Goal: Information Seeking & Learning: Learn about a topic

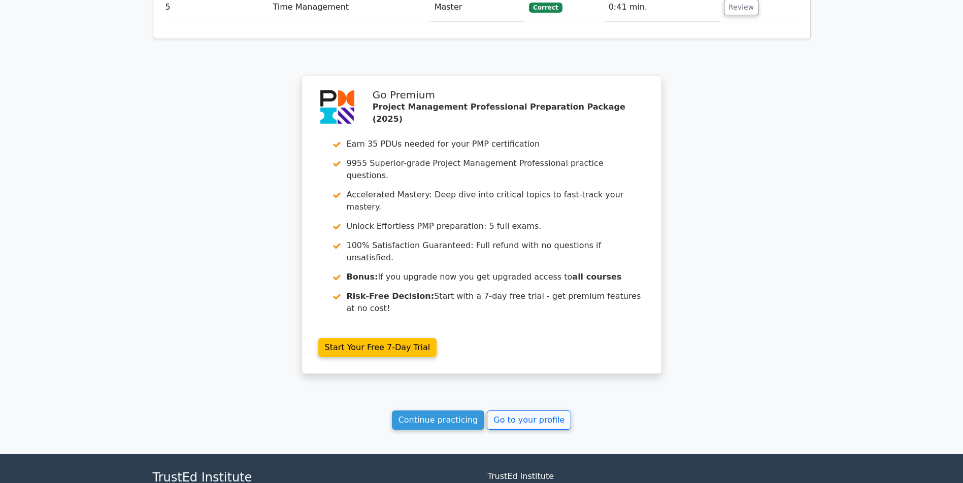
scroll to position [1492, 0]
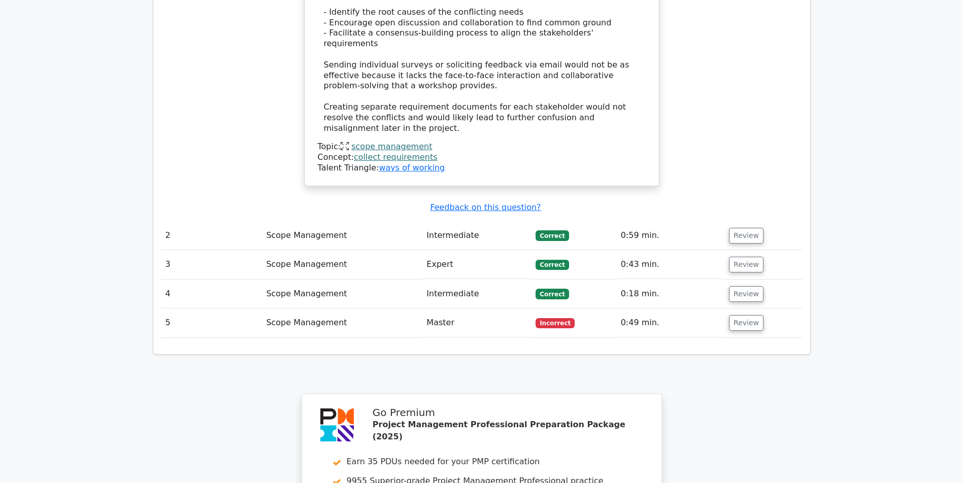
scroll to position [1235, 0]
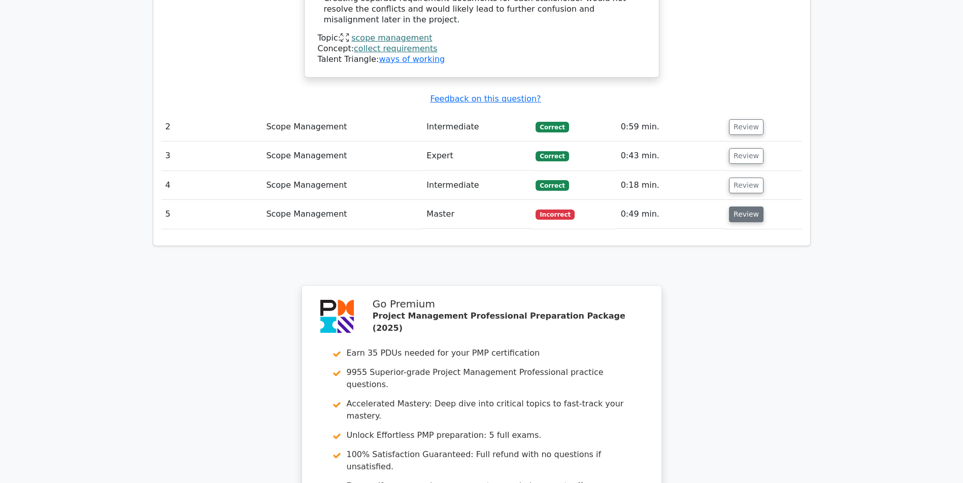
click at [738, 219] on button "Review" at bounding box center [746, 215] width 35 height 16
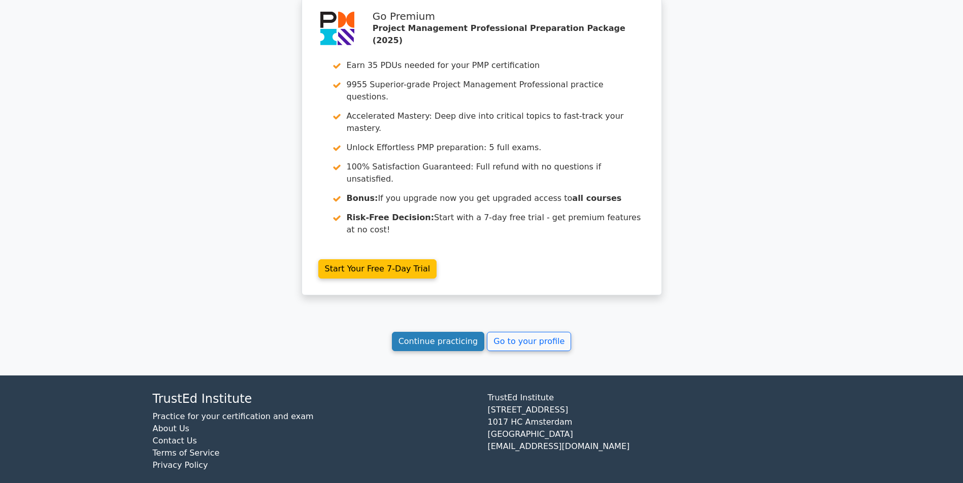
scroll to position [2091, 0]
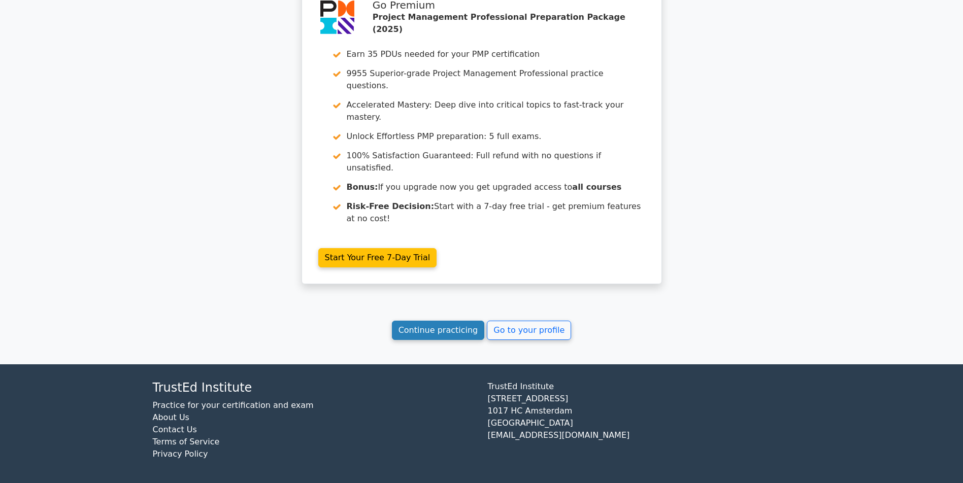
click at [404, 340] on link "Continue practicing" at bounding box center [438, 330] width 93 height 19
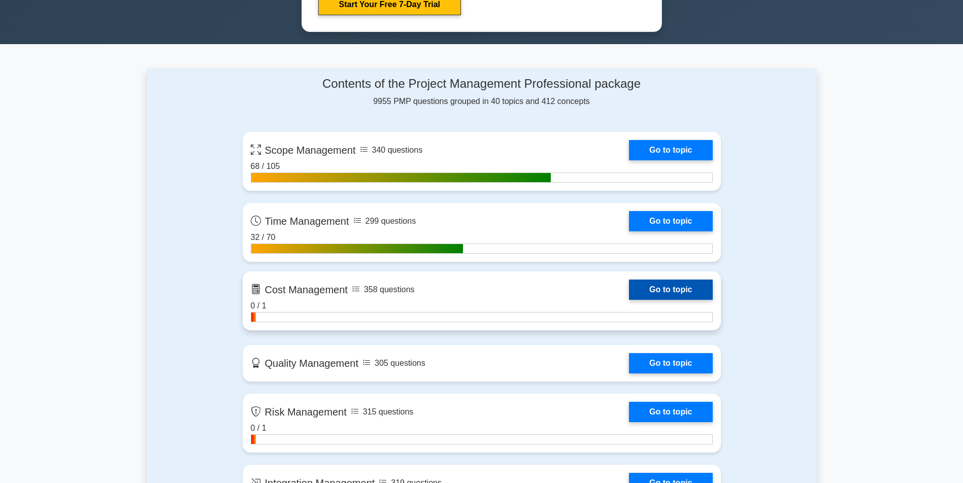
scroll to position [660, 0]
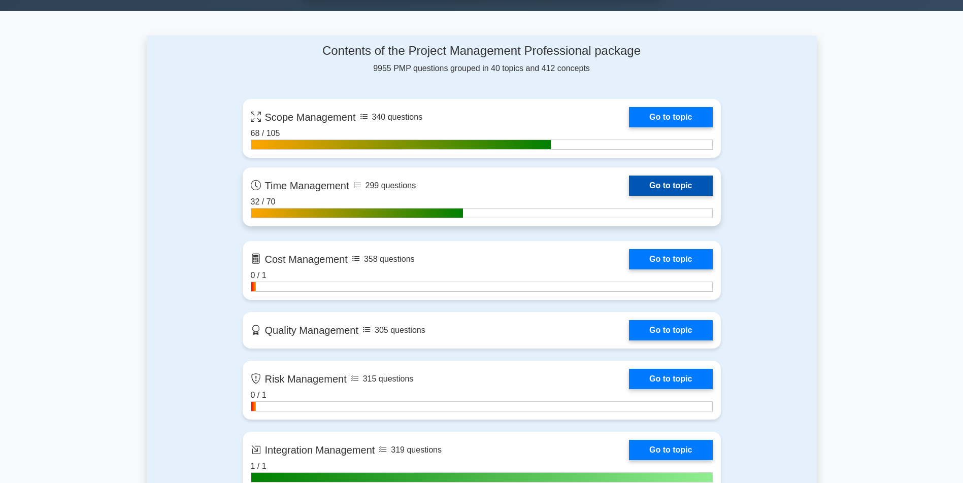
click at [629, 191] on link "Go to topic" at bounding box center [670, 186] width 83 height 20
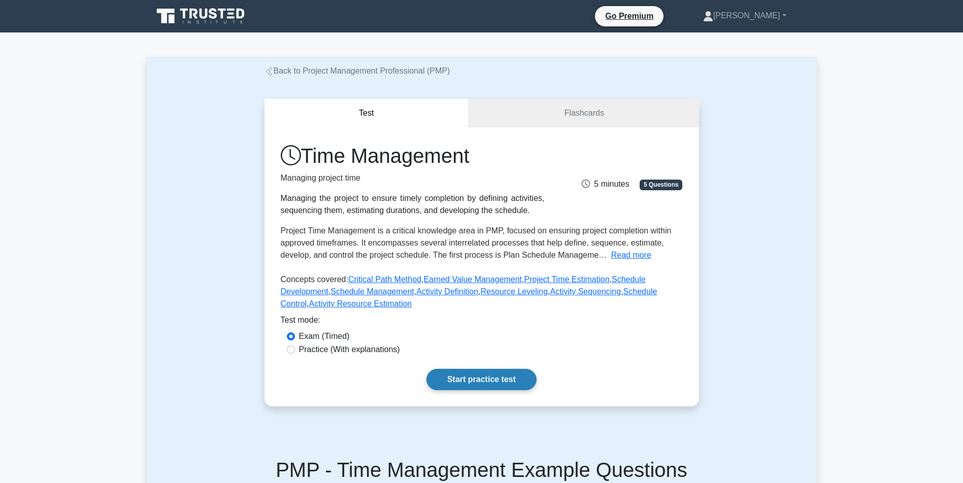
click at [466, 390] on link "Start practice test" at bounding box center [482, 379] width 110 height 21
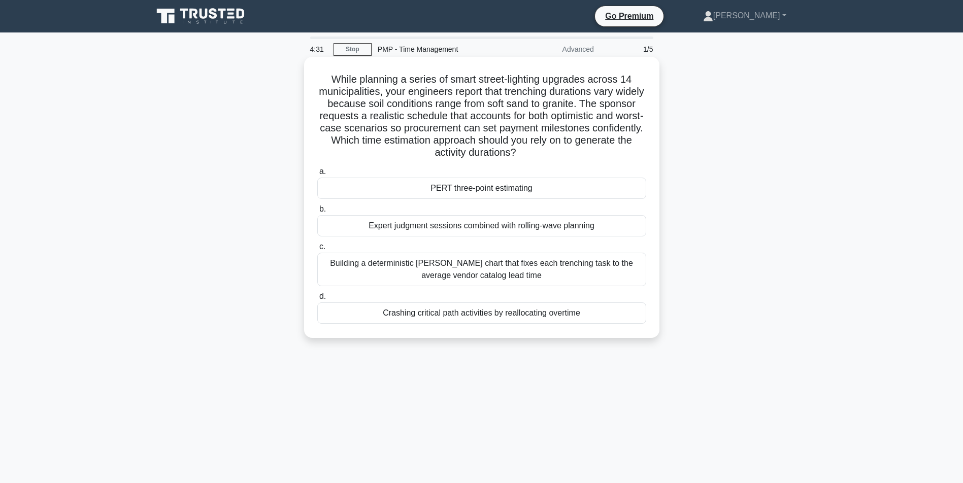
click at [499, 186] on div "PERT three-point estimating" at bounding box center [481, 188] width 329 height 21
click at [317, 175] on input "a. PERT three-point estimating" at bounding box center [317, 172] width 0 height 7
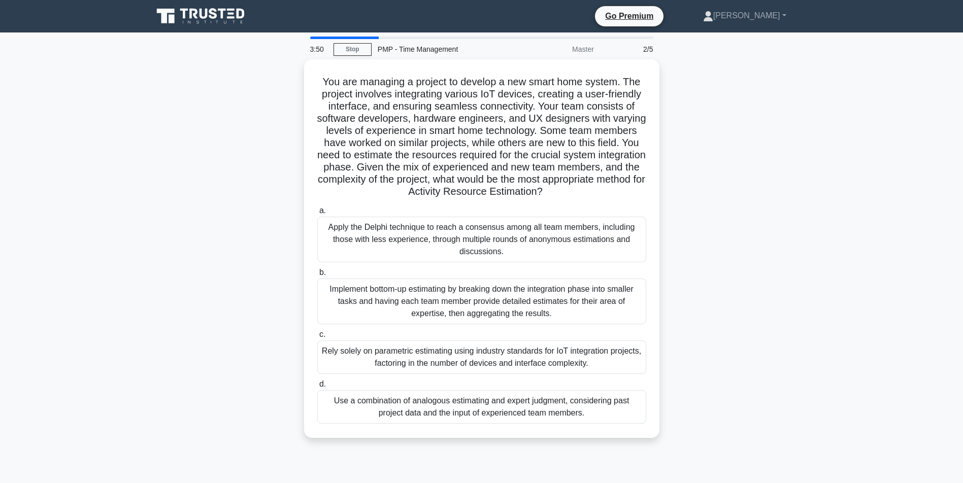
scroll to position [51, 0]
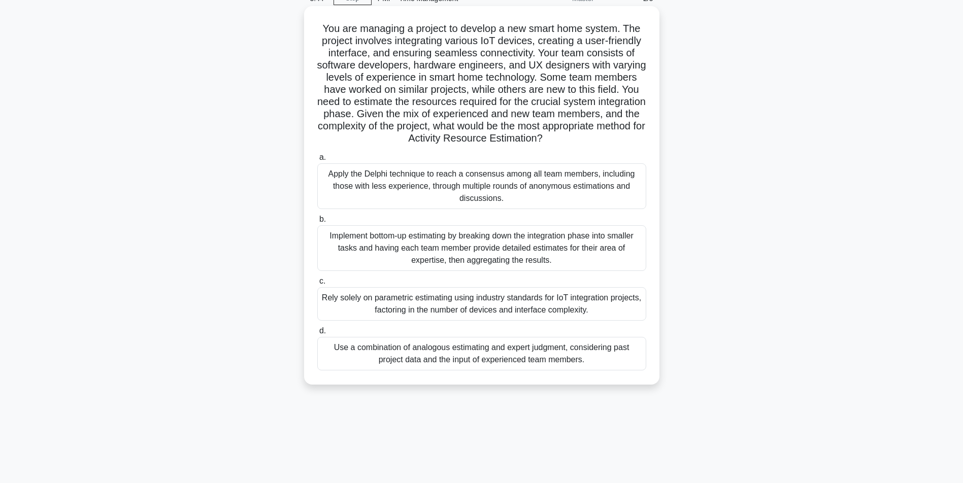
click at [457, 370] on div "Use a combination of analogous estimating and expert judgment, considering past…" at bounding box center [481, 354] width 329 height 34
click at [317, 335] on input "d. Use a combination of analogous estimating and expert judgment, considering p…" at bounding box center [317, 331] width 0 height 7
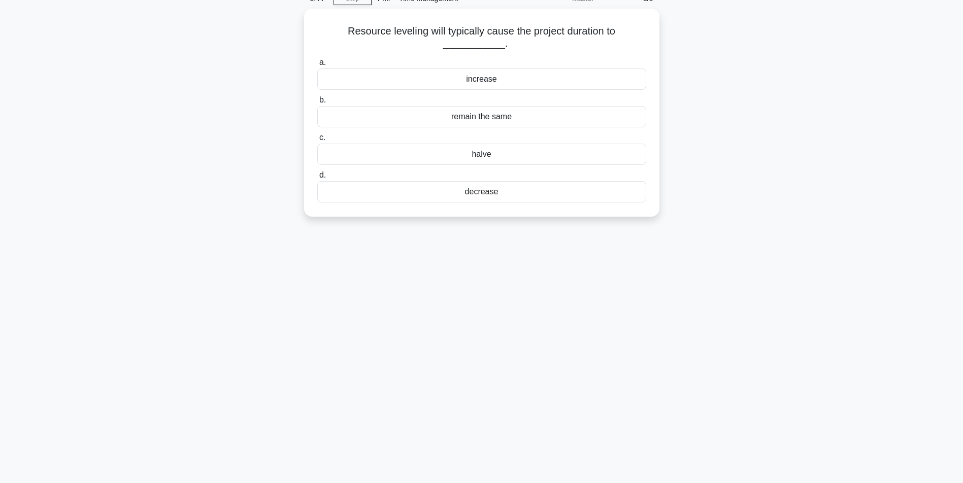
scroll to position [0, 0]
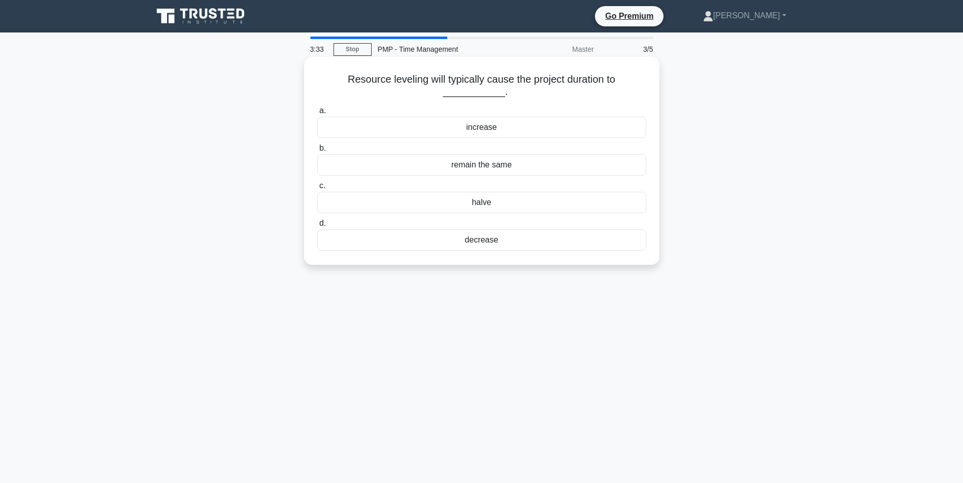
click at [487, 126] on div "increase" at bounding box center [481, 127] width 329 height 21
click at [317, 114] on input "a. increase" at bounding box center [317, 111] width 0 height 7
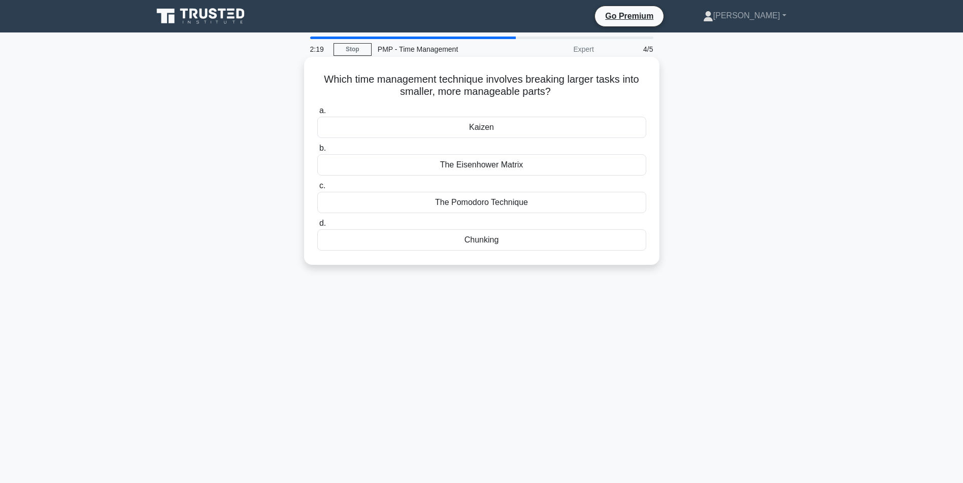
click at [473, 200] on div "The Pomodoro Technique" at bounding box center [481, 202] width 329 height 21
click at [317, 189] on input "c. The Pomodoro Technique" at bounding box center [317, 186] width 0 height 7
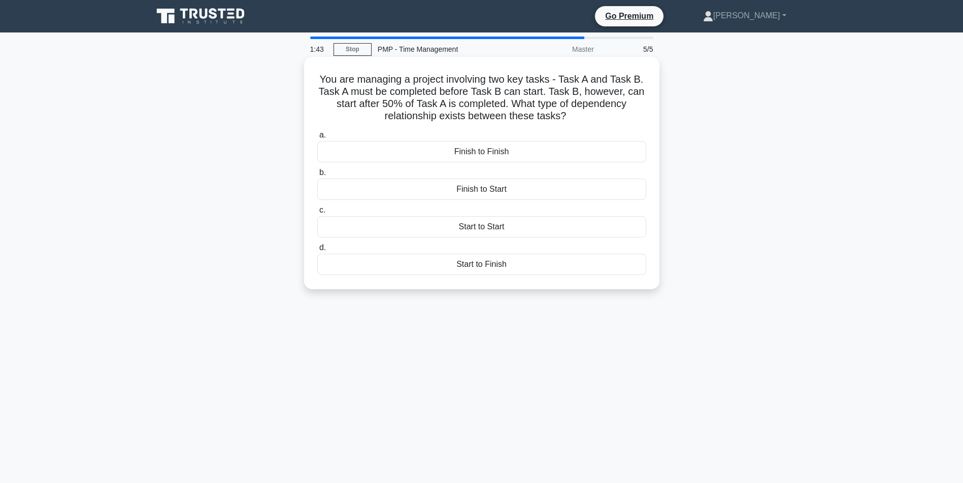
click at [492, 193] on div "Finish to Start" at bounding box center [481, 189] width 329 height 21
click at [317, 176] on input "b. Finish to Start" at bounding box center [317, 173] width 0 height 7
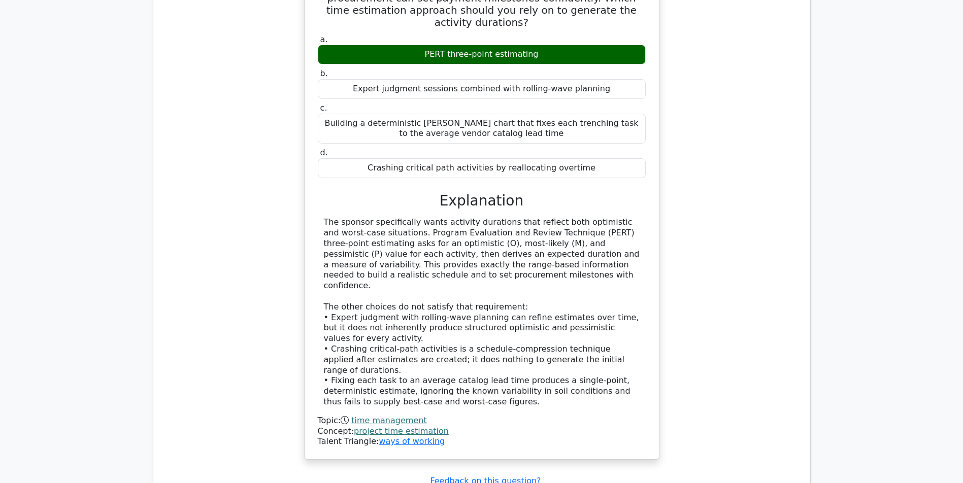
scroll to position [1167, 0]
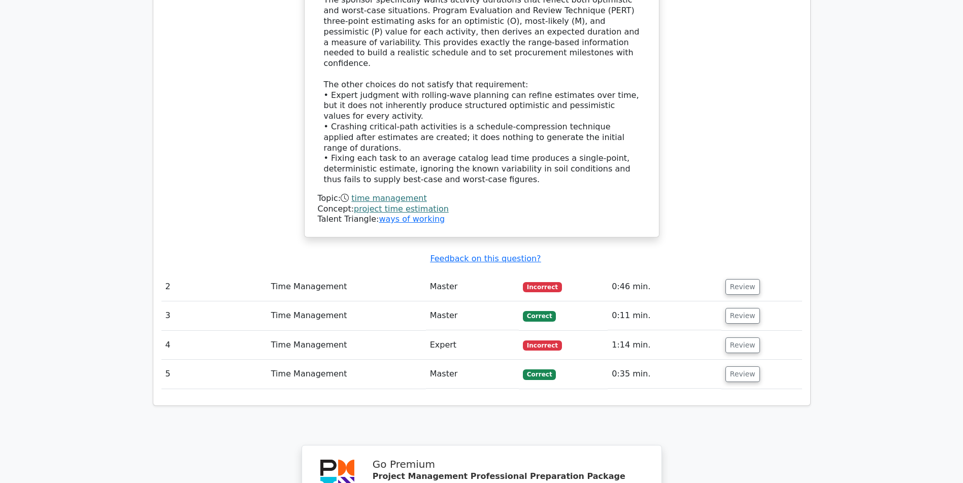
click at [725, 288] on td "Review" at bounding box center [762, 287] width 81 height 29
click at [748, 280] on button "Review" at bounding box center [743, 287] width 35 height 16
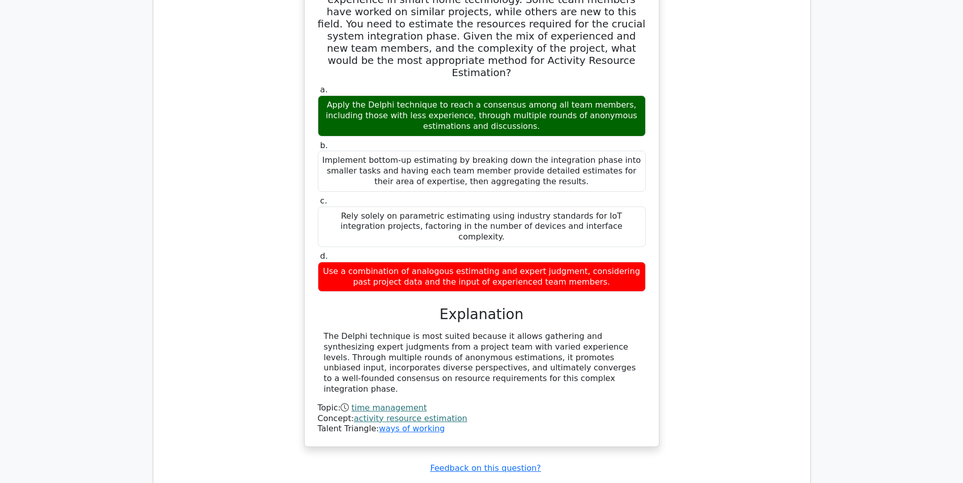
scroll to position [1831, 0]
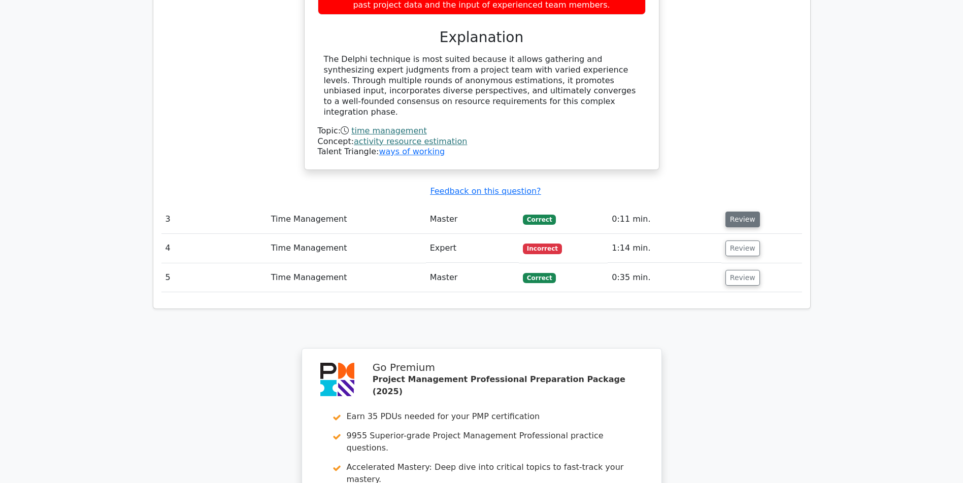
click at [750, 222] on button "Review" at bounding box center [743, 220] width 35 height 16
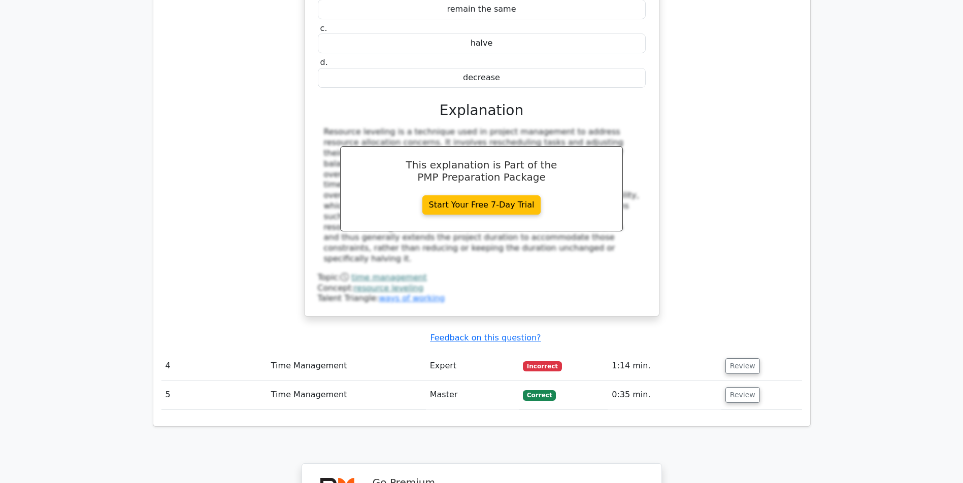
scroll to position [2382, 0]
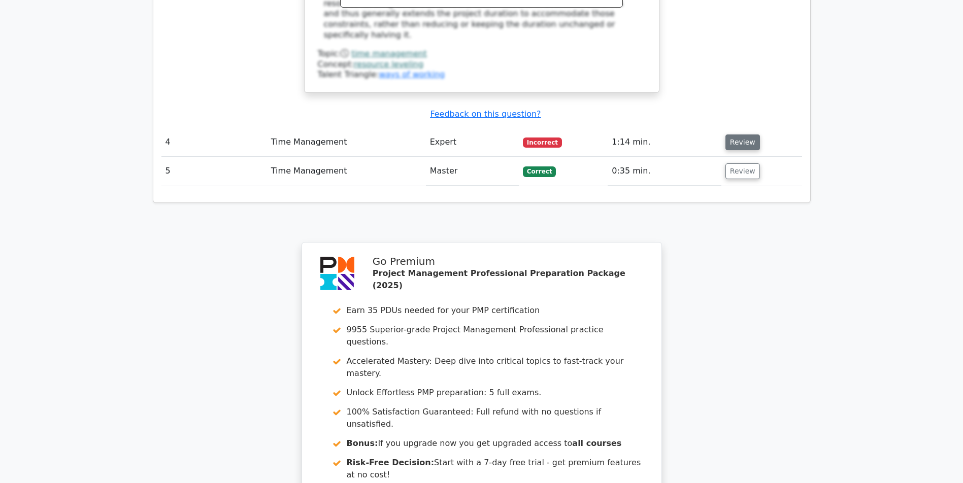
click at [744, 139] on button "Review" at bounding box center [743, 143] width 35 height 16
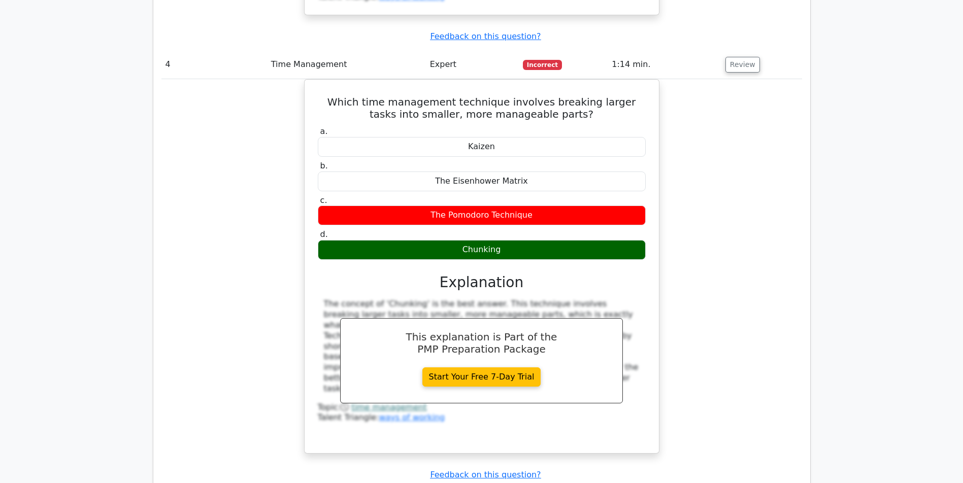
scroll to position [2681, 0]
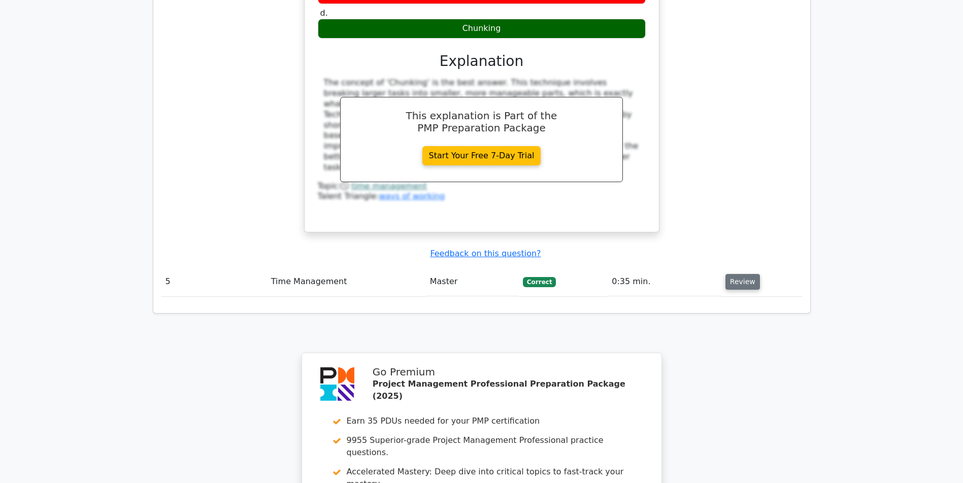
click at [747, 279] on button "Review" at bounding box center [743, 282] width 35 height 16
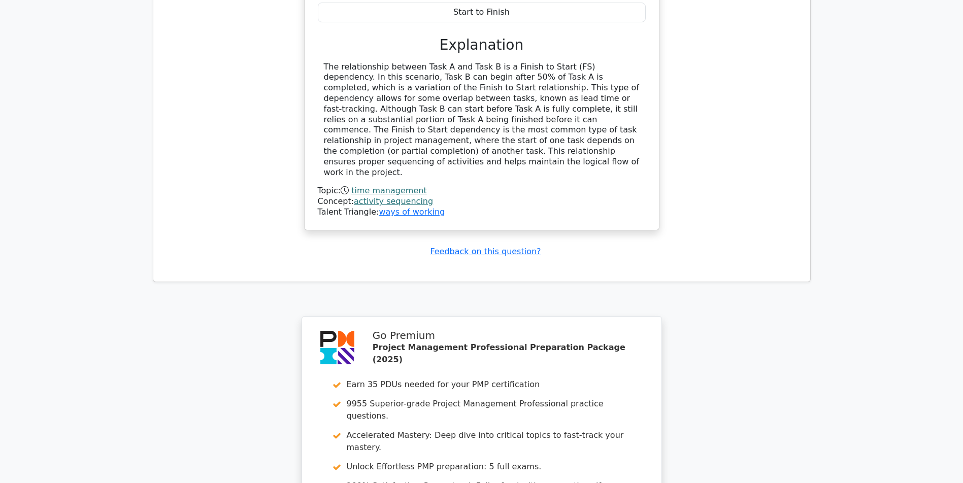
scroll to position [3435, 0]
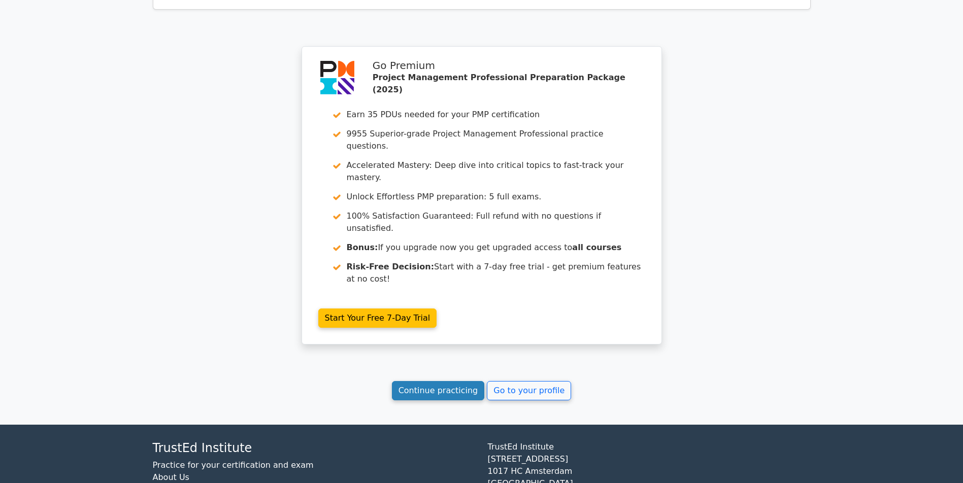
click at [436, 398] on link "Continue practicing" at bounding box center [438, 390] width 93 height 19
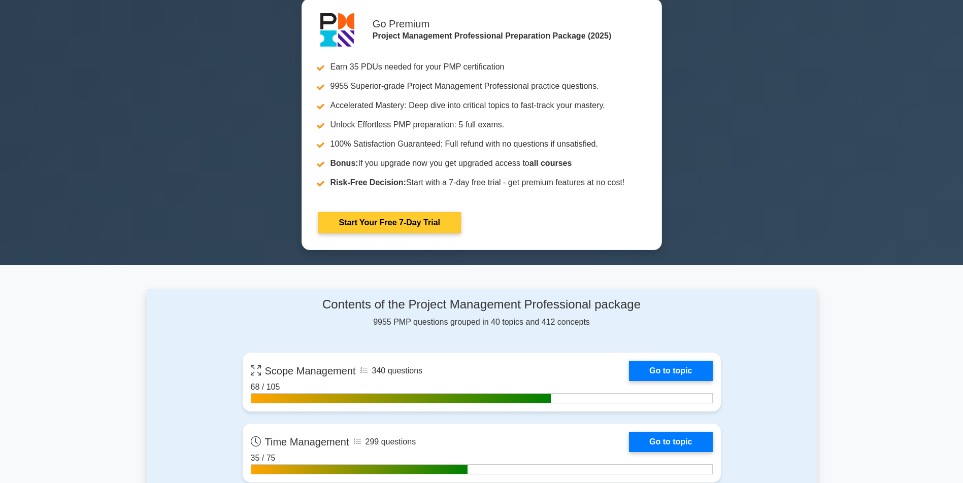
scroll to position [609, 0]
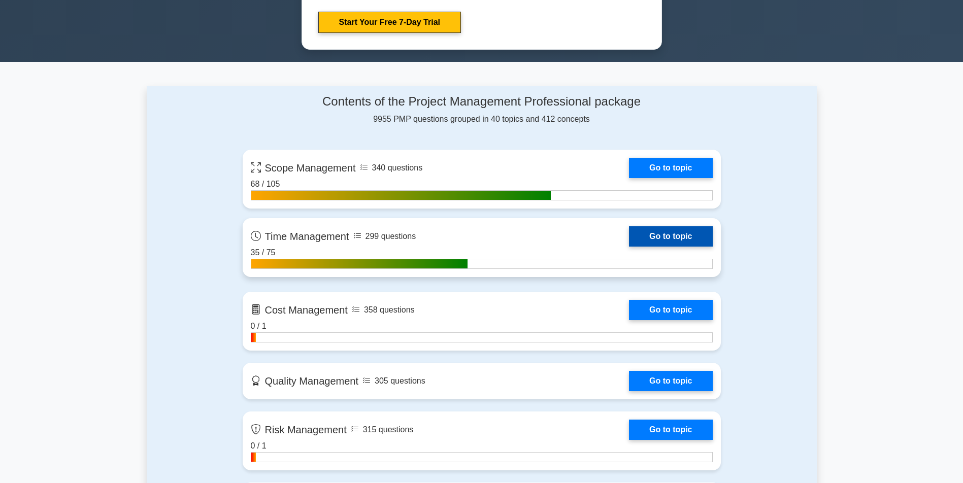
click at [629, 247] on link "Go to topic" at bounding box center [670, 236] width 83 height 20
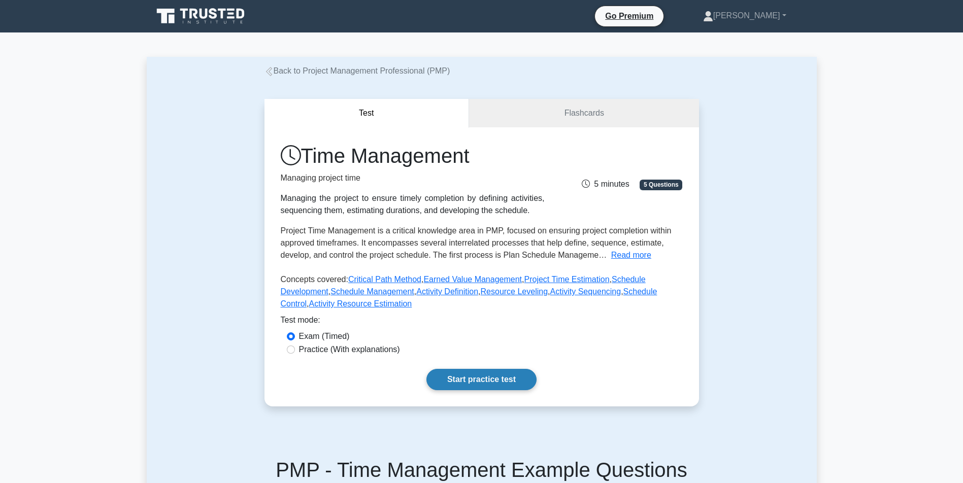
click at [476, 390] on link "Start practice test" at bounding box center [482, 379] width 110 height 21
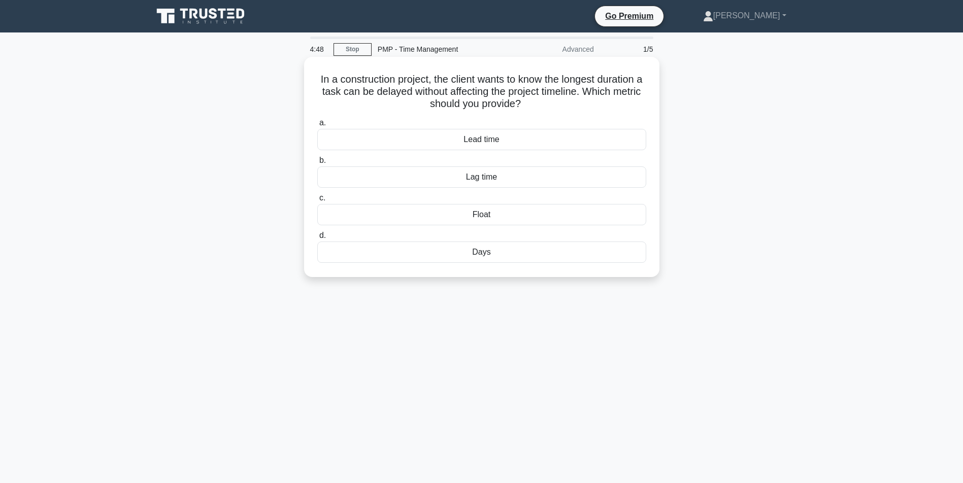
click at [505, 220] on div "Float" at bounding box center [481, 214] width 329 height 21
click at [317, 202] on input "c. Float" at bounding box center [317, 198] width 0 height 7
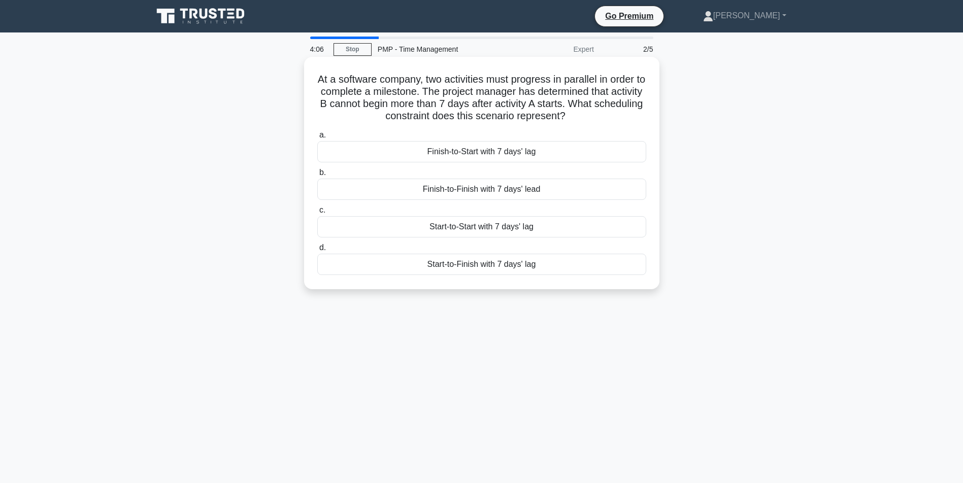
click at [458, 237] on div "Start-to-Start with 7 days' lag" at bounding box center [481, 226] width 329 height 21
click at [317, 214] on input "c. Start-to-Start with 7 days' lag" at bounding box center [317, 210] width 0 height 7
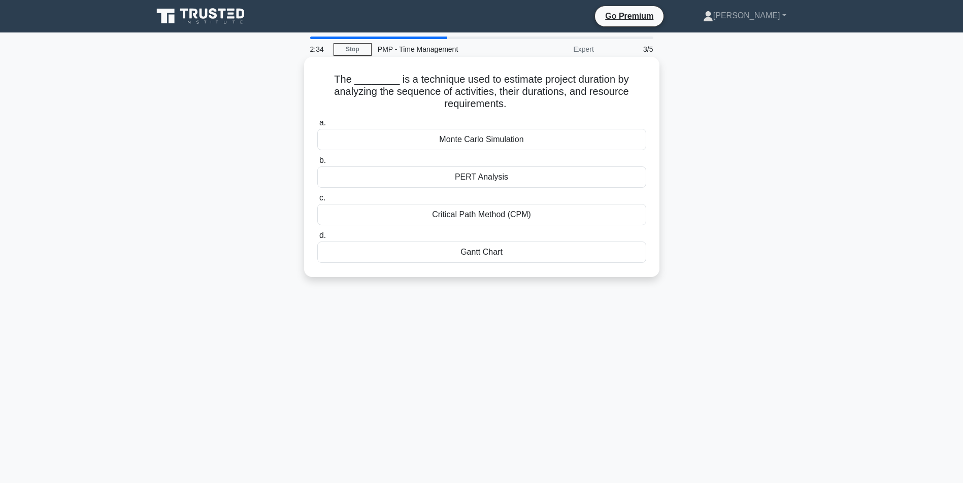
click at [464, 215] on div "Critical Path Method (CPM)" at bounding box center [481, 214] width 329 height 21
click at [317, 202] on input "c. Critical Path Method (CPM)" at bounding box center [317, 198] width 0 height 7
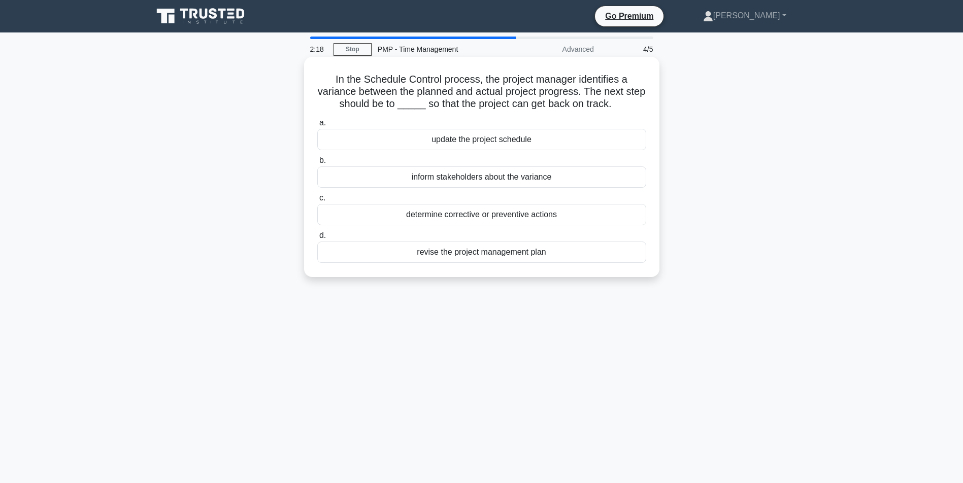
click at [449, 216] on div "determine corrective or preventive actions" at bounding box center [481, 214] width 329 height 21
click at [317, 202] on input "c. determine corrective or preventive actions" at bounding box center [317, 198] width 0 height 7
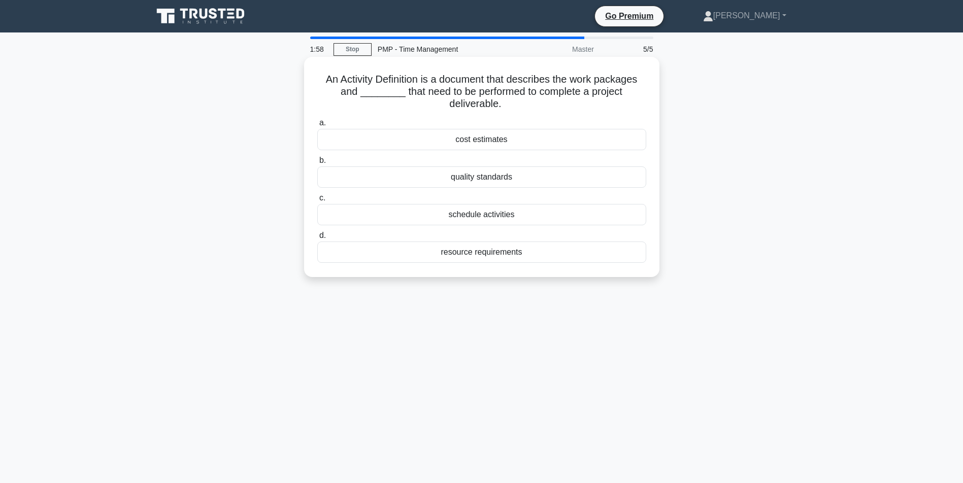
click at [503, 253] on div "resource requirements" at bounding box center [481, 252] width 329 height 21
click at [317, 239] on input "d. resource requirements" at bounding box center [317, 236] width 0 height 7
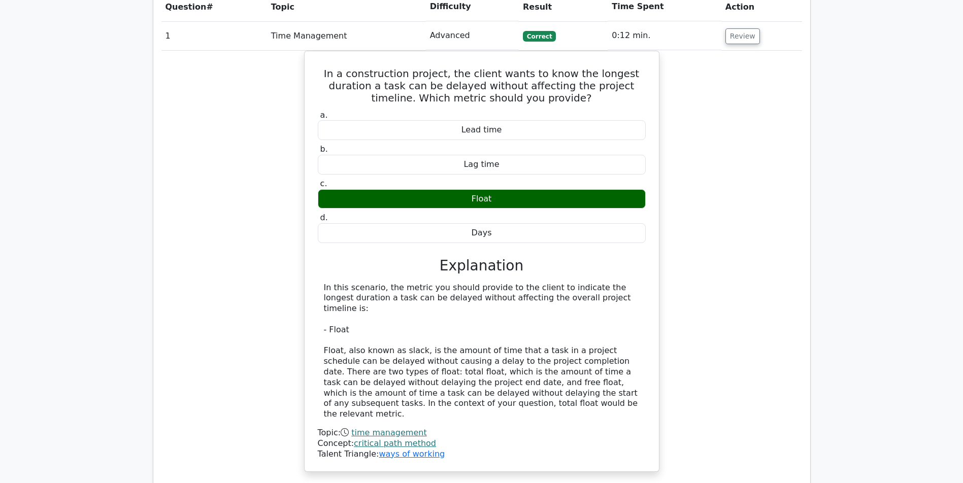
scroll to position [992, 0]
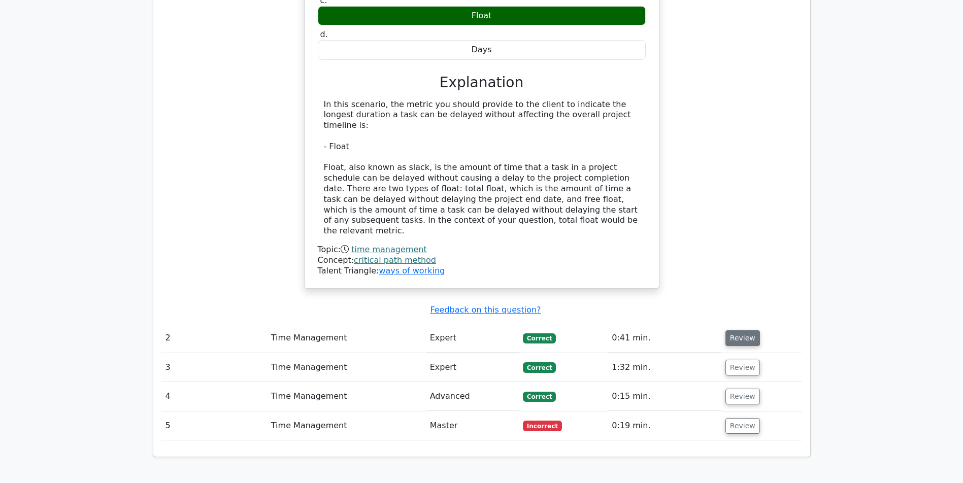
click at [747, 335] on button "Review" at bounding box center [743, 339] width 35 height 16
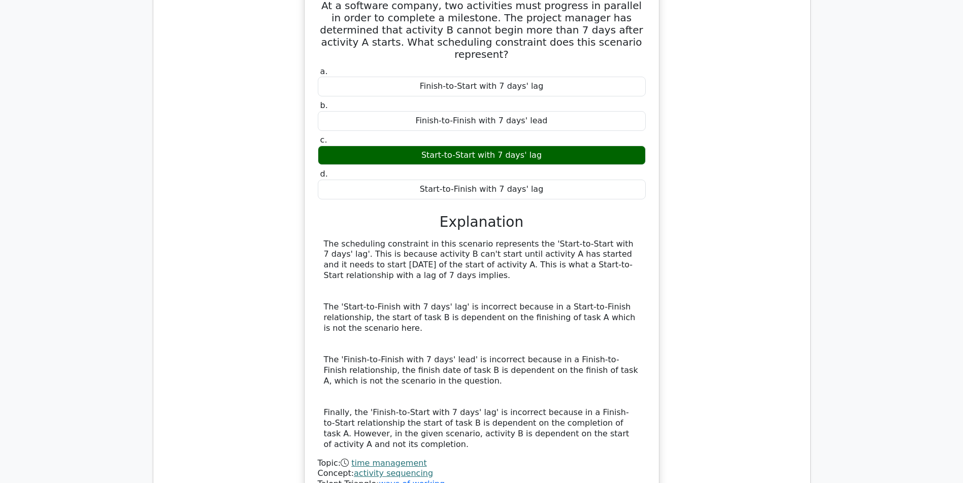
scroll to position [1580, 0]
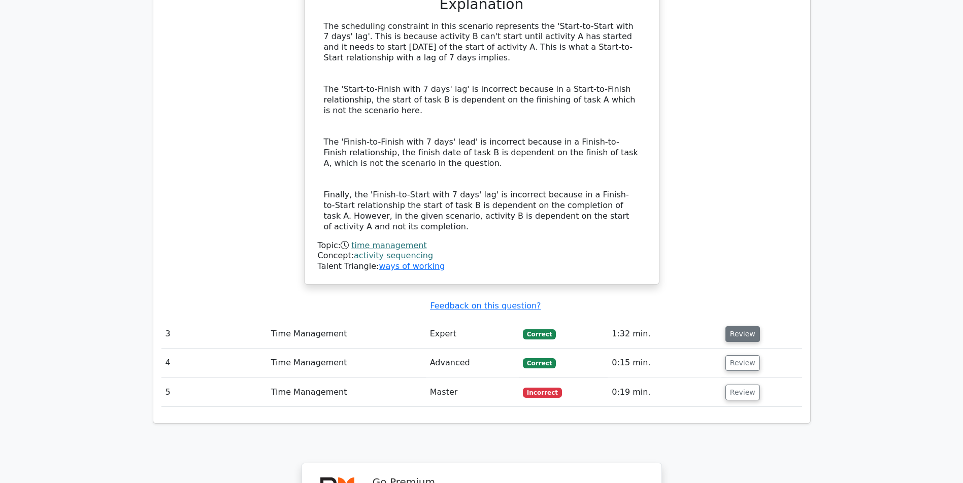
click at [729, 329] on button "Review" at bounding box center [743, 335] width 35 height 16
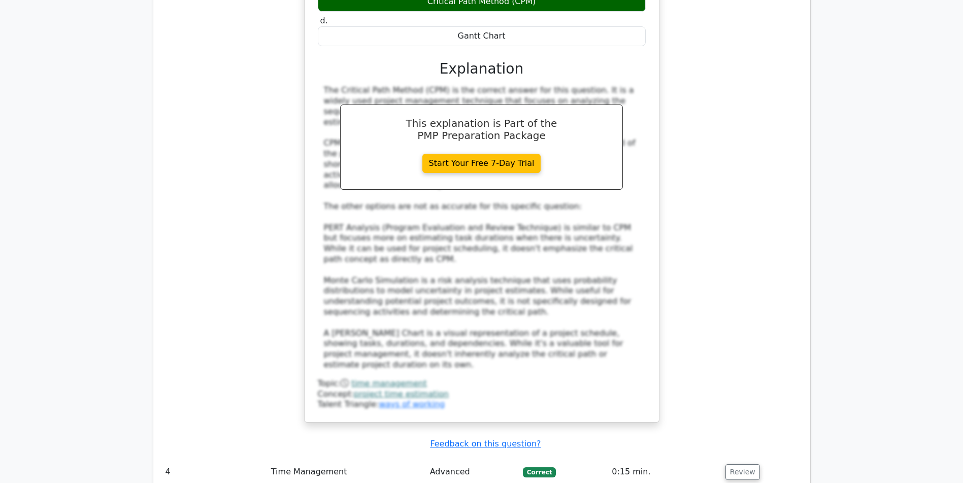
scroll to position [2290, 0]
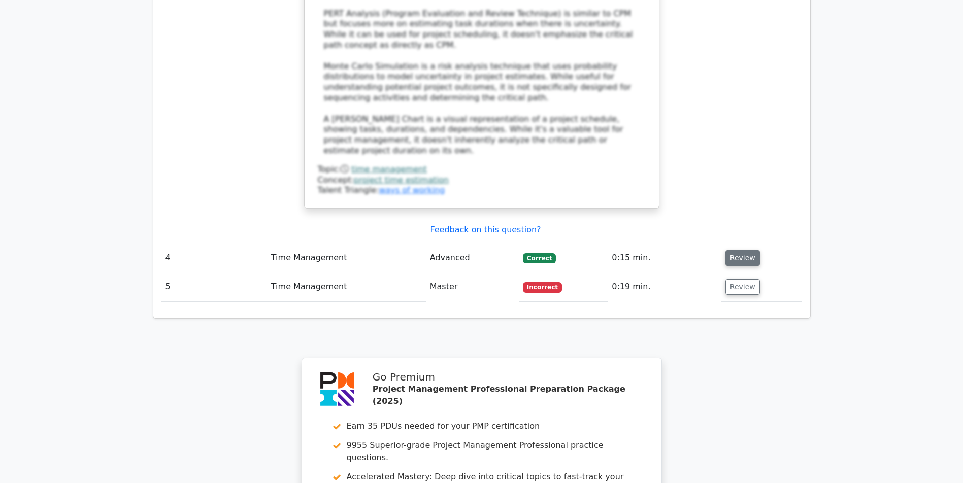
click at [751, 254] on button "Review" at bounding box center [743, 258] width 35 height 16
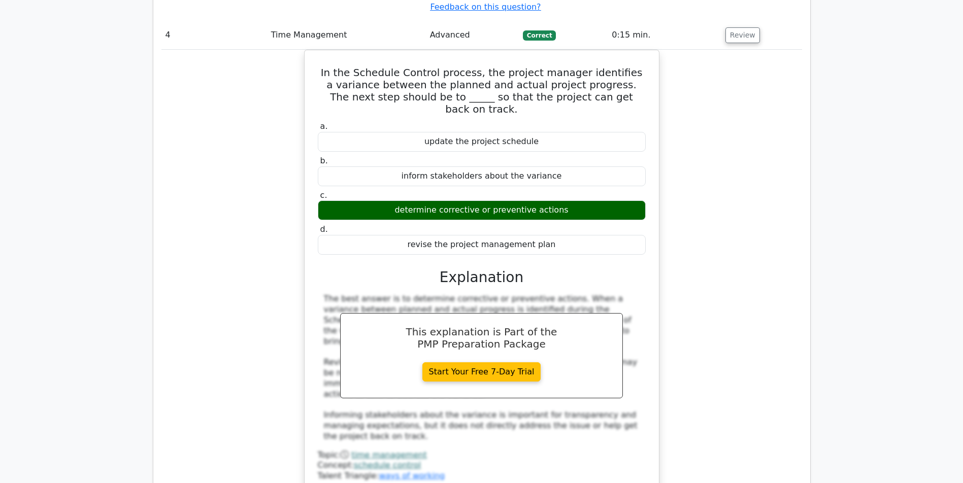
scroll to position [2717, 0]
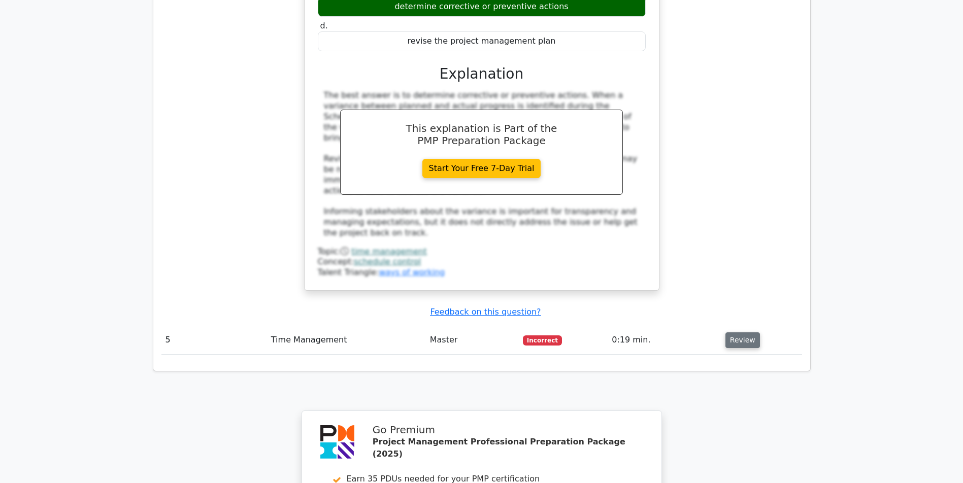
click at [747, 335] on button "Review" at bounding box center [743, 341] width 35 height 16
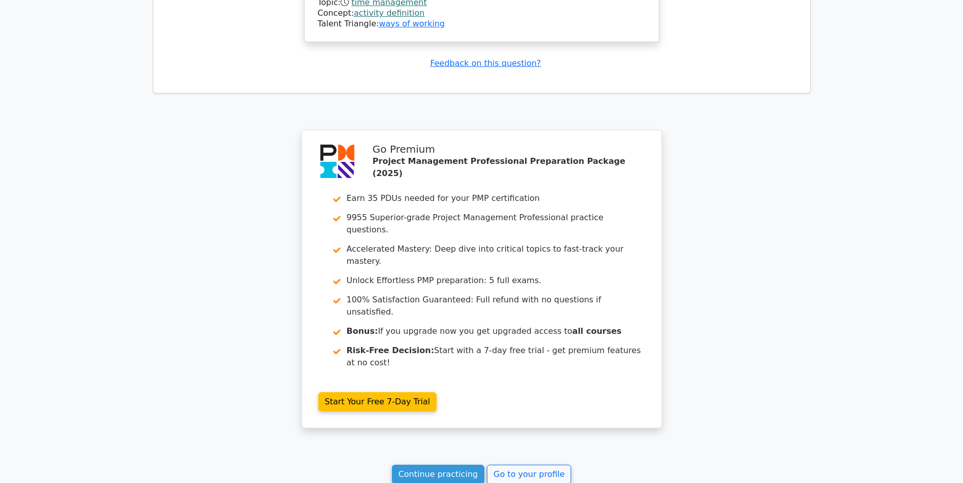
scroll to position [3696, 0]
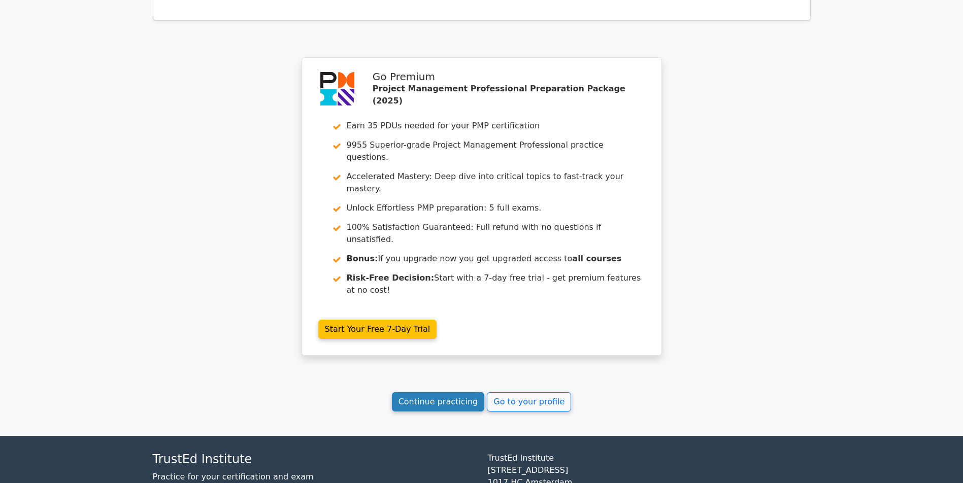
click at [414, 403] on link "Continue practicing" at bounding box center [438, 402] width 93 height 19
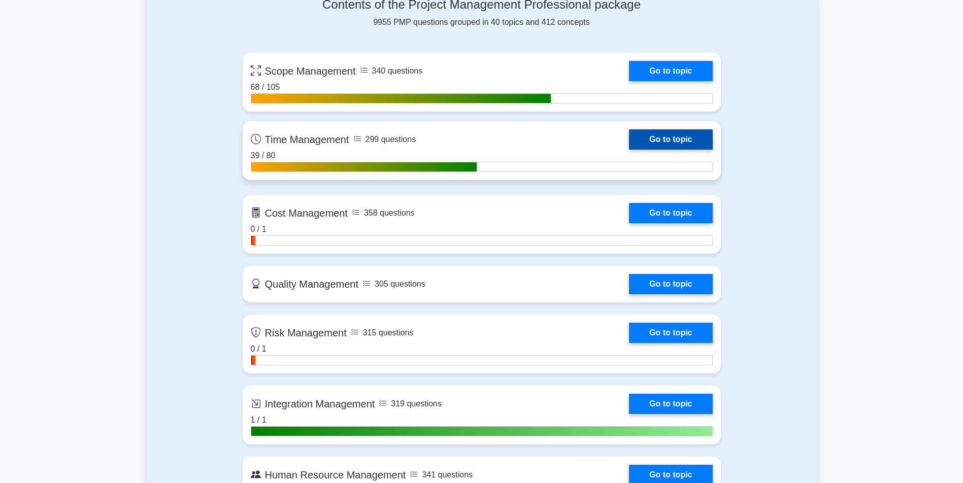
scroll to position [711, 0]
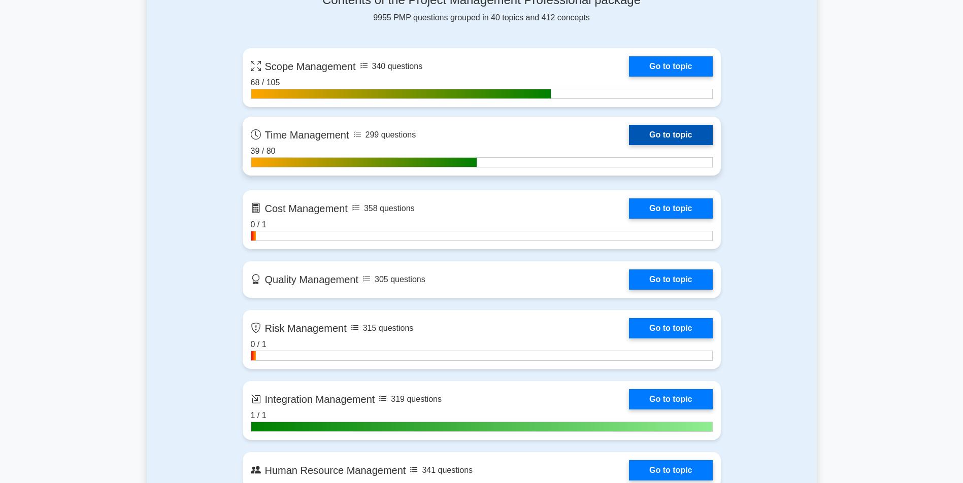
click at [629, 145] on link "Go to topic" at bounding box center [670, 135] width 83 height 20
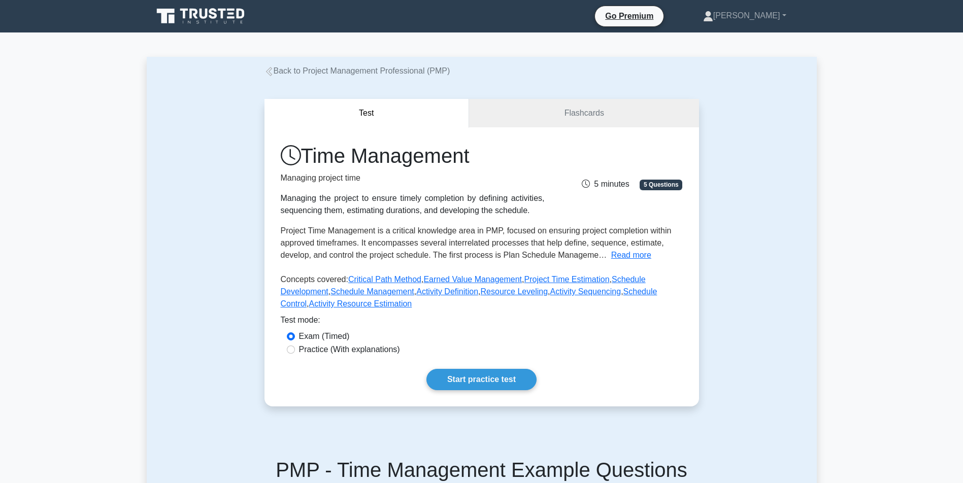
click at [467, 391] on div "Time Management Managing project time Managing the project to ensure timely com…" at bounding box center [482, 266] width 435 height 279
click at [476, 388] on link "Start practice test" at bounding box center [482, 379] width 110 height 21
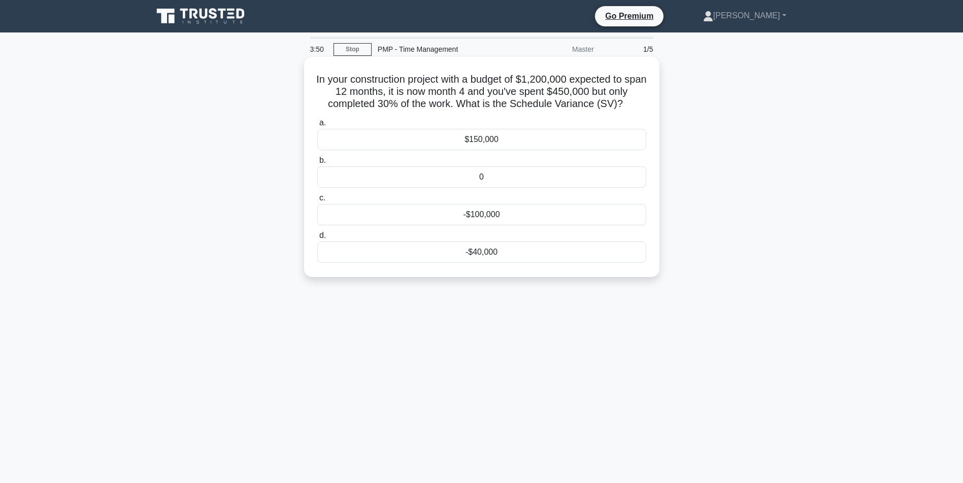
click at [503, 150] on div "$150,000" at bounding box center [481, 139] width 329 height 21
click at [317, 126] on input "a. $150,000" at bounding box center [317, 123] width 0 height 7
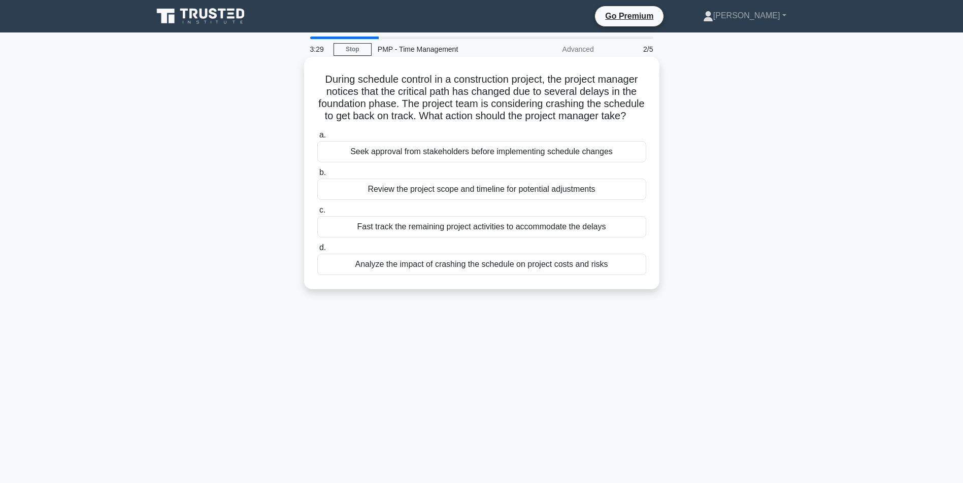
click at [403, 275] on div "Analyze the impact of crashing the schedule on project costs and risks" at bounding box center [481, 264] width 329 height 21
click at [317, 251] on input "d. Analyze the impact of crashing the schedule on project costs and risks" at bounding box center [317, 248] width 0 height 7
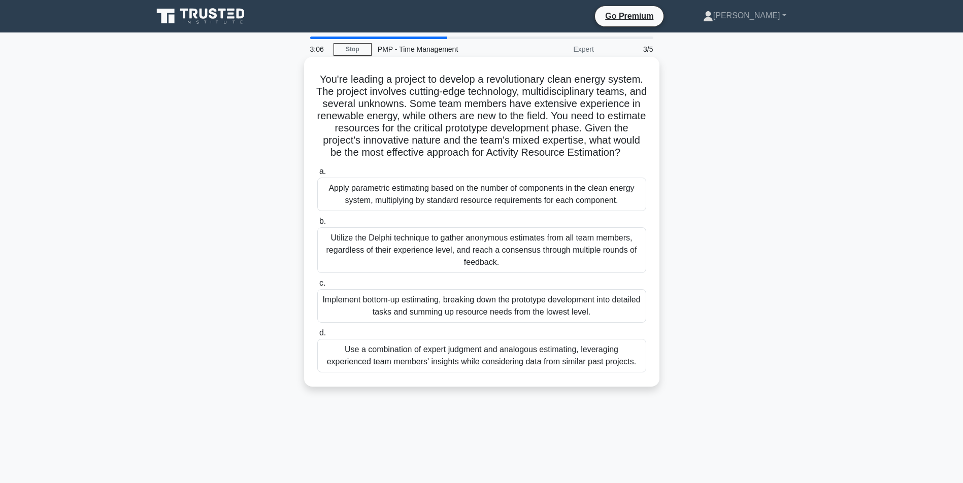
click at [521, 273] on div "Utilize the Delphi technique to gather anonymous estimates from all team member…" at bounding box center [481, 250] width 329 height 46
click at [317, 225] on input "b. Utilize the Delphi technique to gather anonymous estimates from all team mem…" at bounding box center [317, 221] width 0 height 7
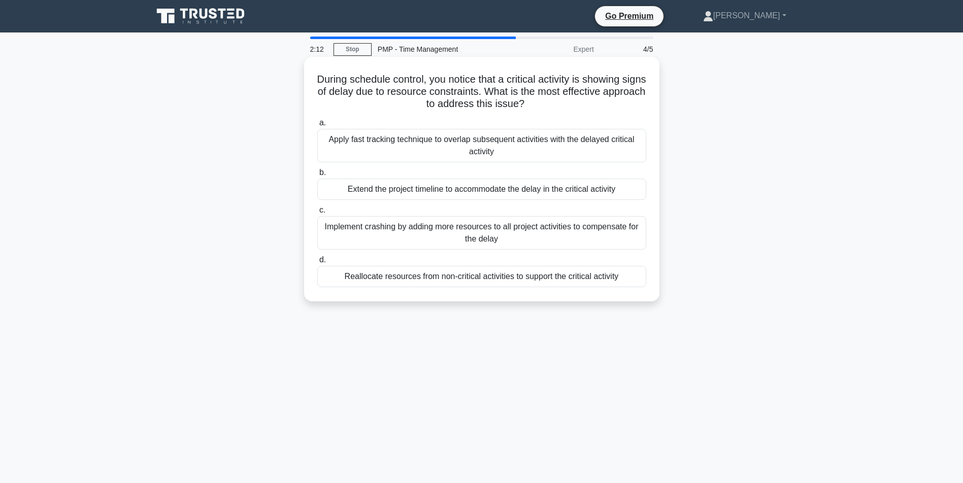
click at [424, 142] on div "Apply fast tracking technique to overlap subsequent activities with the delayed…" at bounding box center [481, 146] width 329 height 34
click at [317, 126] on input "a. Apply fast tracking technique to overlap subsequent activities with the dela…" at bounding box center [317, 123] width 0 height 7
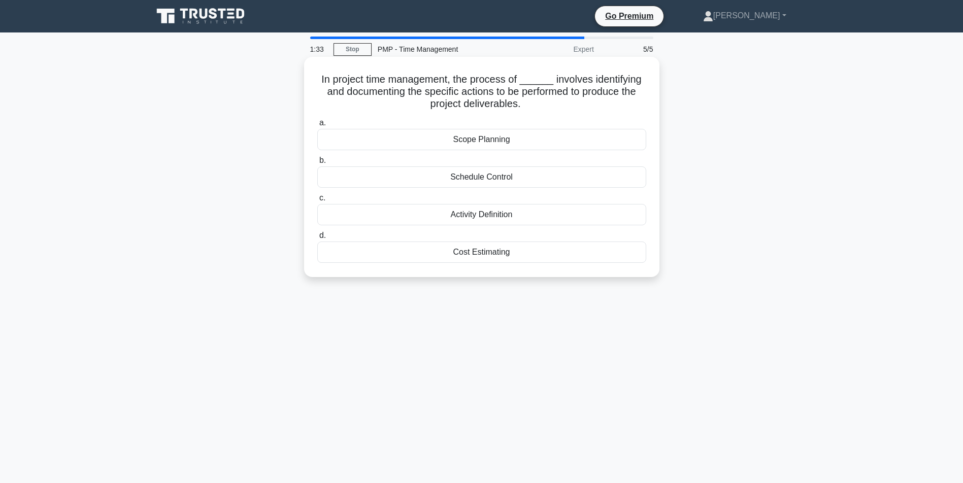
click at [493, 145] on div "Scope Planning" at bounding box center [481, 139] width 329 height 21
click at [317, 126] on input "a. Scope Planning" at bounding box center [317, 123] width 0 height 7
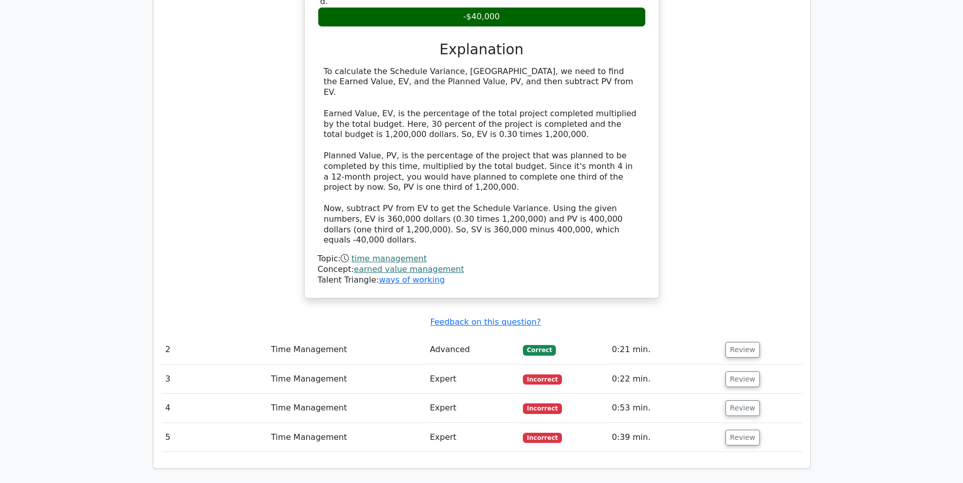
scroll to position [1046, 0]
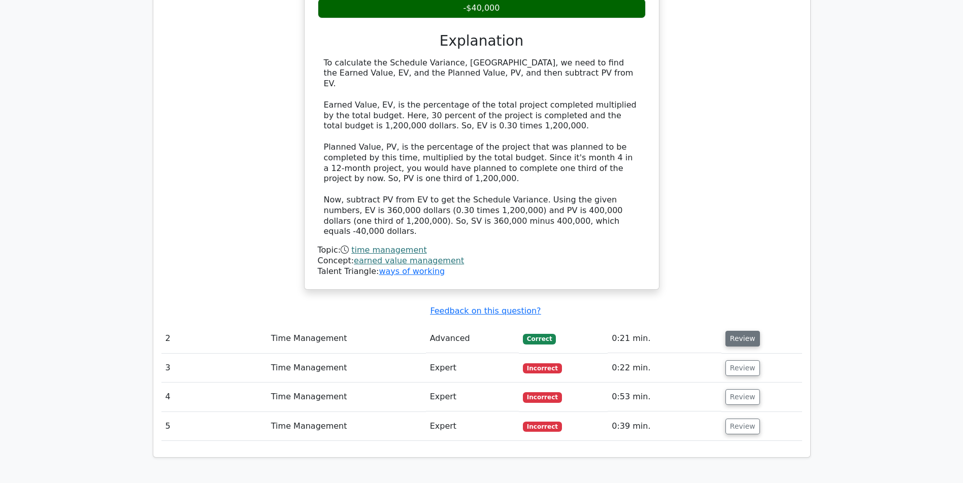
click at [750, 331] on button "Review" at bounding box center [743, 339] width 35 height 16
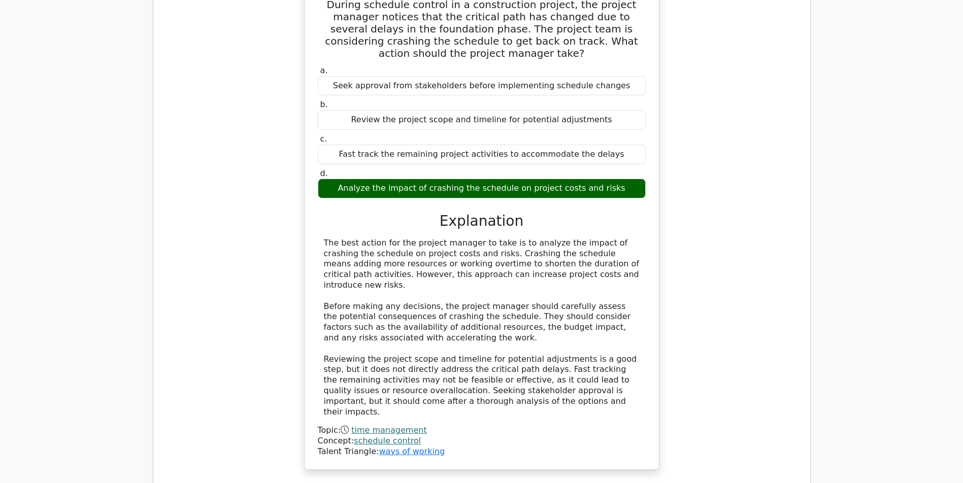
scroll to position [1688, 0]
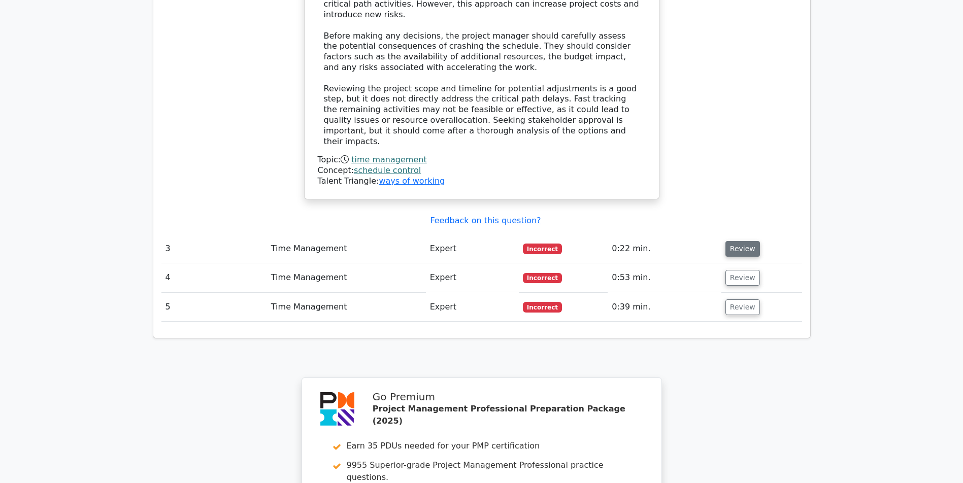
click at [748, 242] on button "Review" at bounding box center [743, 249] width 35 height 16
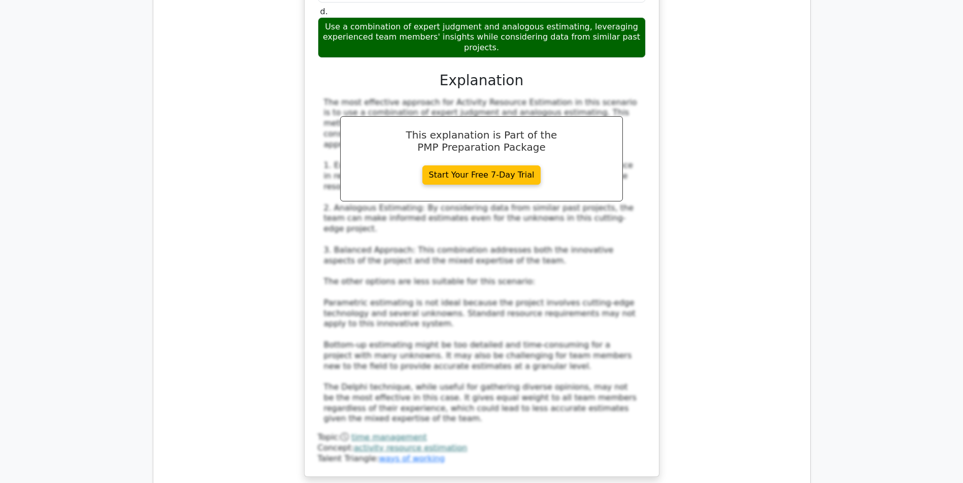
scroll to position [2452, 0]
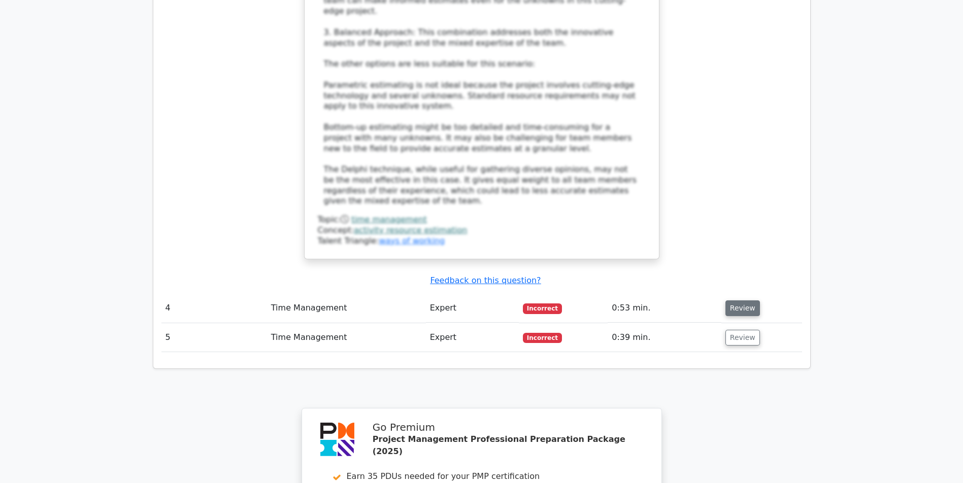
click at [731, 302] on button "Review" at bounding box center [743, 309] width 35 height 16
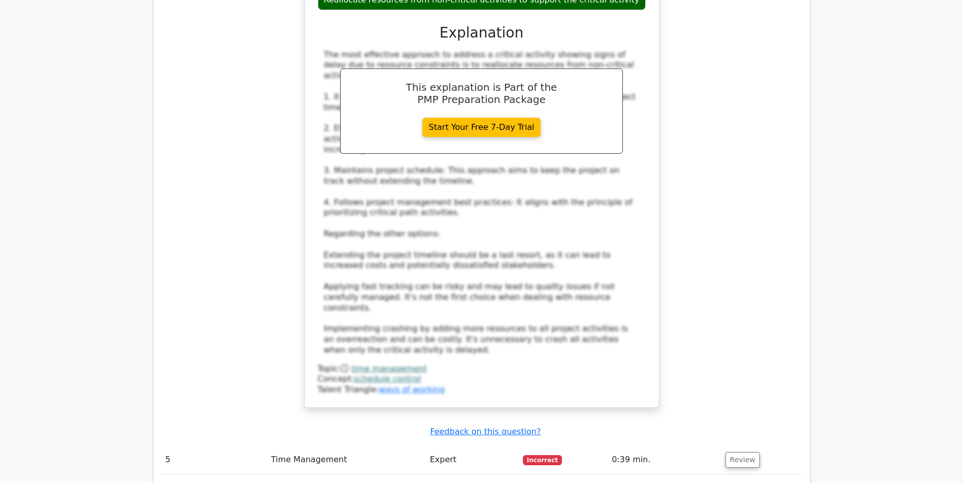
scroll to position [3138, 0]
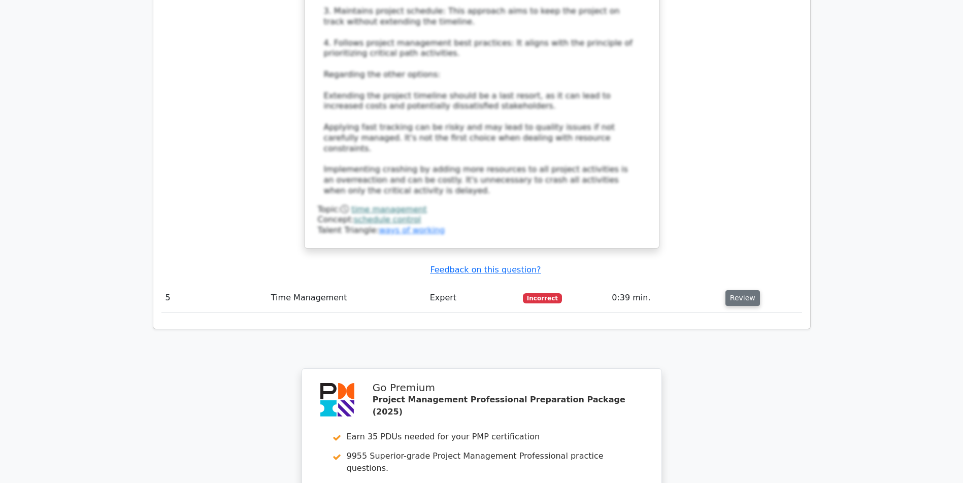
click at [751, 290] on button "Review" at bounding box center [743, 298] width 35 height 16
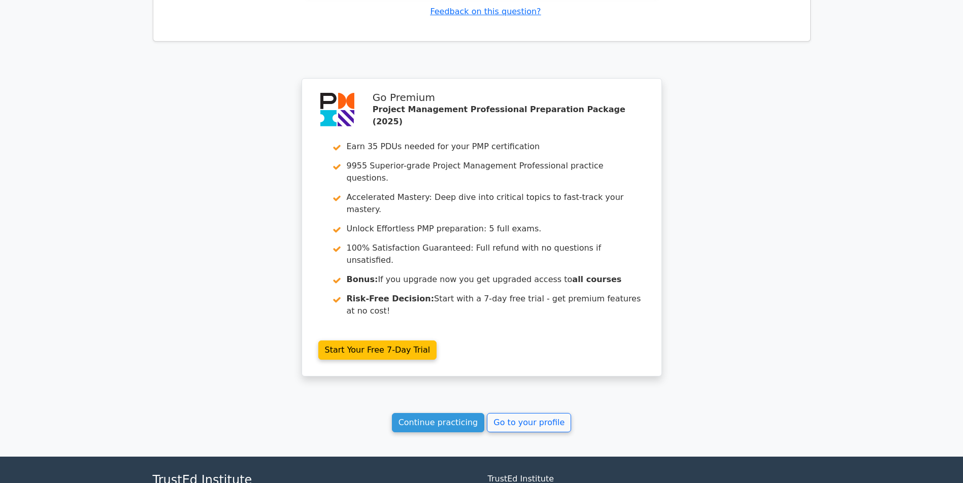
scroll to position [4050, 0]
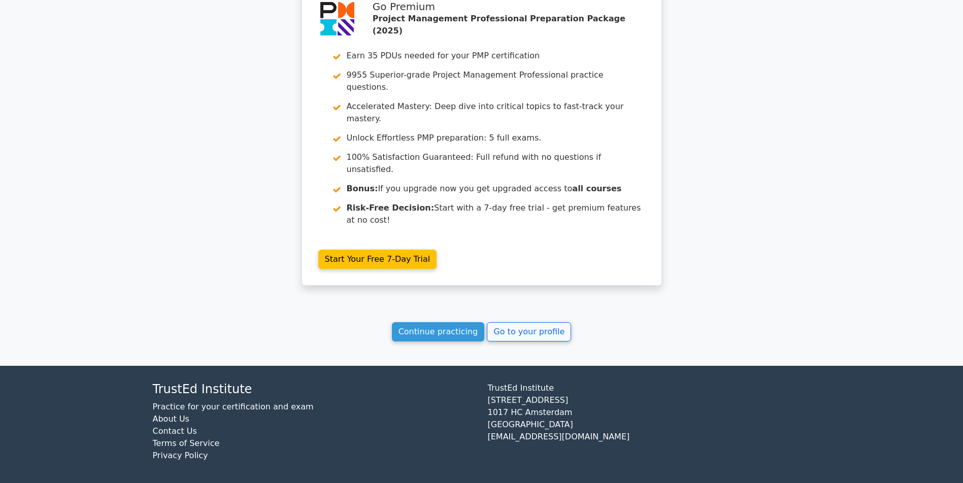
click at [438, 332] on link "Continue practicing" at bounding box center [438, 331] width 93 height 19
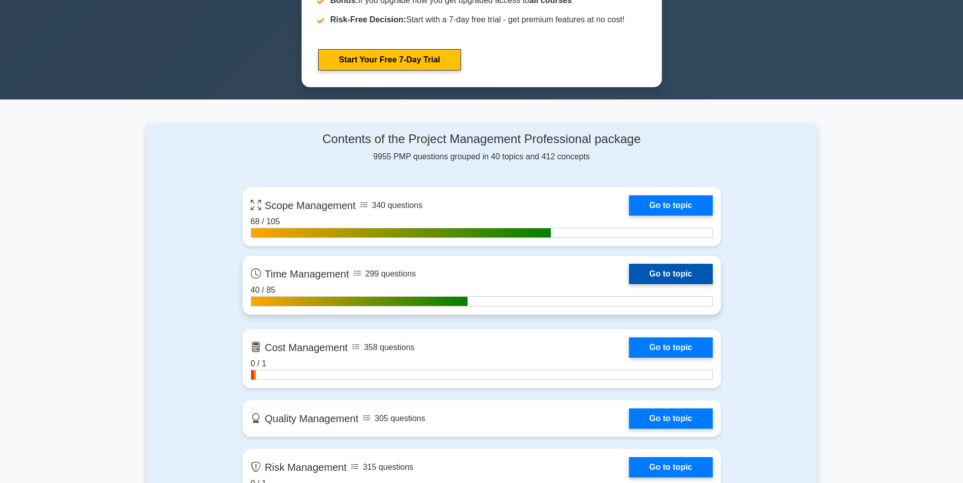
scroll to position [609, 0]
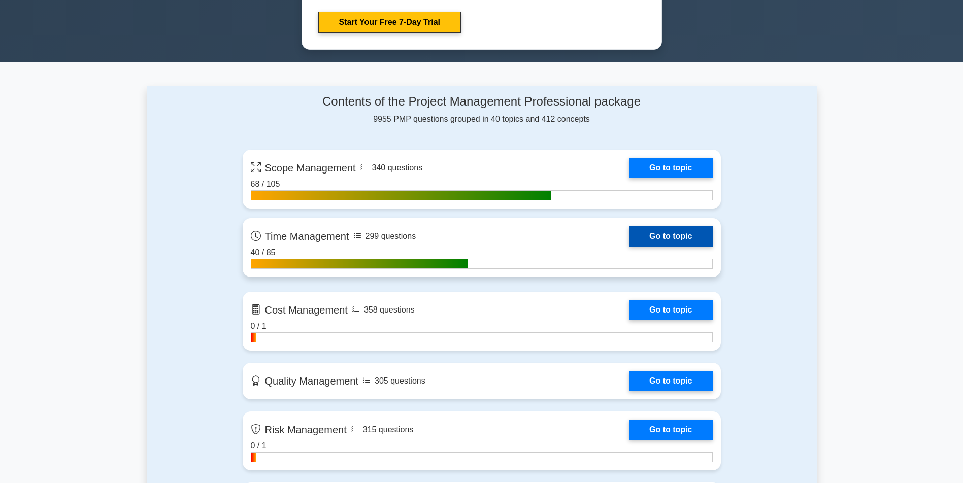
click at [629, 247] on link "Go to topic" at bounding box center [670, 236] width 83 height 20
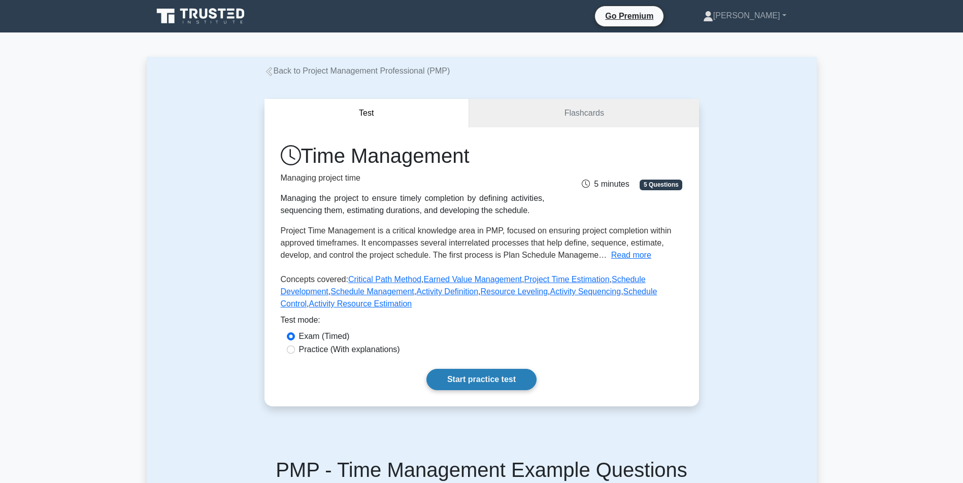
click at [480, 390] on link "Start practice test" at bounding box center [482, 379] width 110 height 21
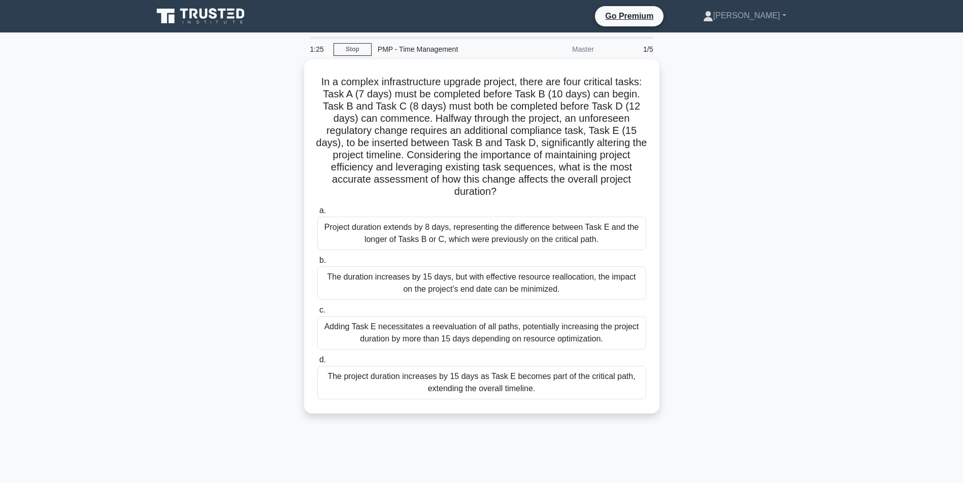
scroll to position [65, 0]
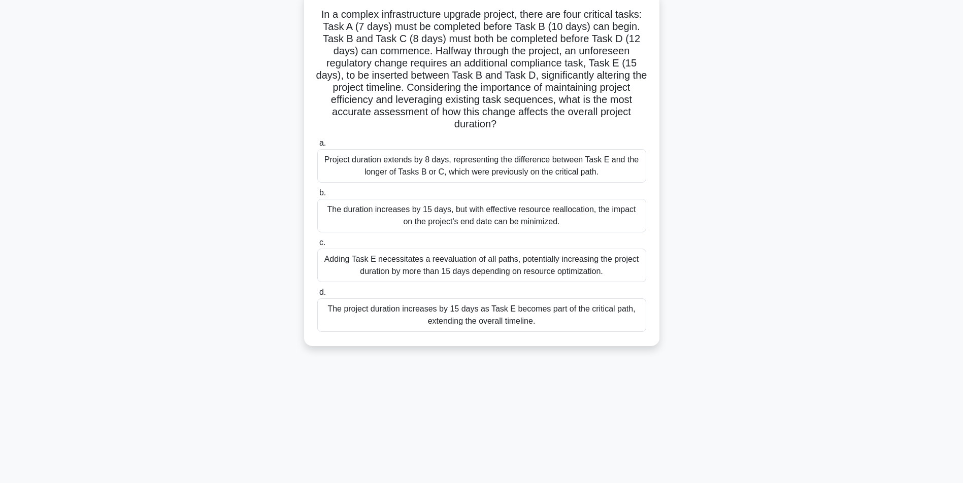
click at [461, 273] on div "Adding Task E necessitates a reevaluation of all paths, potentially increasing …" at bounding box center [481, 266] width 329 height 34
click at [317, 246] on input "c. Adding Task E necessitates a reevaluation of all paths, potentially increasi…" at bounding box center [317, 243] width 0 height 7
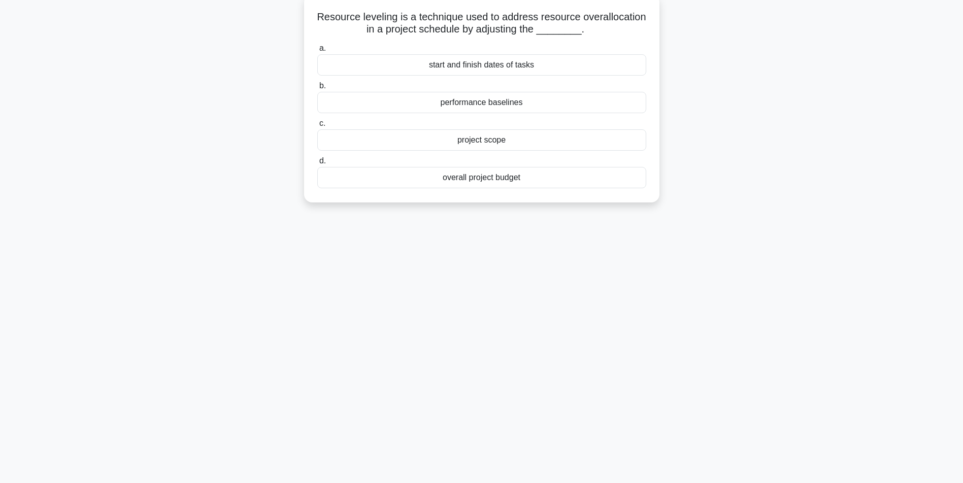
scroll to position [0, 0]
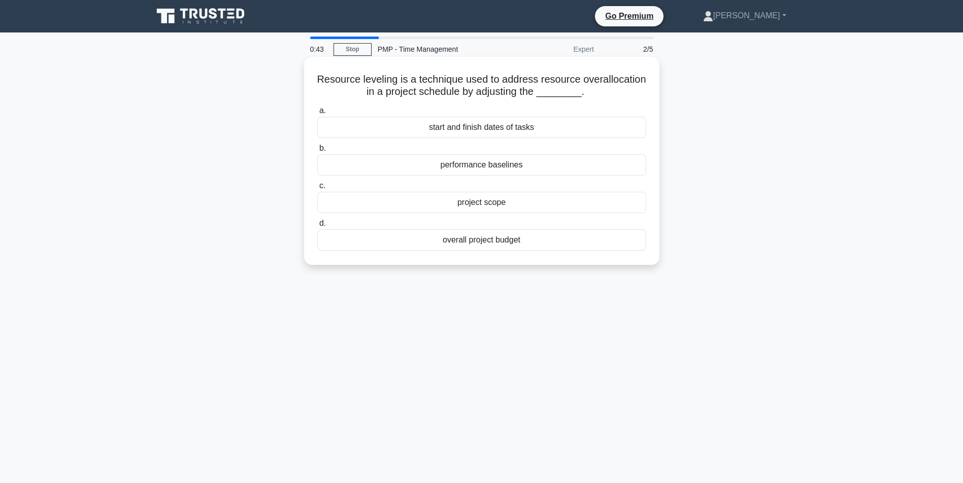
click at [477, 234] on div "overall project budget" at bounding box center [481, 240] width 329 height 21
click at [317, 227] on input "d. overall project budget" at bounding box center [317, 223] width 0 height 7
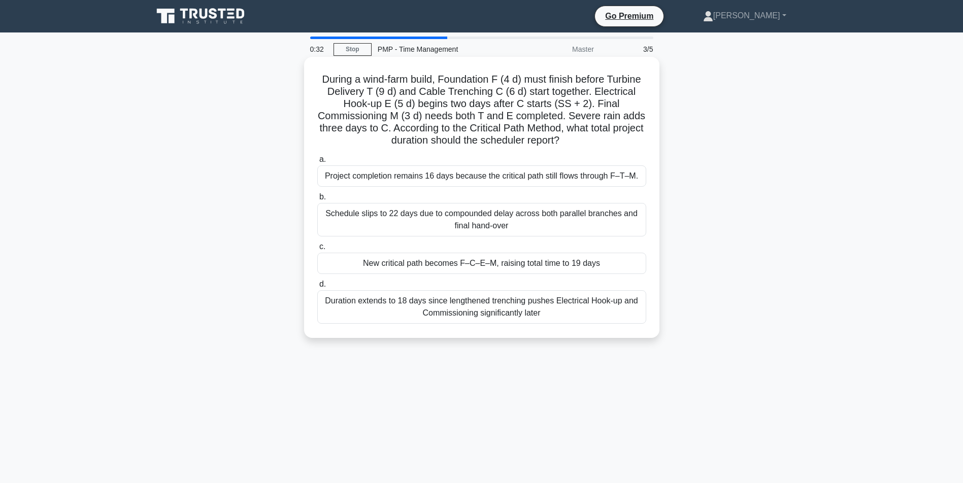
click at [526, 231] on div "Schedule slips to 22 days due to compounded delay across both parallel branches…" at bounding box center [481, 220] width 329 height 34
click at [317, 201] on input "b. Schedule slips to 22 days due to compounded delay across both parallel branc…" at bounding box center [317, 197] width 0 height 7
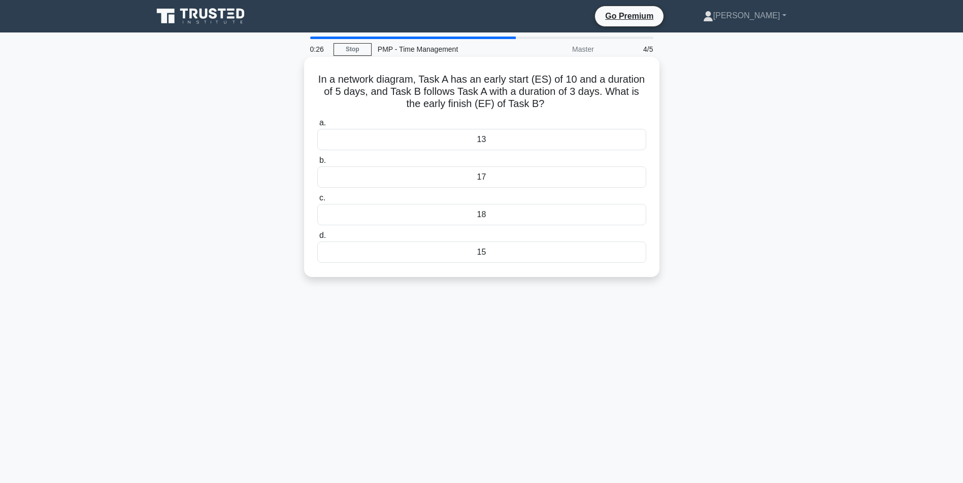
click at [513, 179] on div "17" at bounding box center [481, 177] width 329 height 21
click at [317, 164] on input "b. 17" at bounding box center [317, 160] width 0 height 7
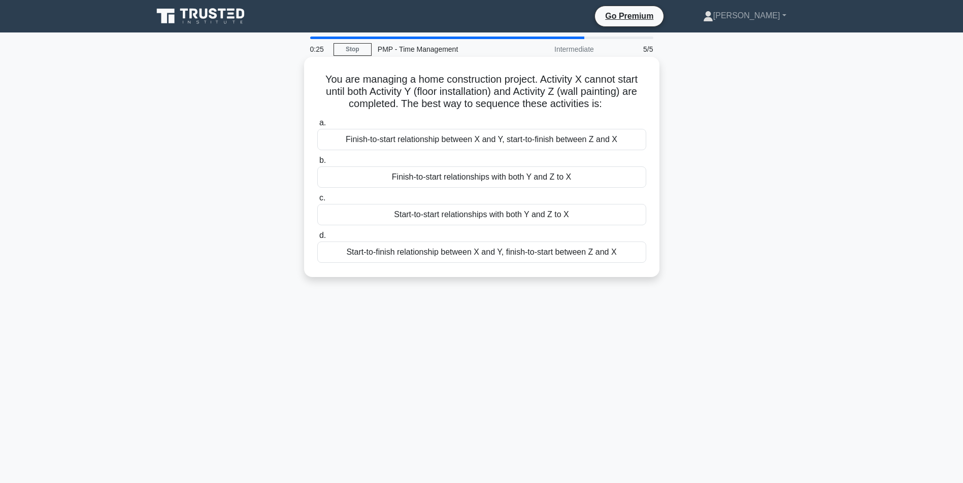
click at [469, 150] on div "Finish-to-start relationship between X and Y, start-to-finish between Z and X" at bounding box center [481, 139] width 329 height 21
click at [317, 126] on input "a. Finish-to-start relationship between X and Y, start-to-finish between Z and X" at bounding box center [317, 123] width 0 height 7
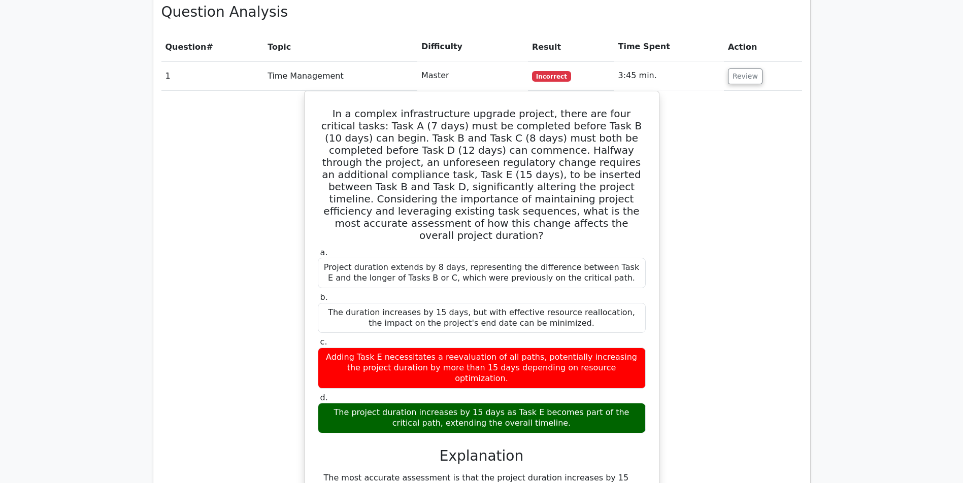
scroll to position [611, 0]
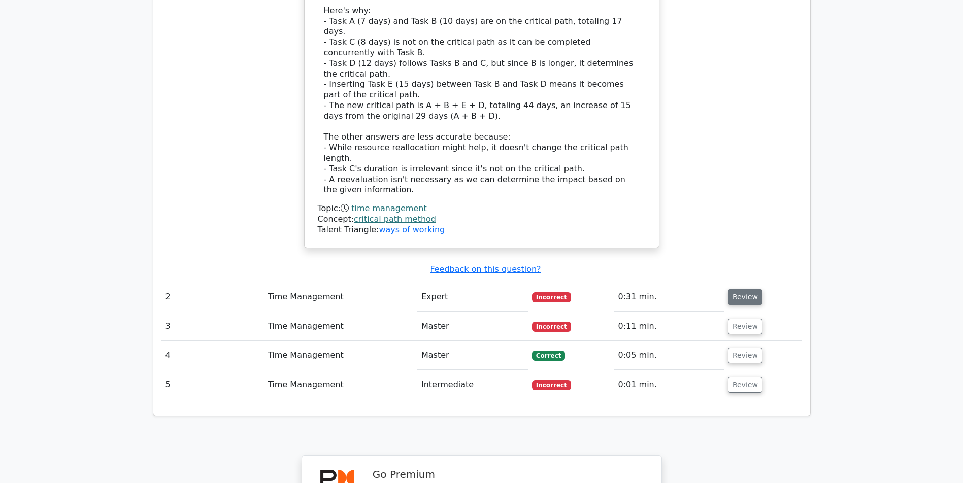
click at [750, 292] on button "Review" at bounding box center [745, 297] width 35 height 16
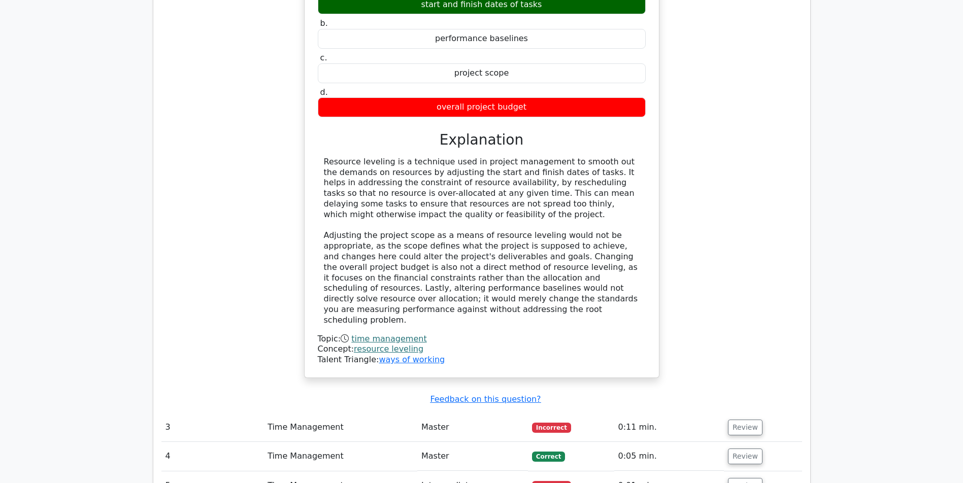
scroll to position [1862, 0]
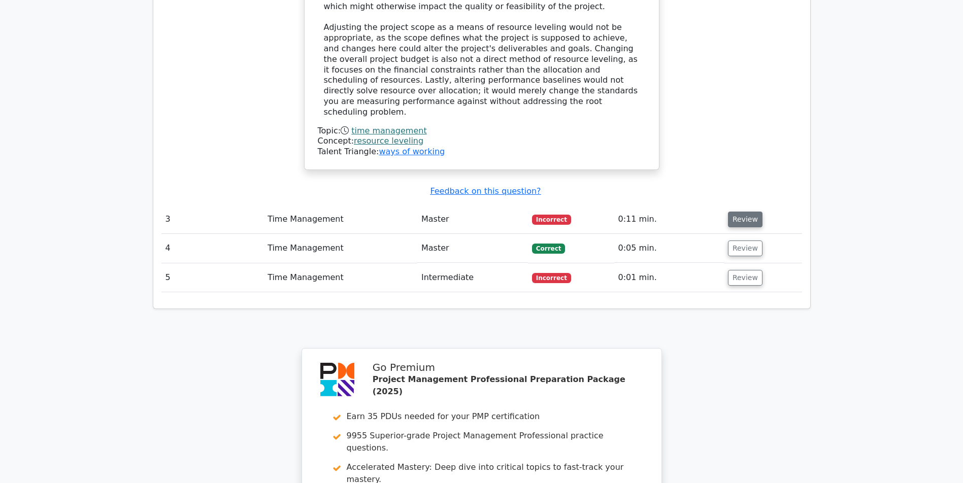
click at [740, 220] on button "Review" at bounding box center [745, 220] width 35 height 16
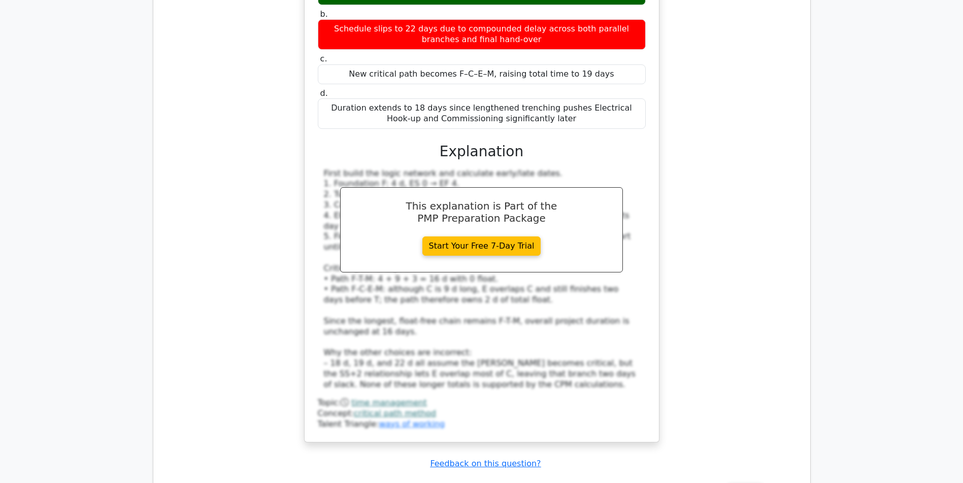
scroll to position [2389, 0]
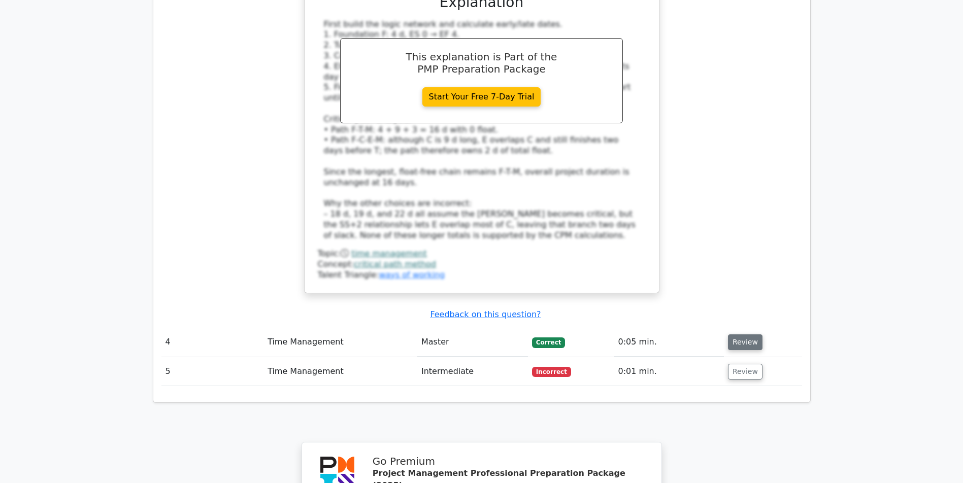
click at [737, 349] on button "Review" at bounding box center [745, 343] width 35 height 16
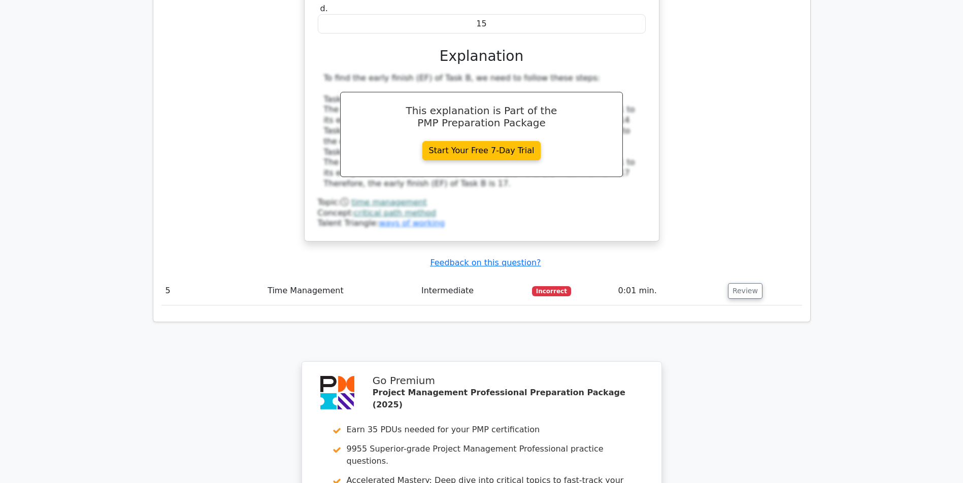
scroll to position [3067, 0]
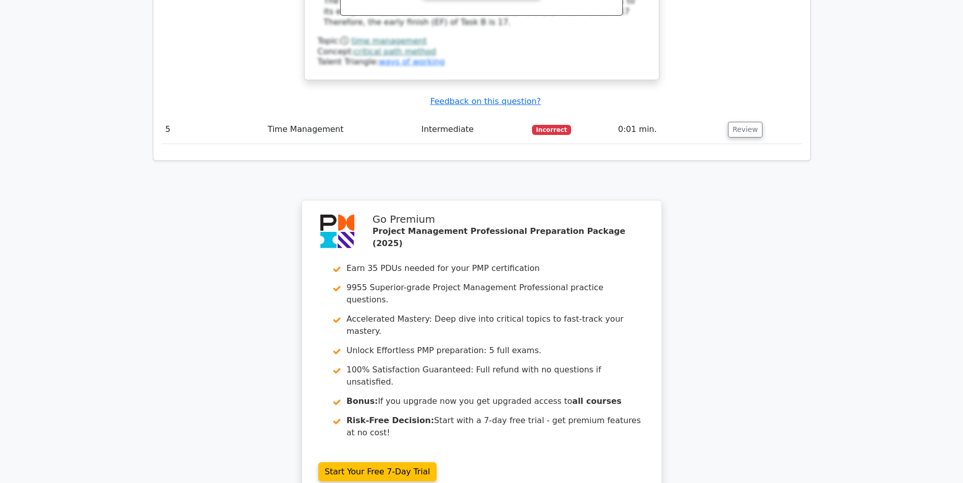
click at [736, 120] on td "Review" at bounding box center [763, 129] width 78 height 29
click at [736, 128] on button "Review" at bounding box center [745, 130] width 35 height 16
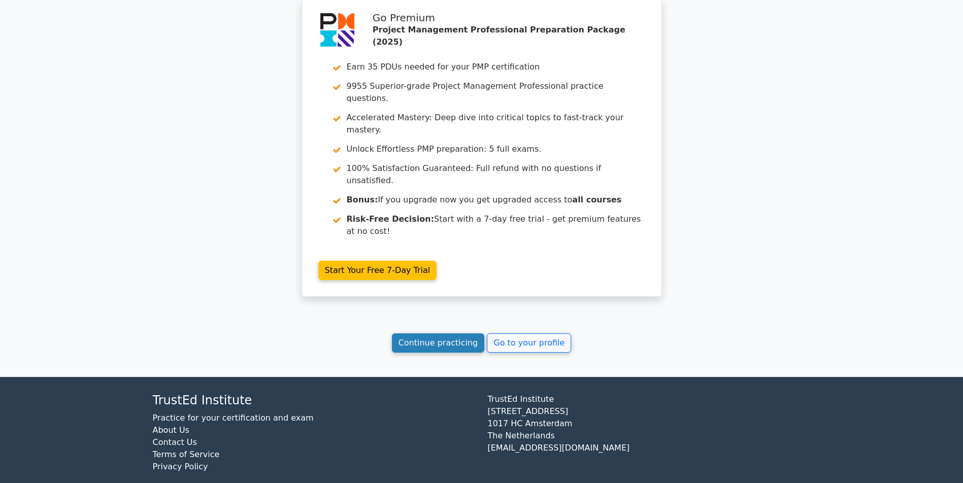
scroll to position [3749, 0]
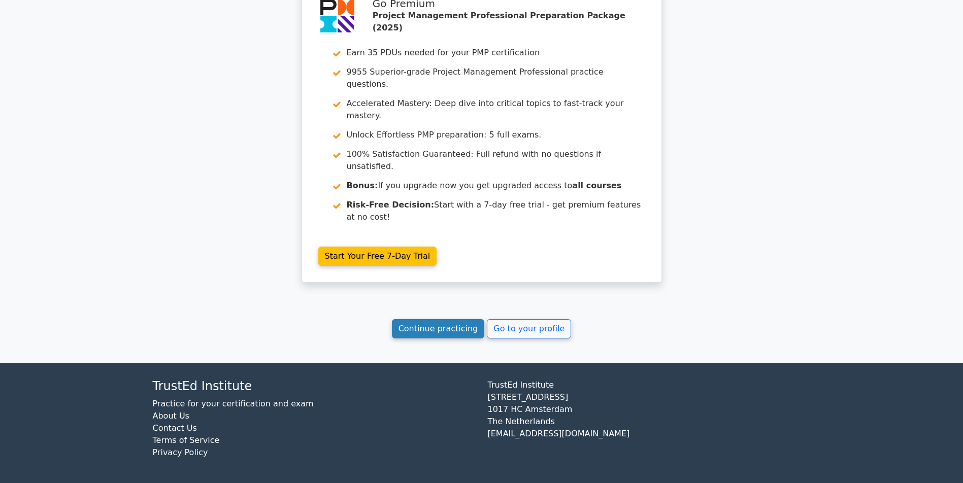
click at [414, 326] on link "Continue practicing" at bounding box center [438, 328] width 93 height 19
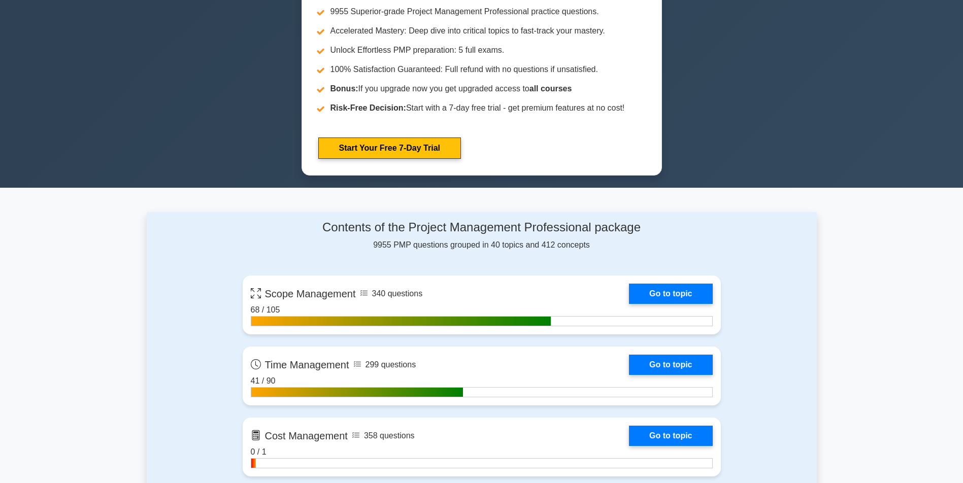
scroll to position [660, 0]
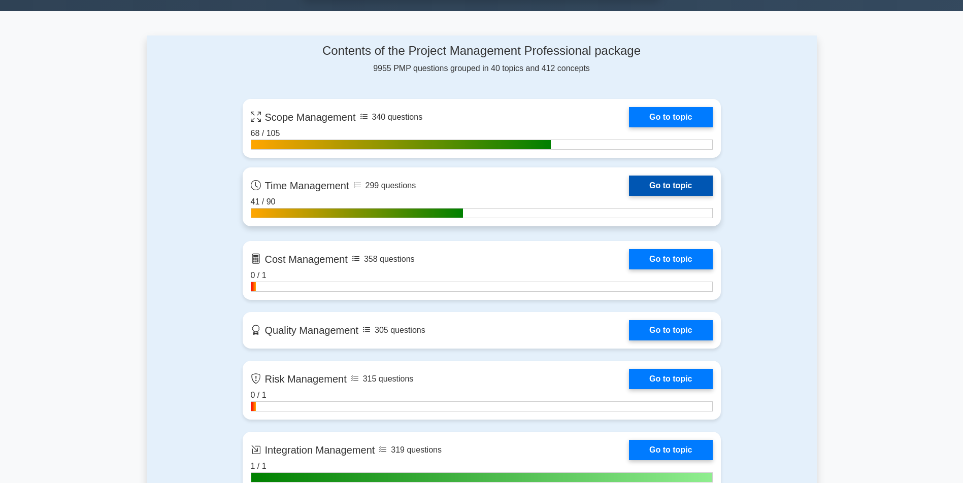
click at [629, 183] on link "Go to topic" at bounding box center [670, 186] width 83 height 20
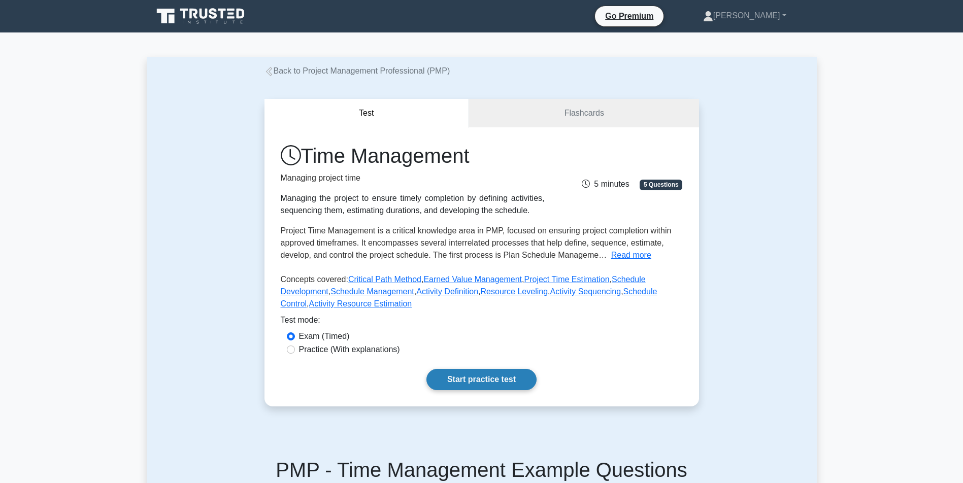
click at [475, 390] on link "Start practice test" at bounding box center [482, 379] width 110 height 21
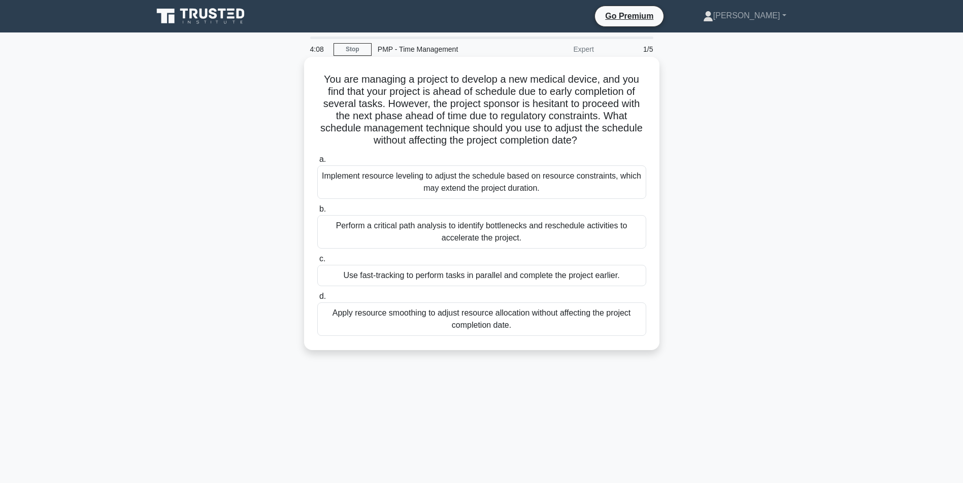
click at [480, 192] on div "Implement resource leveling to adjust the schedule based on resource constraint…" at bounding box center [481, 183] width 329 height 34
click at [317, 163] on input "a. Implement resource leveling to adjust the schedule based on resource constra…" at bounding box center [317, 159] width 0 height 7
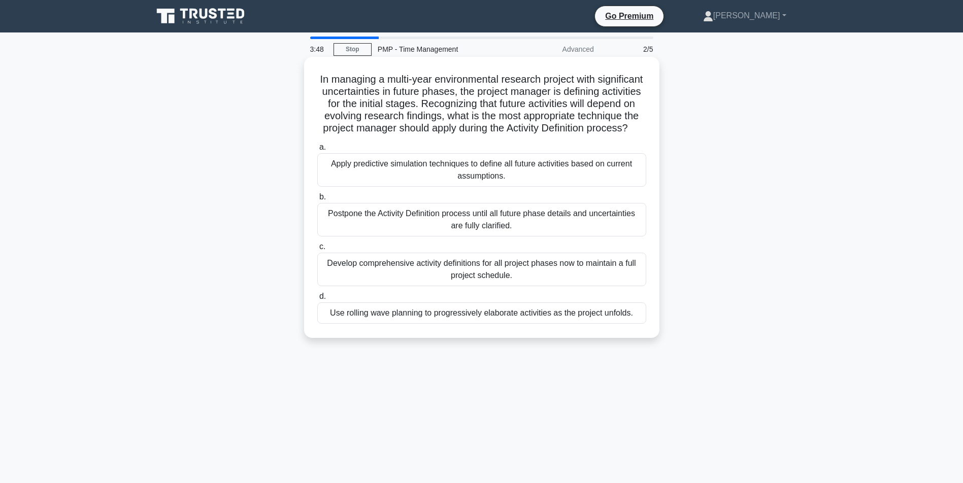
click at [500, 324] on div "Use rolling wave planning to progressively elaborate activities as the project …" at bounding box center [481, 313] width 329 height 21
click at [317, 300] on input "d. Use rolling wave planning to progressively elaborate activities as the proje…" at bounding box center [317, 297] width 0 height 7
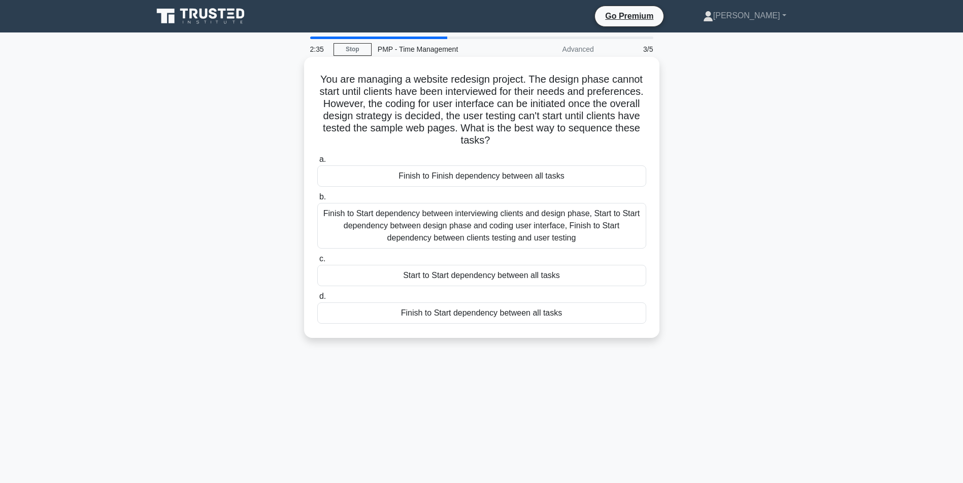
click at [506, 237] on div "Finish to Start dependency between interviewing clients and design phase, Start…" at bounding box center [481, 226] width 329 height 46
click at [317, 201] on input "b. Finish to Start dependency between interviewing clients and design phase, St…" at bounding box center [317, 197] width 0 height 7
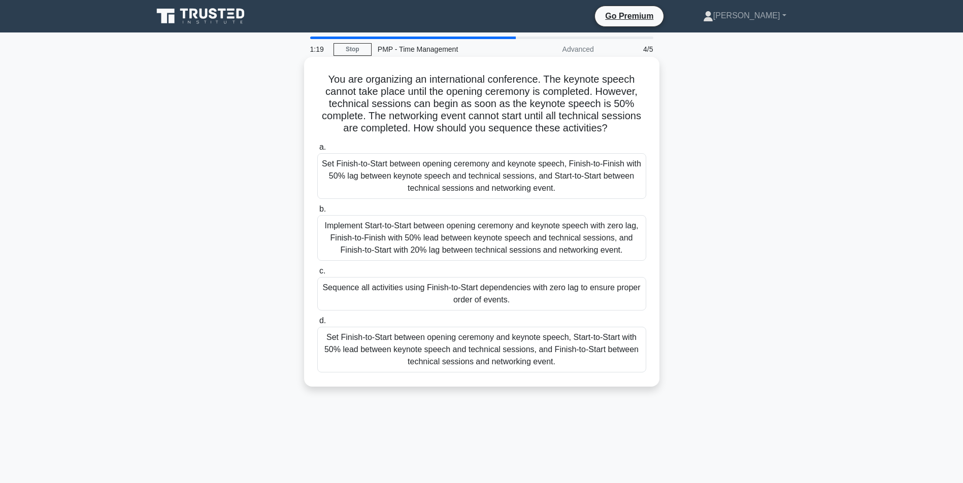
click at [417, 356] on div "Set Finish-to-Start between opening ceremony and keynote speech, Start-to-Start…" at bounding box center [481, 350] width 329 height 46
click at [317, 324] on input "d. Set Finish-to-Start between opening ceremony and keynote speech, Start-to-St…" at bounding box center [317, 321] width 0 height 7
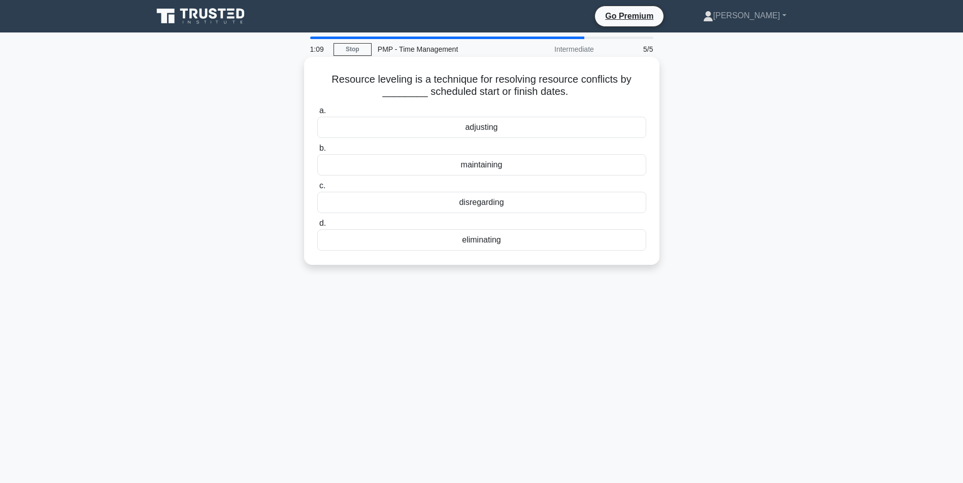
click at [497, 128] on div "adjusting" at bounding box center [481, 127] width 329 height 21
click at [317, 114] on input "a. adjusting" at bounding box center [317, 111] width 0 height 7
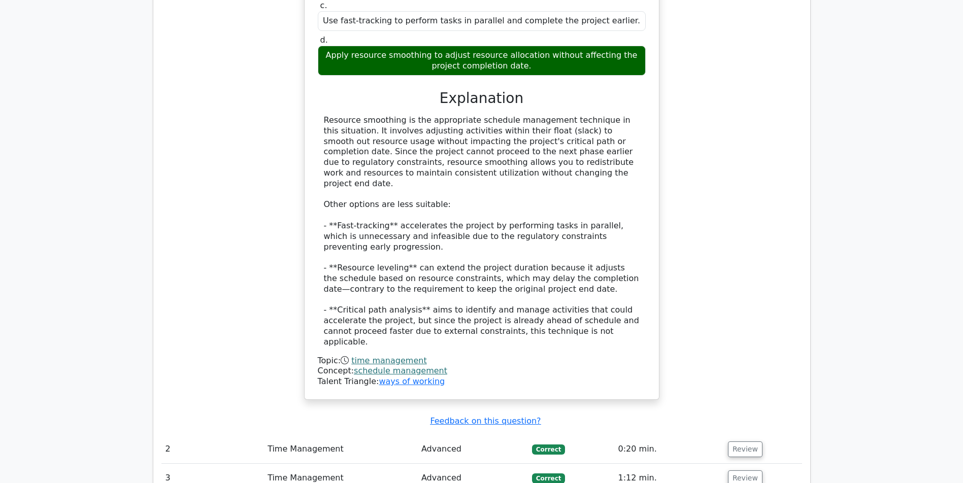
scroll to position [1265, 0]
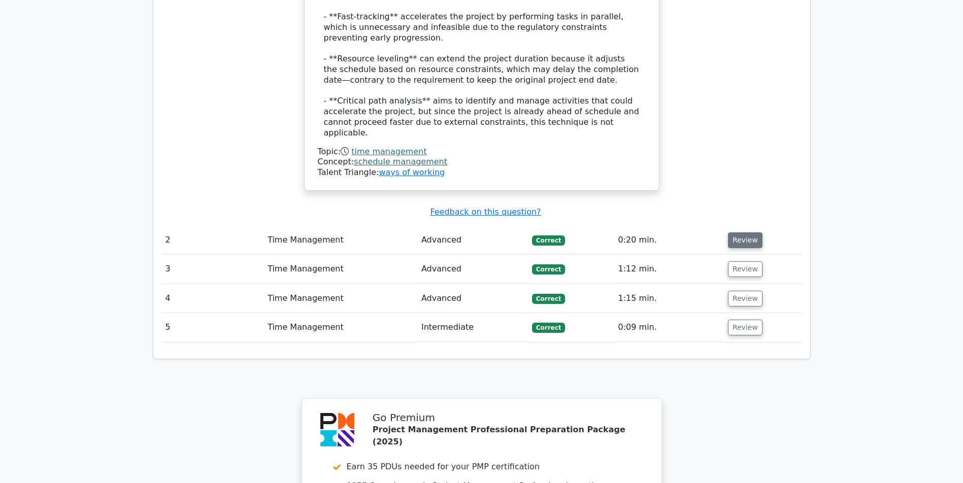
click at [750, 242] on button "Review" at bounding box center [745, 241] width 35 height 16
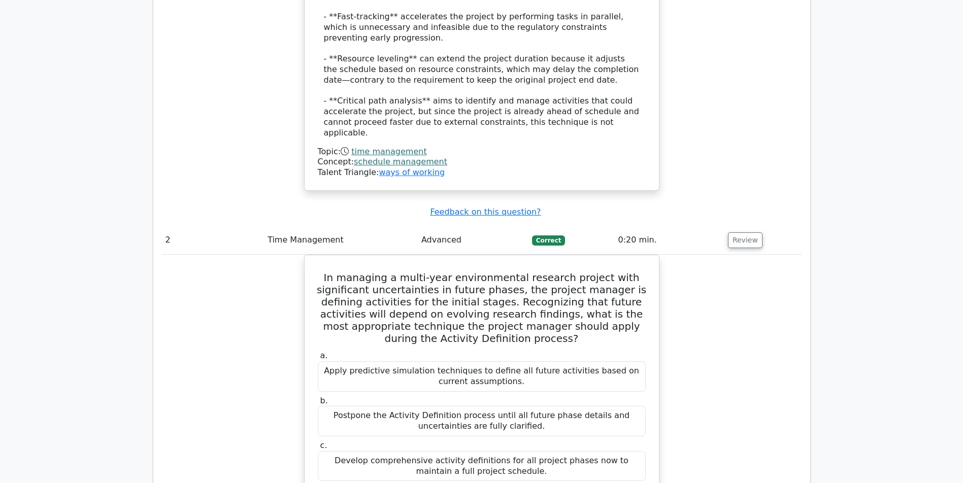
scroll to position [1424, 0]
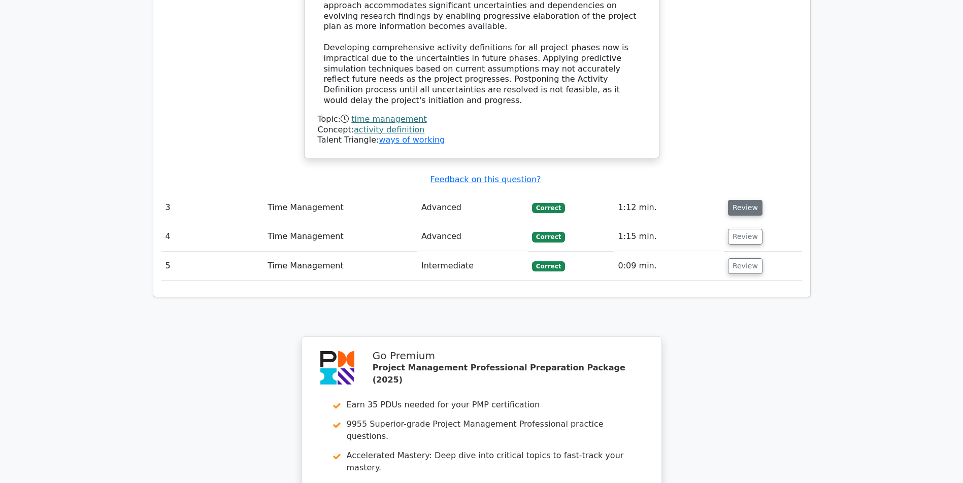
click at [759, 201] on button "Review" at bounding box center [745, 208] width 35 height 16
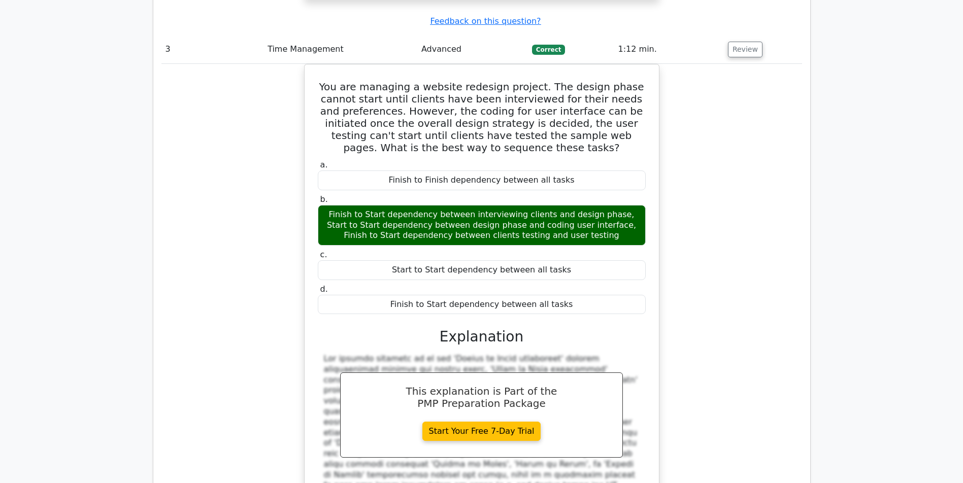
scroll to position [2240, 0]
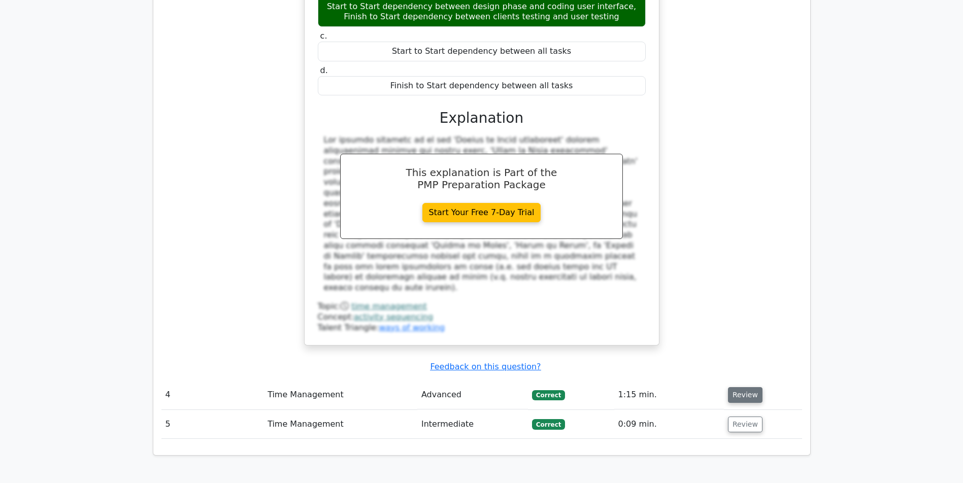
click at [735, 394] on button "Review" at bounding box center [745, 395] width 35 height 16
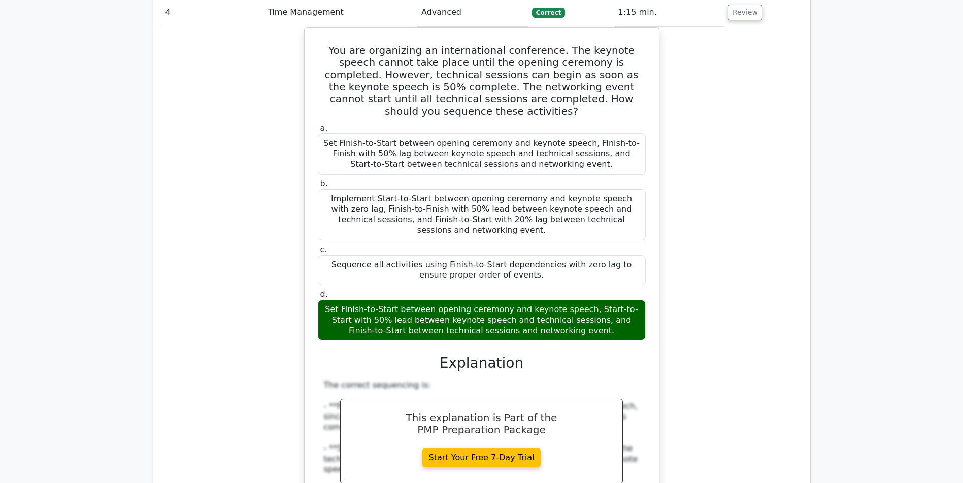
scroll to position [2842, 0]
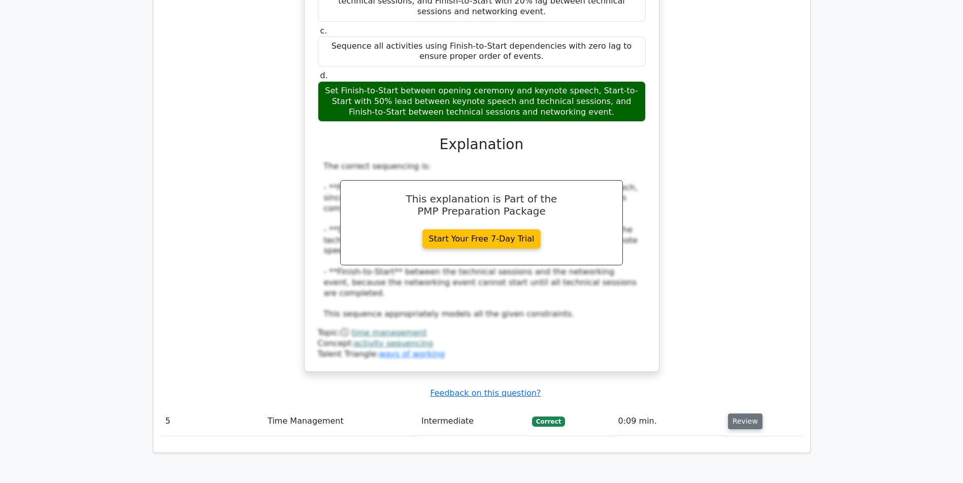
click at [750, 422] on button "Review" at bounding box center [745, 422] width 35 height 16
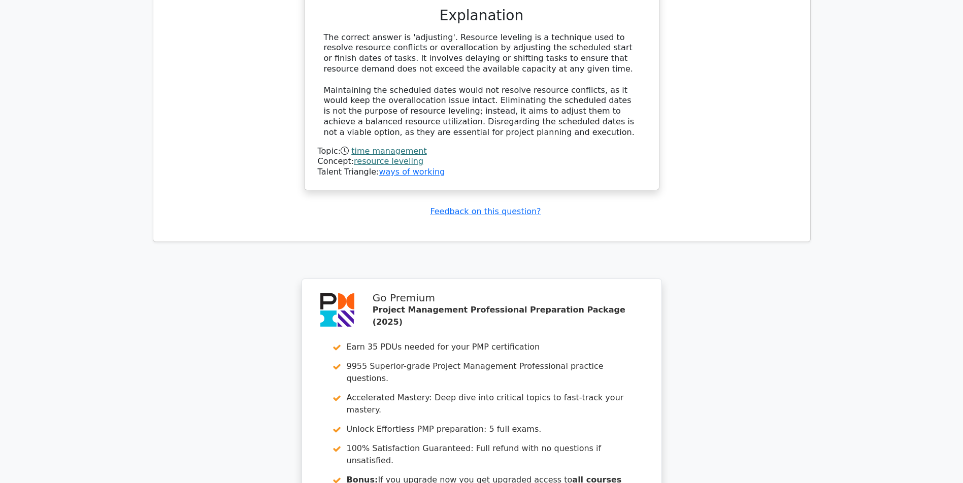
scroll to position [3770, 0]
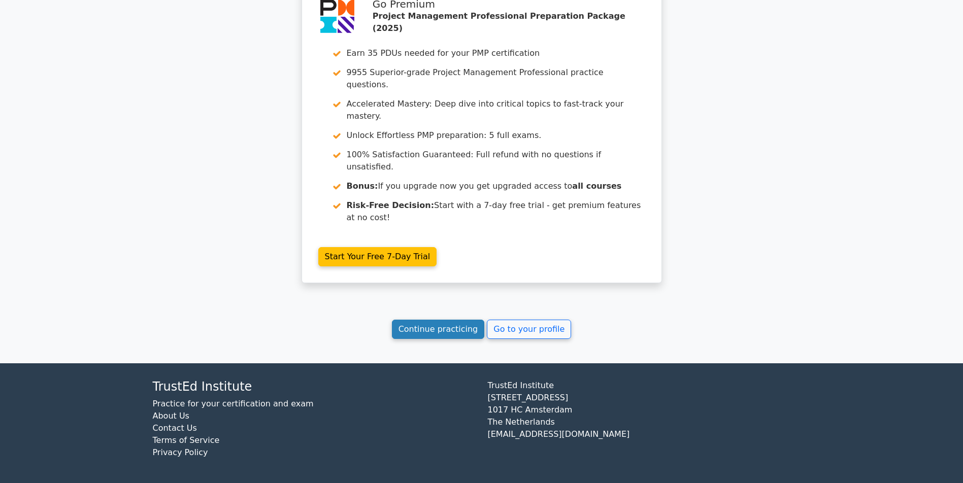
click at [426, 332] on link "Continue practicing" at bounding box center [438, 329] width 93 height 19
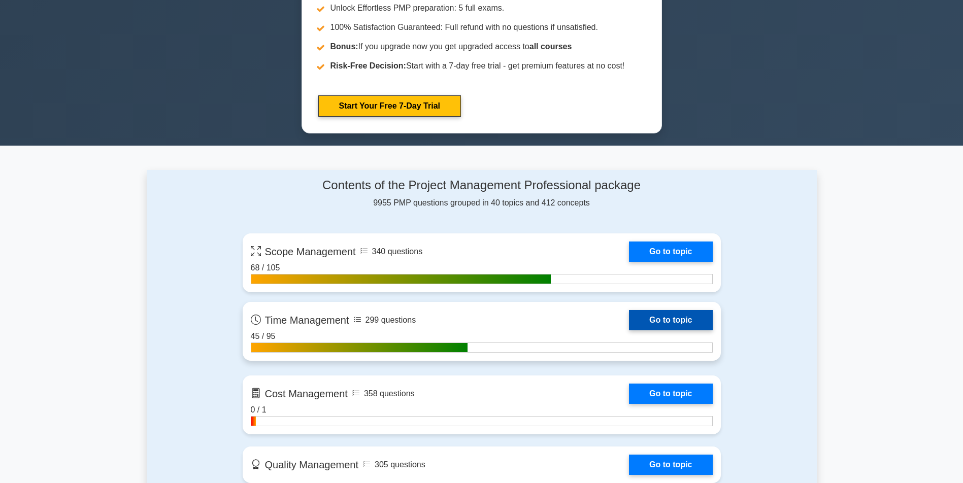
scroll to position [609, 0]
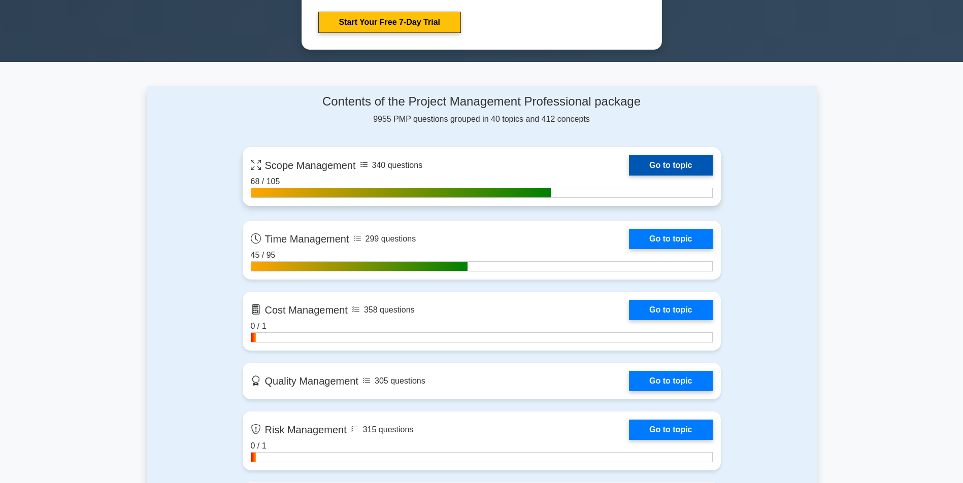
click at [629, 166] on link "Go to topic" at bounding box center [670, 165] width 83 height 20
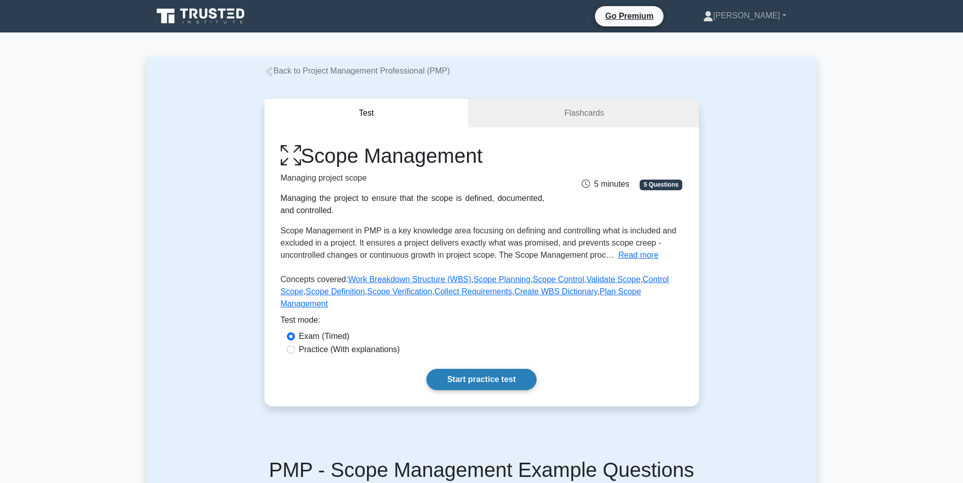
click at [473, 390] on link "Start practice test" at bounding box center [482, 379] width 110 height 21
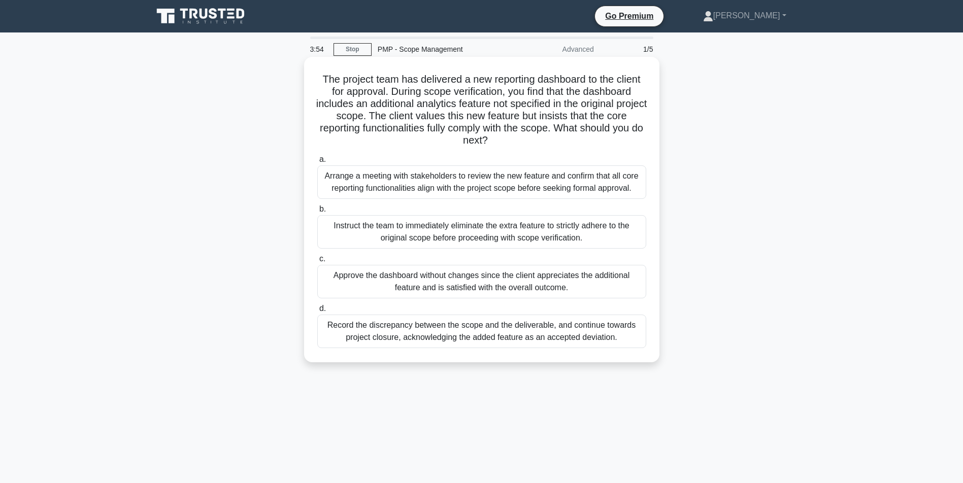
click at [496, 249] on div "Instruct the team to immediately eliminate the extra feature to strictly adhere…" at bounding box center [481, 232] width 329 height 34
click at [317, 213] on input "b. Instruct the team to immediately eliminate the extra feature to strictly adh…" at bounding box center [317, 209] width 0 height 7
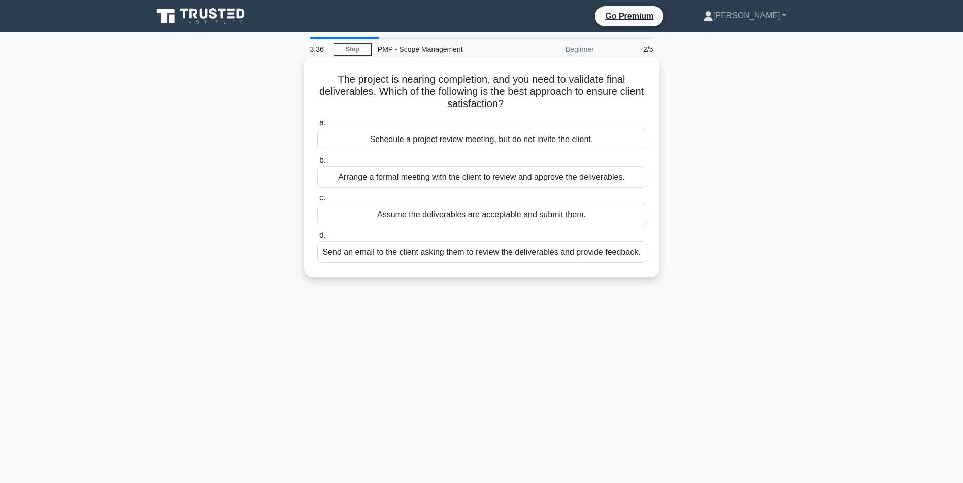
click at [457, 180] on div "Arrange a formal meeting with the client to review and approve the deliverables." at bounding box center [481, 177] width 329 height 21
click at [317, 164] on input "b. Arrange a formal meeting with the client to review and approve the deliverab…" at bounding box center [317, 160] width 0 height 7
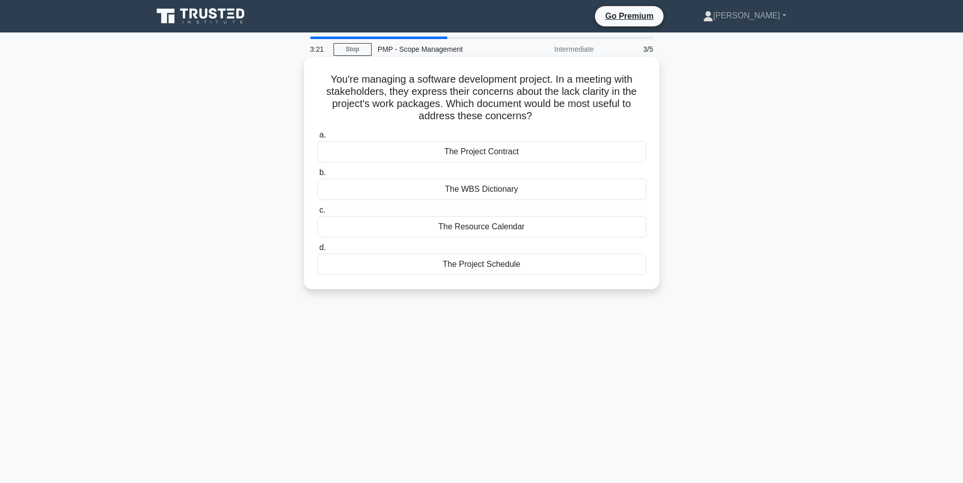
click at [490, 191] on div "The WBS Dictionary" at bounding box center [481, 189] width 329 height 21
click at [317, 176] on input "b. The WBS Dictionary" at bounding box center [317, 173] width 0 height 7
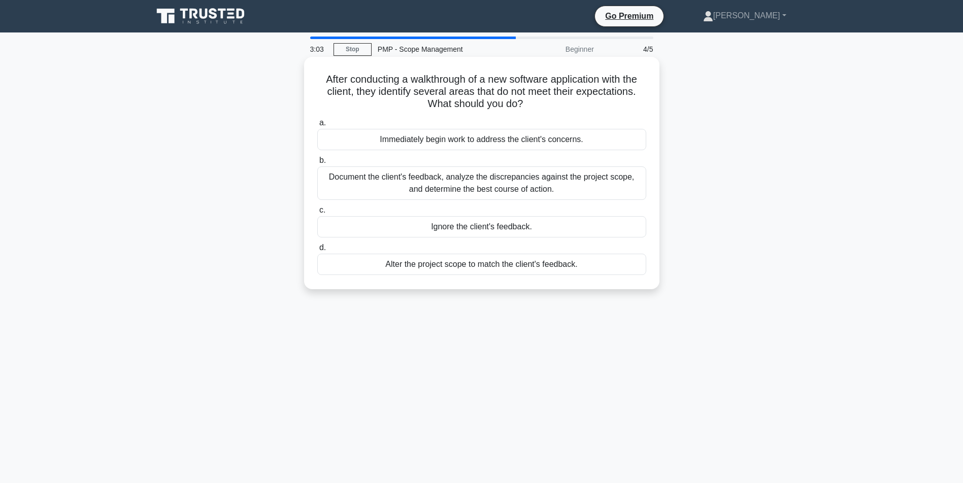
click at [532, 182] on div "Document the client's feedback, analyze the discrepancies against the project s…" at bounding box center [481, 184] width 329 height 34
click at [317, 164] on input "b. Document the client's feedback, analyze the discrepancies against the projec…" at bounding box center [317, 160] width 0 height 7
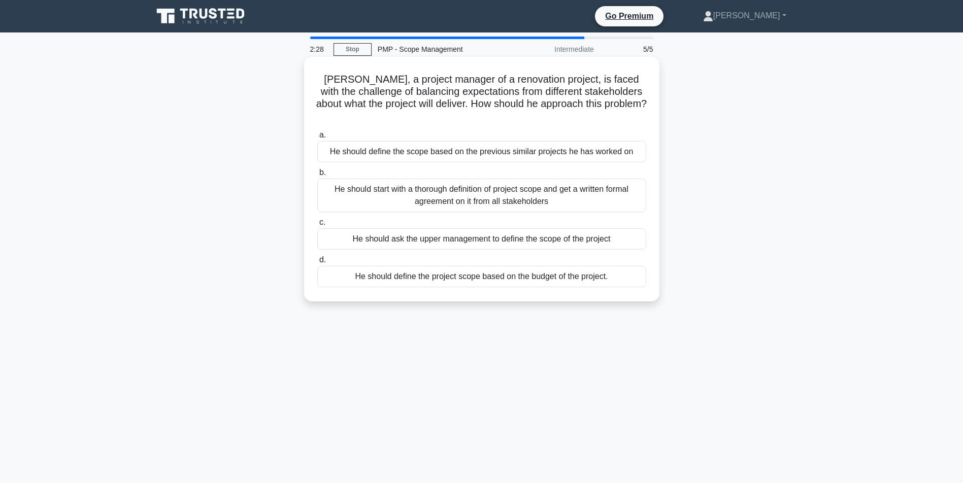
click at [486, 208] on div "He should start with a thorough definition of project scope and get a written f…" at bounding box center [481, 196] width 329 height 34
click at [317, 176] on input "b. He should start with a thorough definition of project scope and get a writte…" at bounding box center [317, 173] width 0 height 7
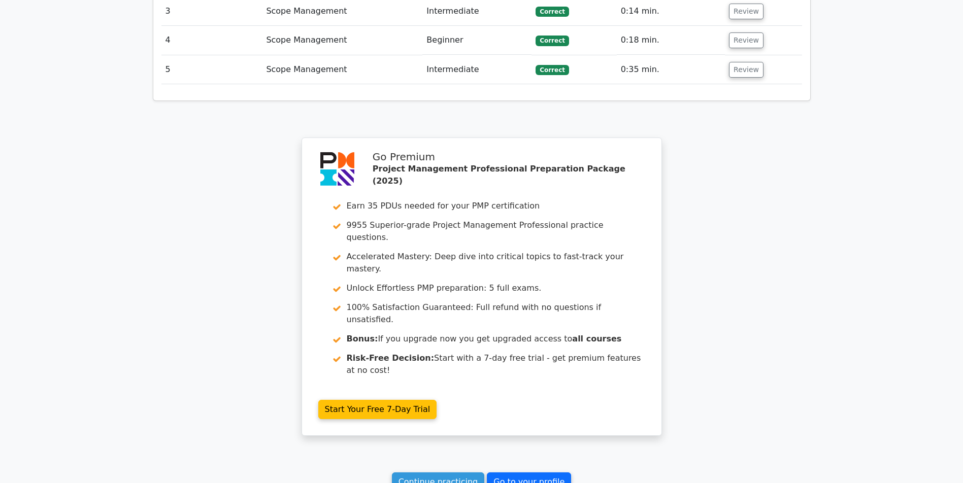
scroll to position [1538, 0]
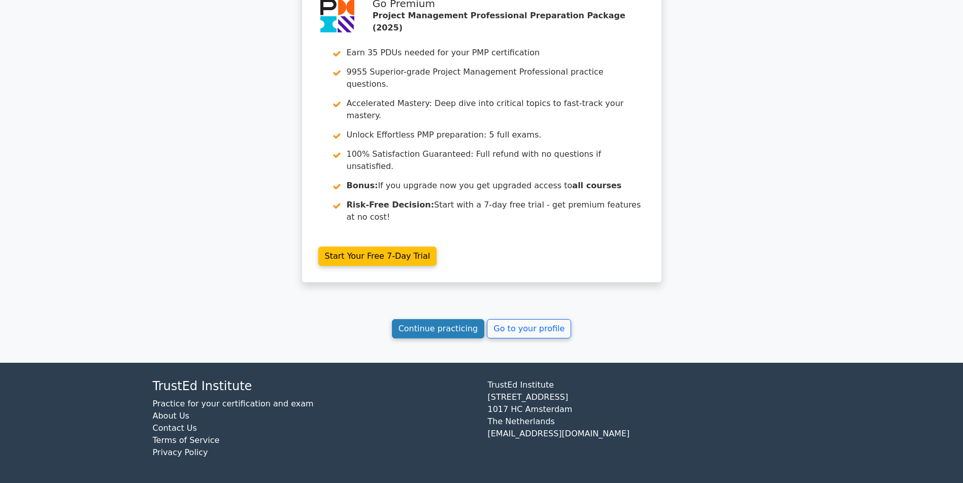
click at [419, 329] on link "Continue practicing" at bounding box center [438, 328] width 93 height 19
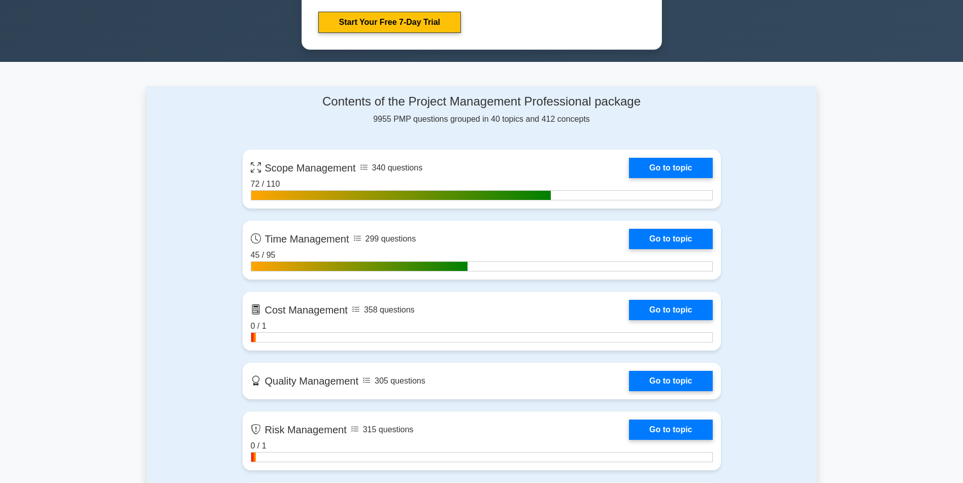
scroll to position [609, 0]
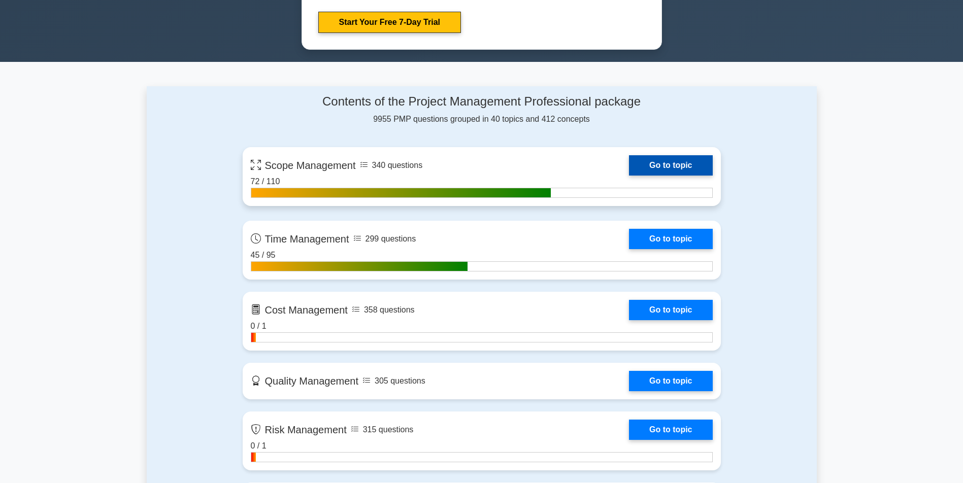
click at [629, 162] on link "Go to topic" at bounding box center [670, 165] width 83 height 20
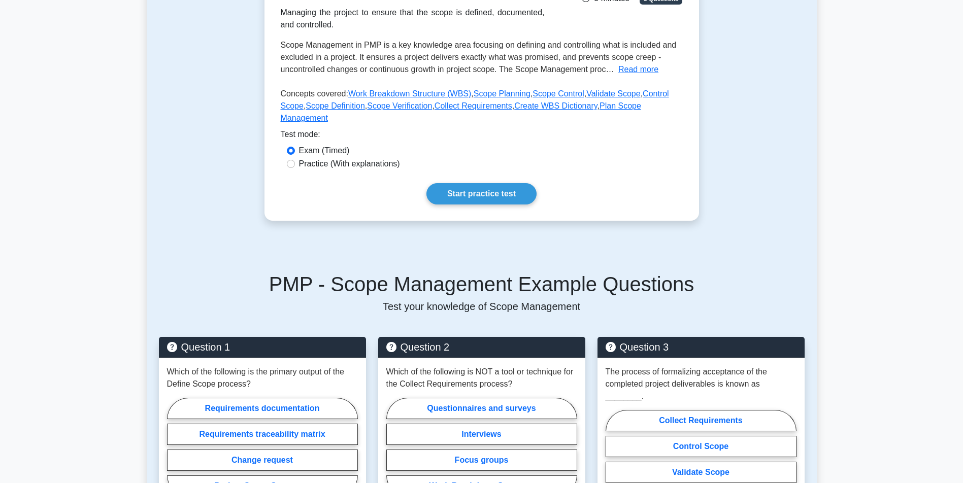
scroll to position [212, 0]
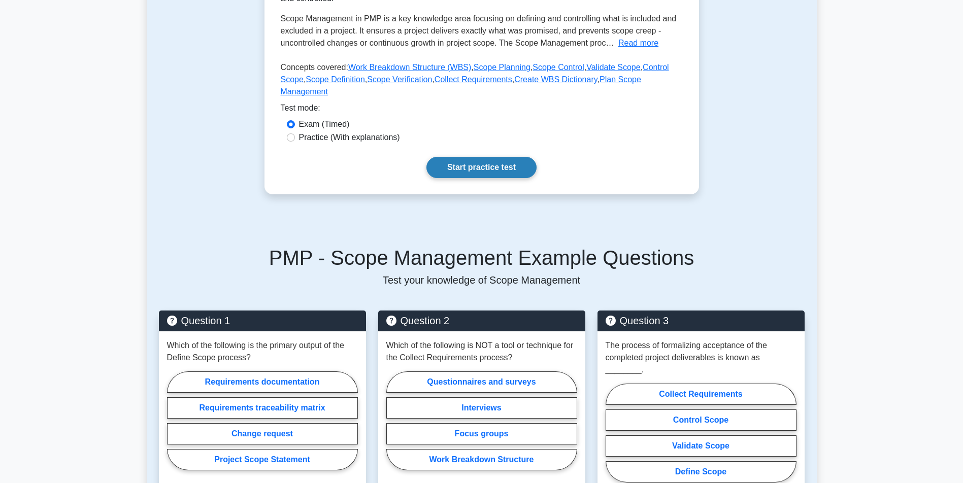
click at [476, 178] on link "Start practice test" at bounding box center [482, 167] width 110 height 21
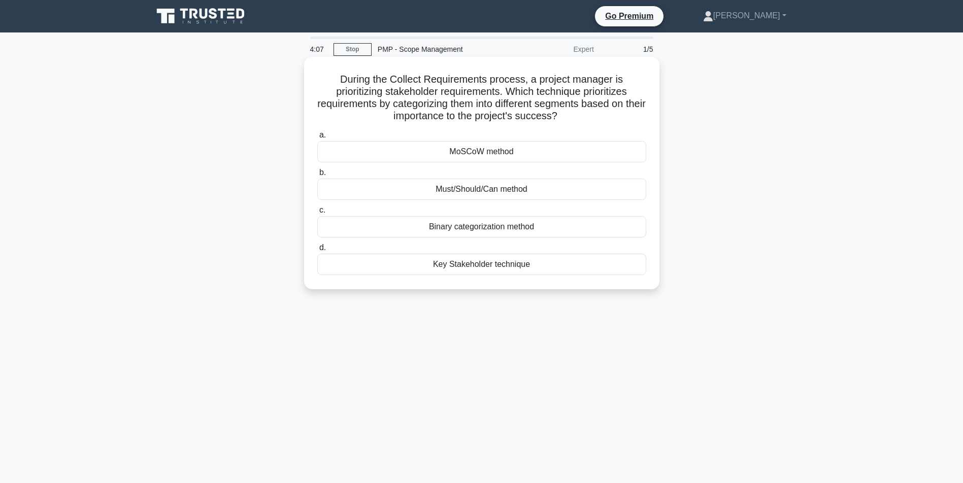
click at [489, 152] on div "MoSCoW method" at bounding box center [481, 151] width 329 height 21
click at [317, 139] on input "a. MoSCoW method" at bounding box center [317, 135] width 0 height 7
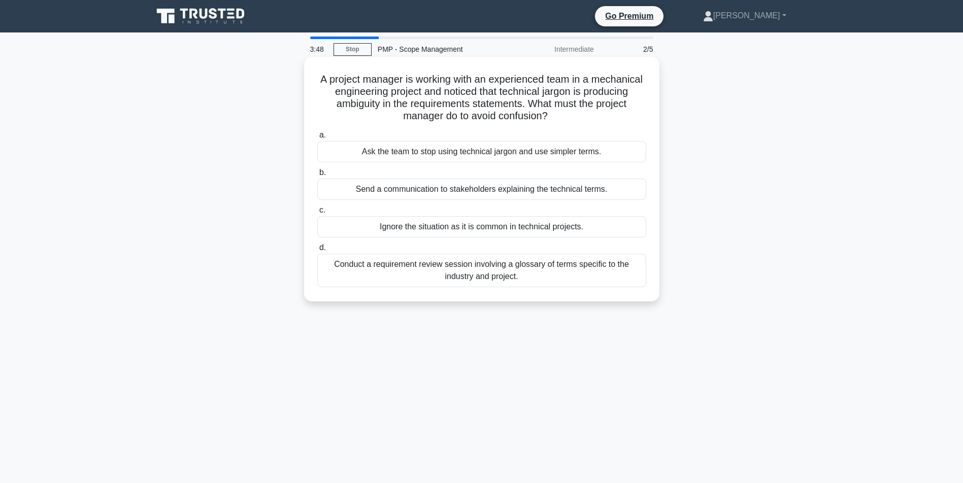
scroll to position [51, 0]
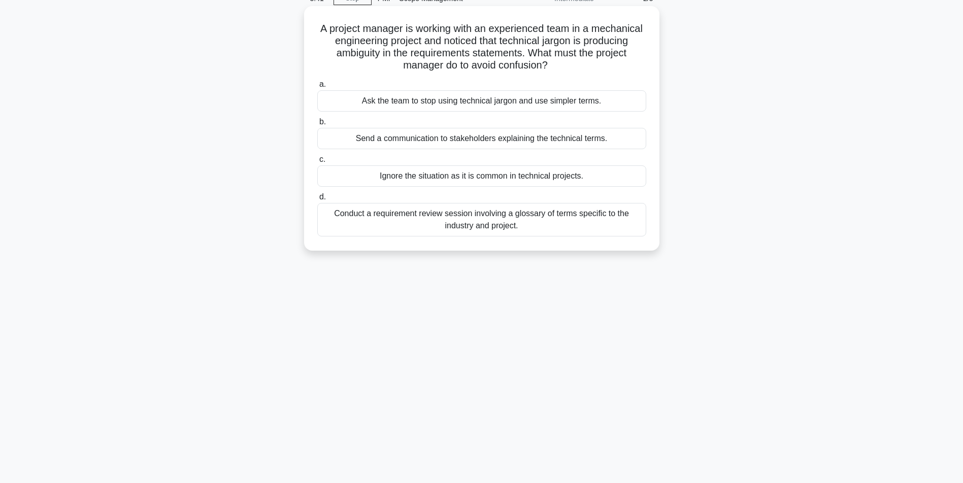
click at [474, 139] on div "Send a communication to stakeholders explaining the technical terms." at bounding box center [481, 138] width 329 height 21
click at [317, 125] on input "b. Send a communication to stakeholders explaining the technical terms." at bounding box center [317, 122] width 0 height 7
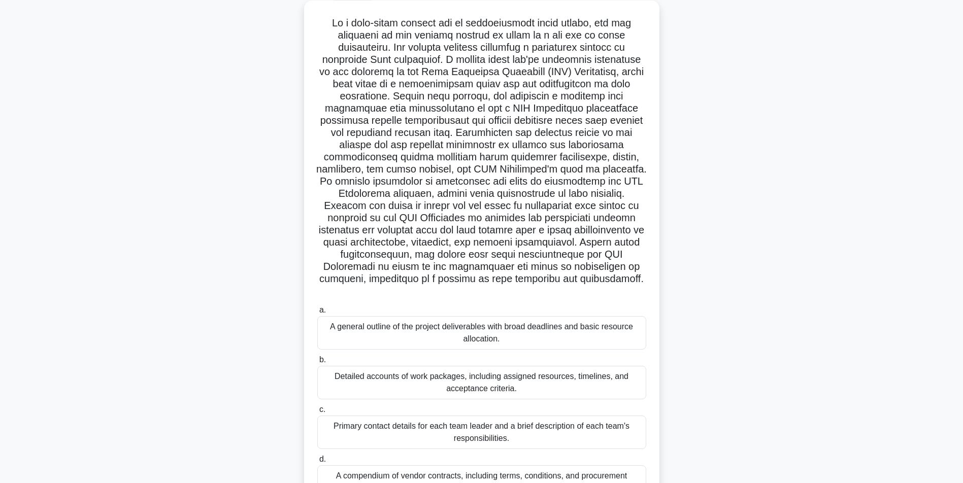
scroll to position [117, 0]
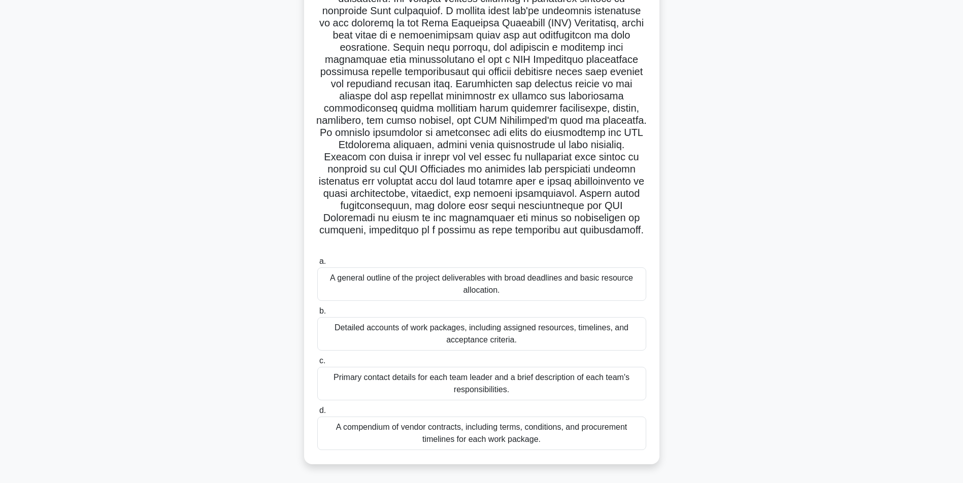
click at [421, 339] on div "Detailed accounts of work packages, including assigned resources, timelines, an…" at bounding box center [481, 334] width 329 height 34
click at [317, 315] on input "b. Detailed accounts of work packages, including assigned resources, timelines,…" at bounding box center [317, 311] width 0 height 7
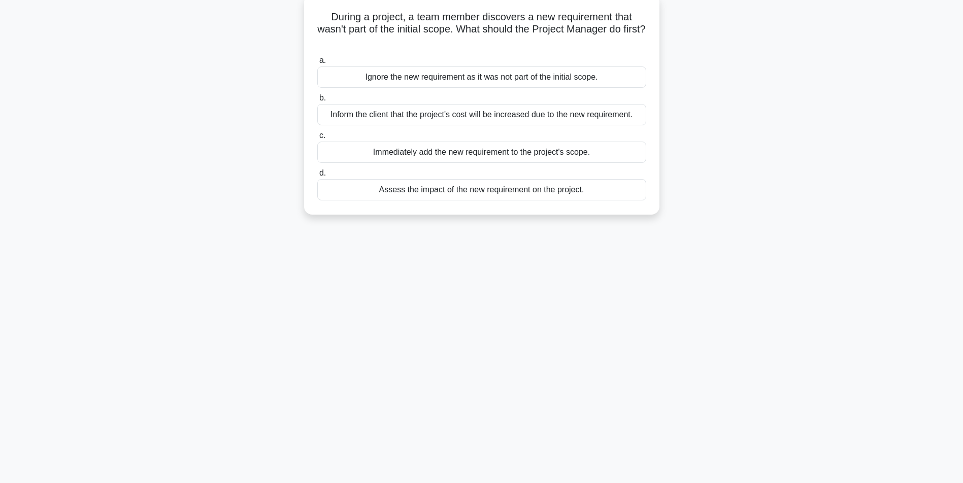
scroll to position [0, 0]
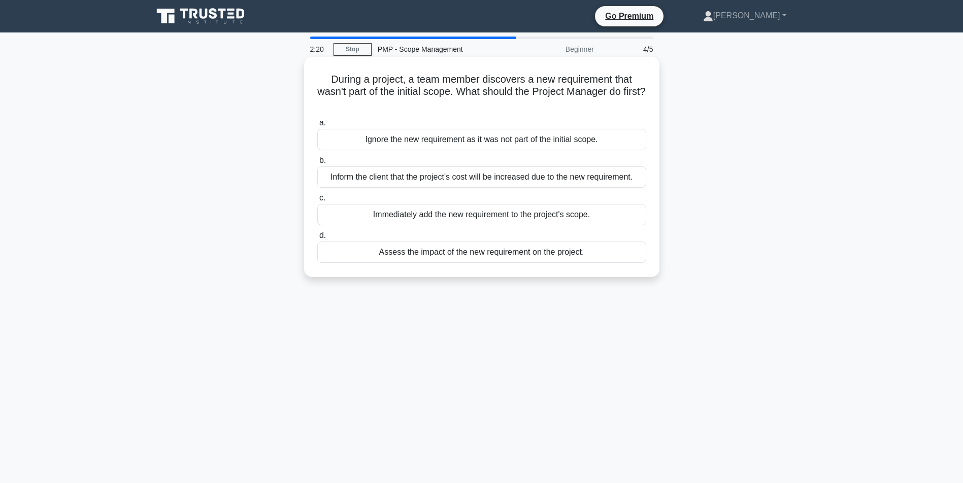
click at [493, 263] on div "Assess the impact of the new requirement on the project." at bounding box center [481, 252] width 329 height 21
click at [317, 239] on input "d. Assess the impact of the new requirement on the project." at bounding box center [317, 236] width 0 height 7
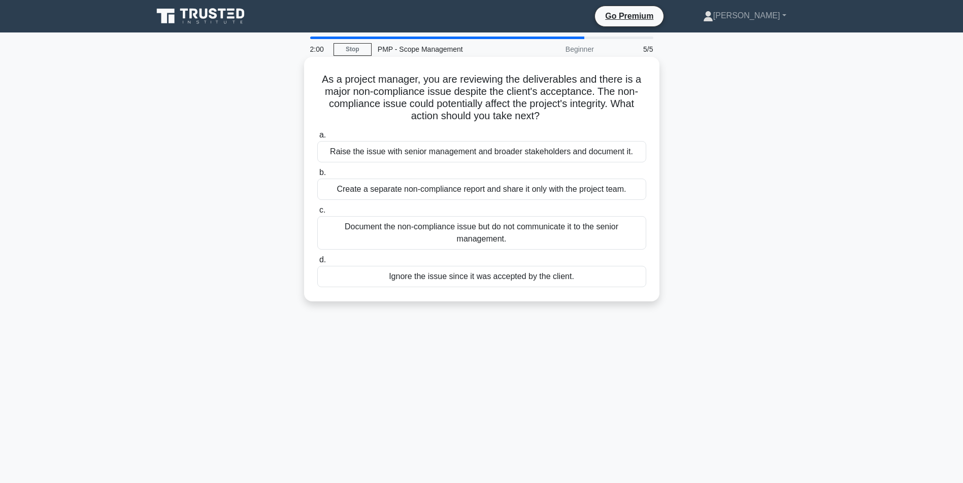
click at [469, 153] on div "Raise the issue with senior management and broader stakeholders and document it." at bounding box center [481, 151] width 329 height 21
click at [317, 139] on input "a. Raise the issue with senior management and broader stakeholders and document…" at bounding box center [317, 135] width 0 height 7
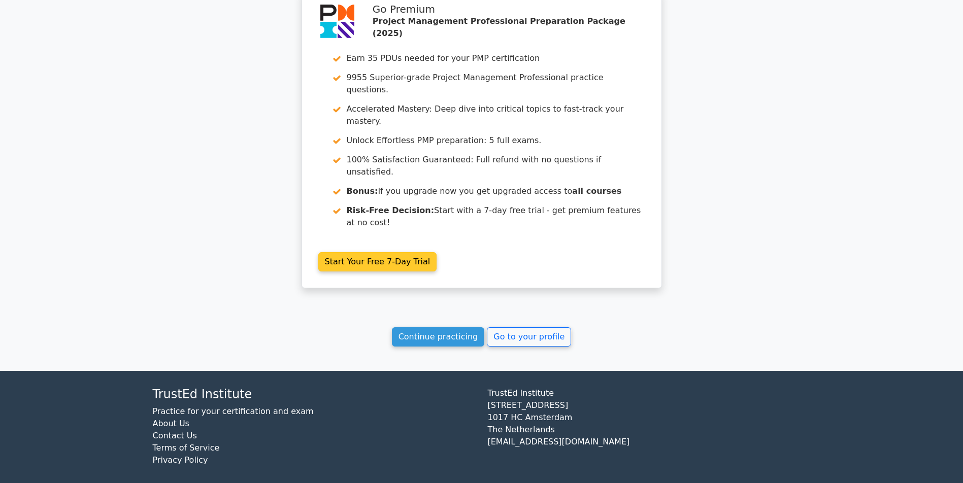
scroll to position [1492, 0]
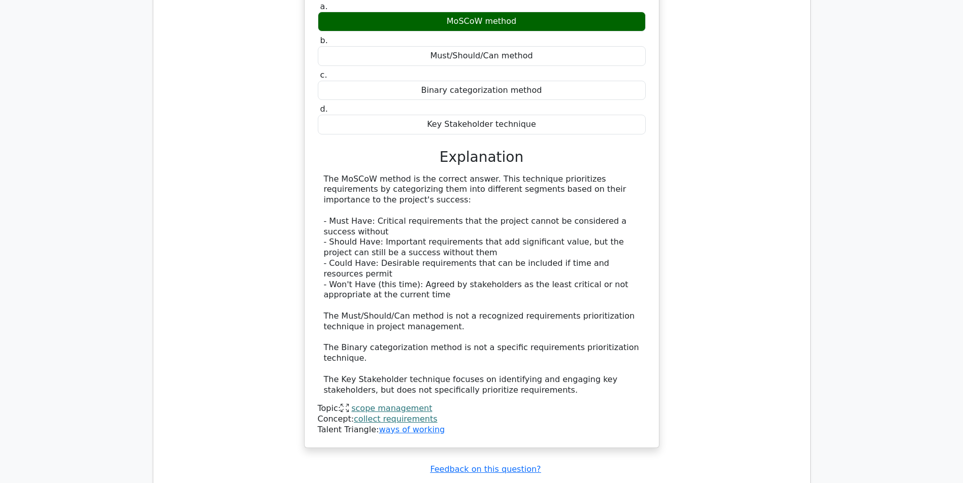
scroll to position [1206, 0]
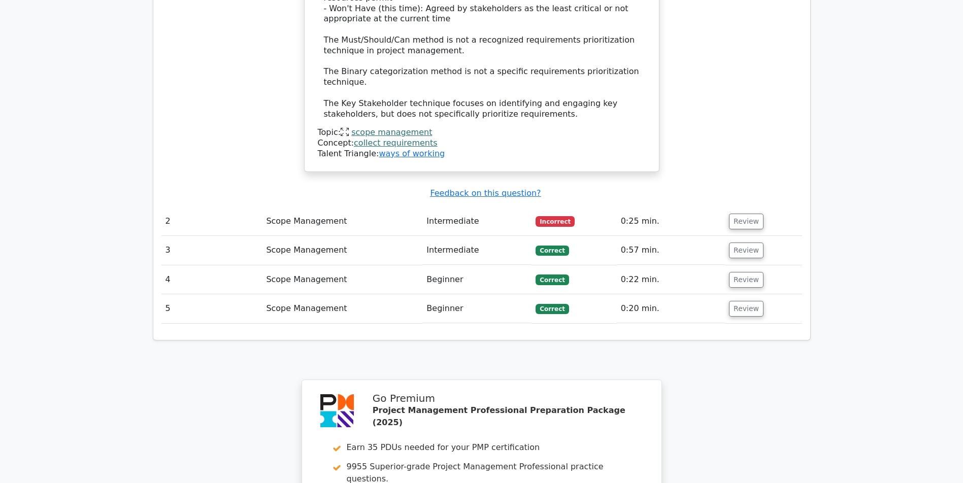
click at [748, 210] on td "Review" at bounding box center [763, 221] width 77 height 29
click at [743, 222] on button "Review" at bounding box center [746, 222] width 35 height 16
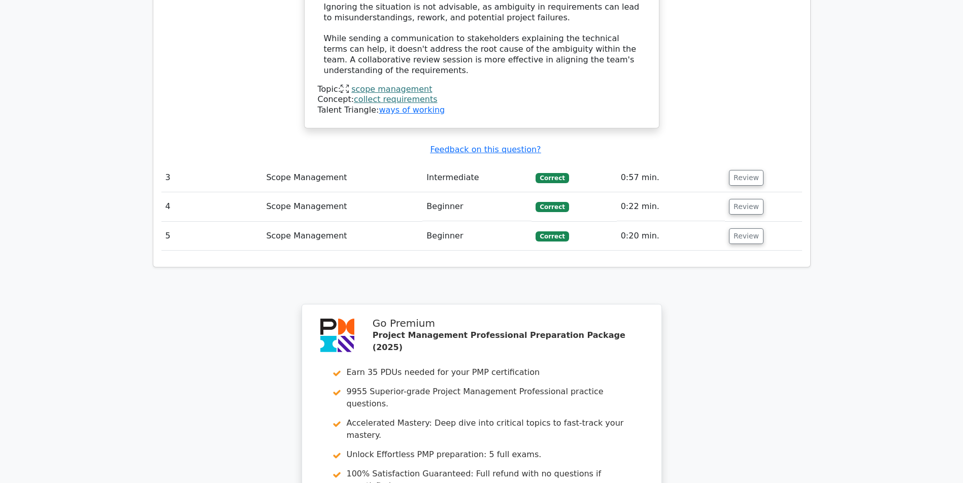
scroll to position [2062, 0]
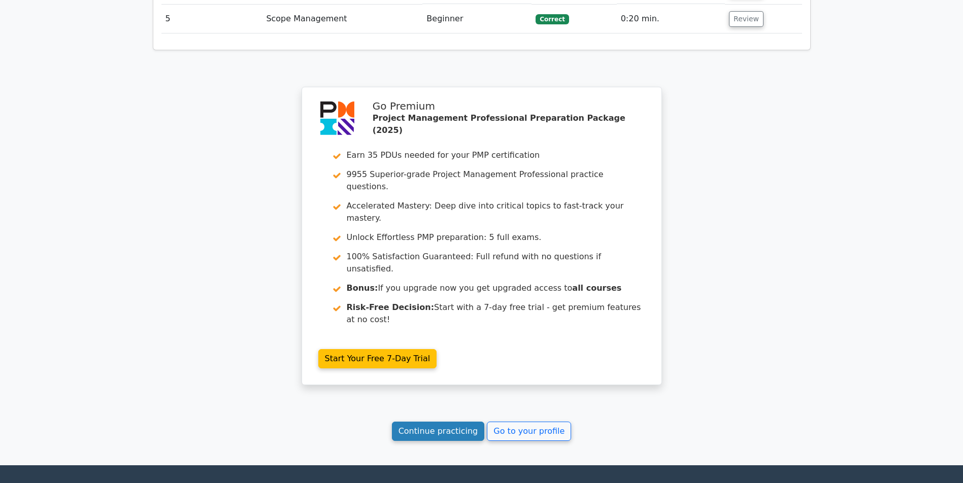
click at [416, 433] on link "Continue practicing" at bounding box center [438, 431] width 93 height 19
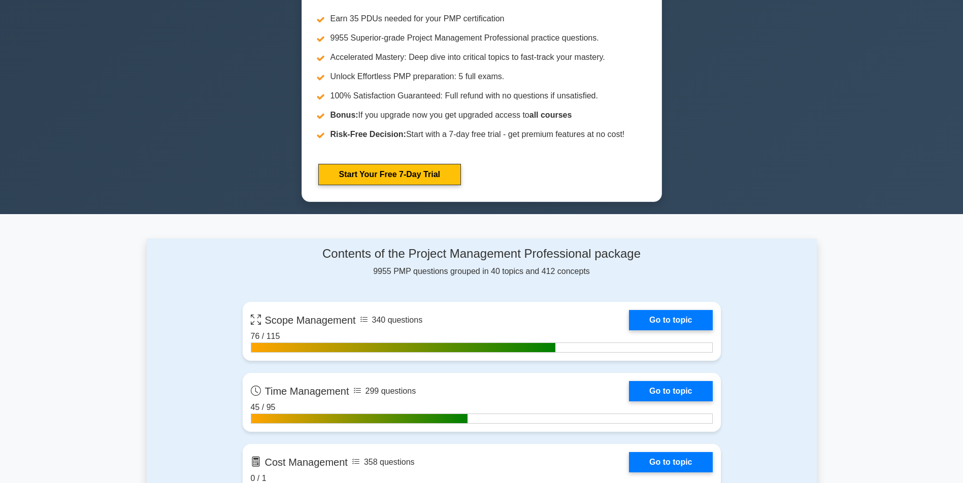
scroll to position [609, 0]
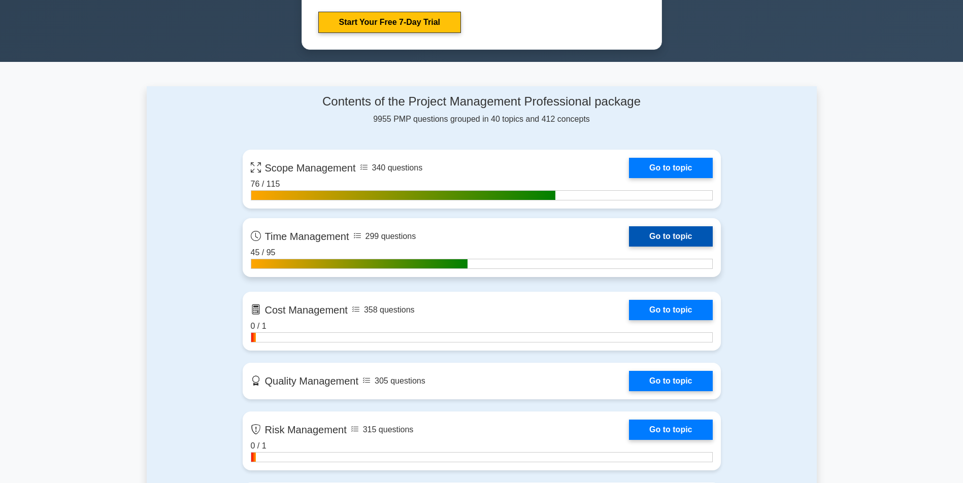
click at [629, 247] on link "Go to topic" at bounding box center [670, 236] width 83 height 20
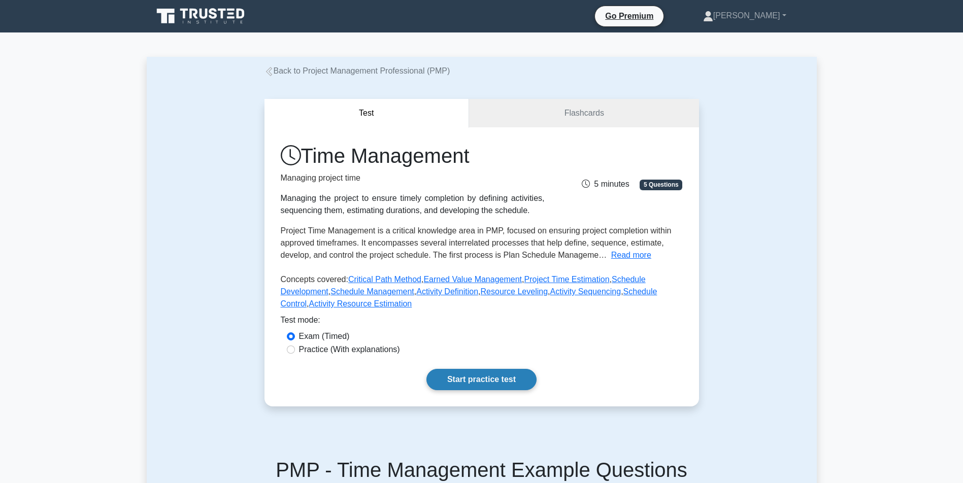
click at [461, 390] on link "Start practice test" at bounding box center [482, 379] width 110 height 21
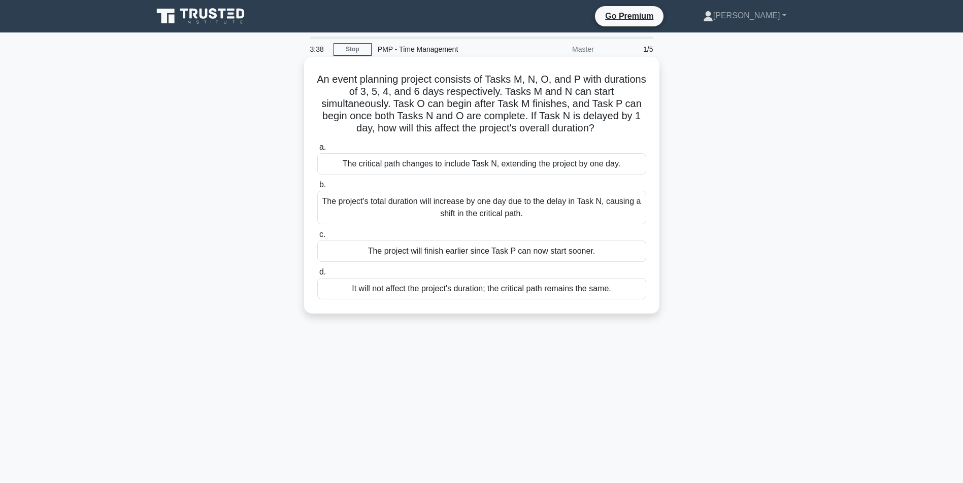
click at [514, 217] on div "The project's total duration will increase by one day due to the delay in Task …" at bounding box center [481, 208] width 329 height 34
click at [317, 188] on input "b. The project's total duration will increase by one day due to the delay in Ta…" at bounding box center [317, 185] width 0 height 7
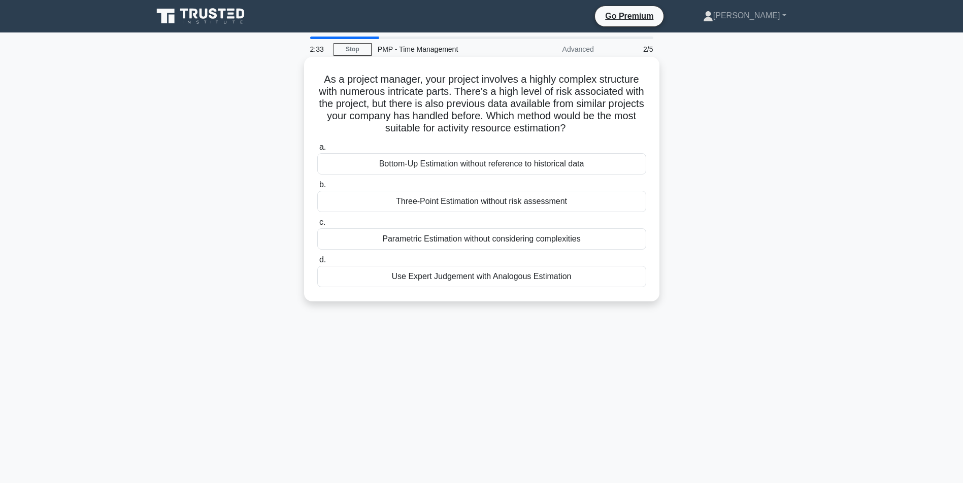
click at [513, 287] on div "Use Expert Judgement with Analogous Estimation" at bounding box center [481, 276] width 329 height 21
click at [317, 264] on input "d. Use Expert Judgement with Analogous Estimation" at bounding box center [317, 260] width 0 height 7
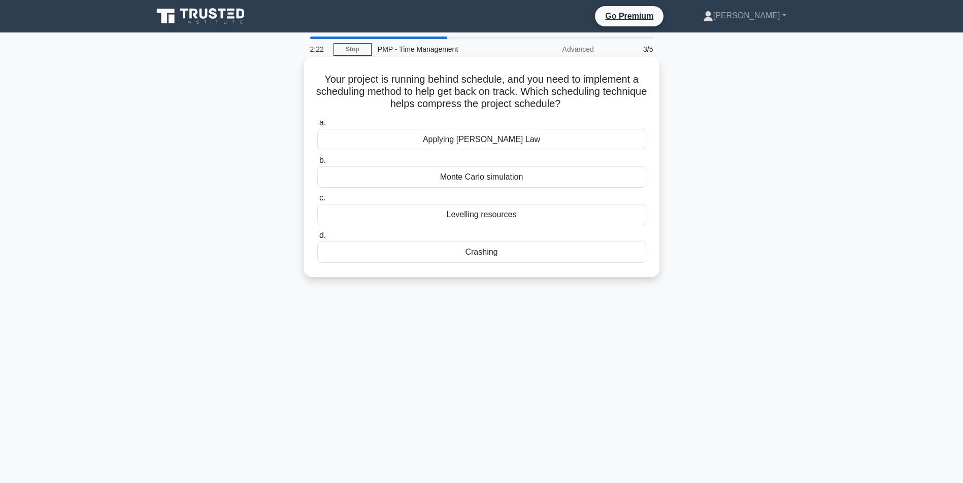
click at [483, 247] on div "Crashing" at bounding box center [481, 252] width 329 height 21
click at [317, 239] on input "d. Crashing" at bounding box center [317, 236] width 0 height 7
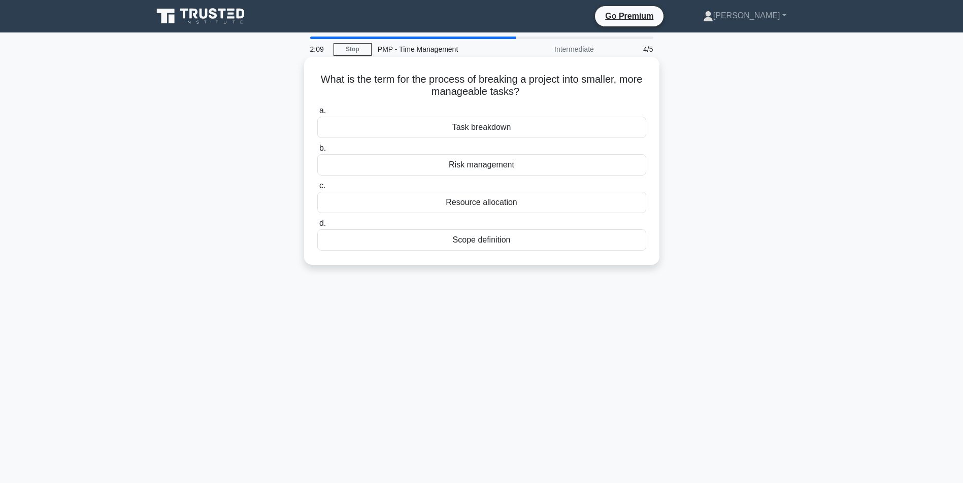
click at [459, 124] on div "Task breakdown" at bounding box center [481, 127] width 329 height 21
click at [317, 114] on input "a. Task breakdown" at bounding box center [317, 111] width 0 height 7
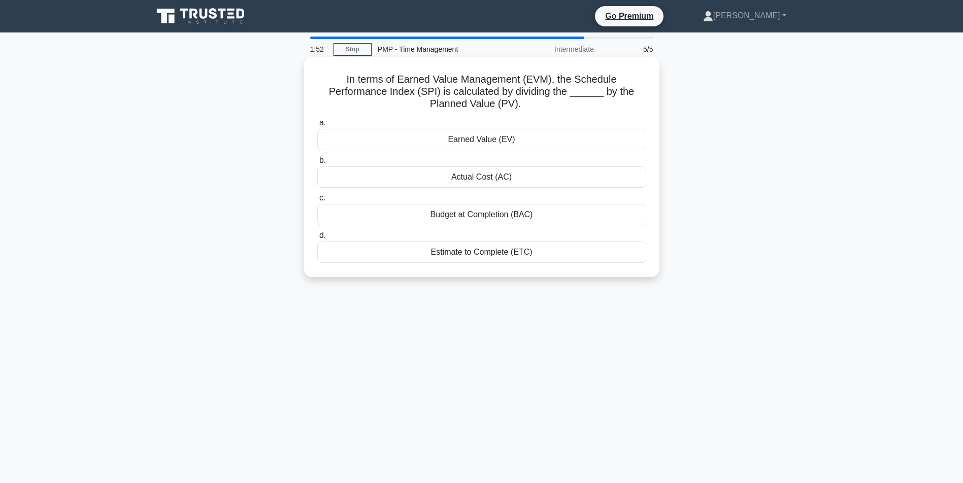
click at [475, 140] on div "Earned Value (EV)" at bounding box center [481, 139] width 329 height 21
click at [317, 126] on input "a. Earned Value (EV)" at bounding box center [317, 123] width 0 height 7
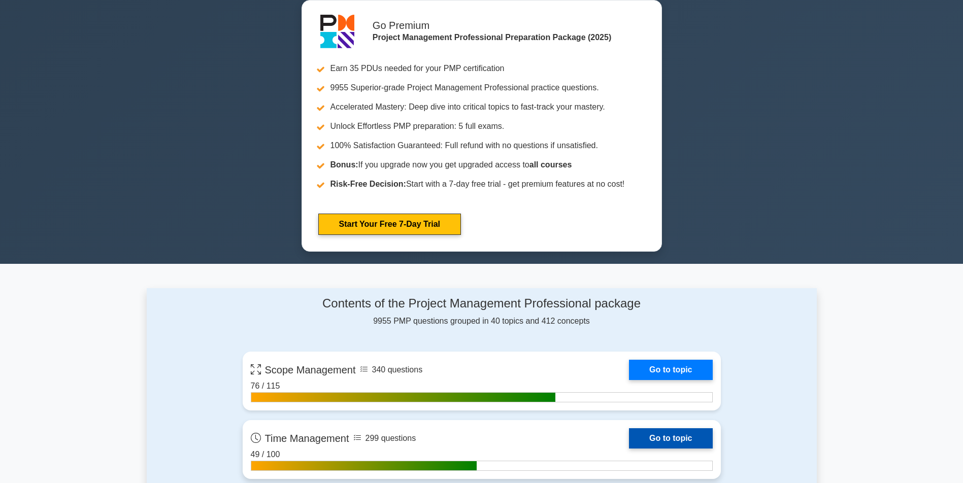
scroll to position [559, 0]
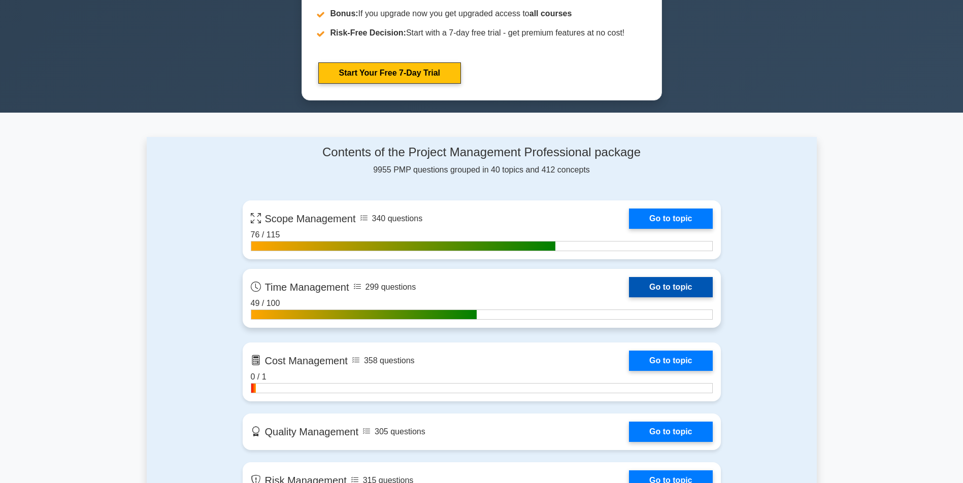
click at [629, 287] on link "Go to topic" at bounding box center [670, 287] width 83 height 20
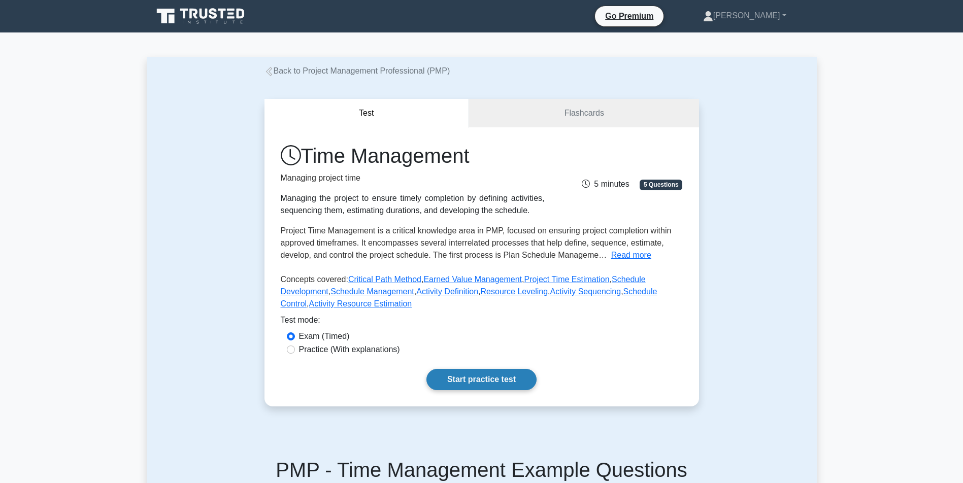
click at [460, 390] on link "Start practice test" at bounding box center [482, 379] width 110 height 21
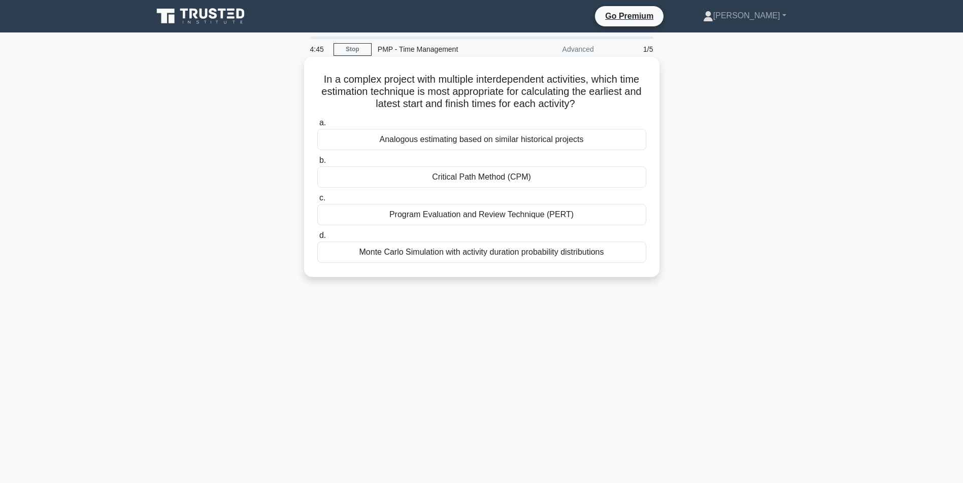
click at [474, 179] on div "Critical Path Method (CPM)" at bounding box center [481, 177] width 329 height 21
click at [317, 164] on input "b. Critical Path Method (CPM)" at bounding box center [317, 160] width 0 height 7
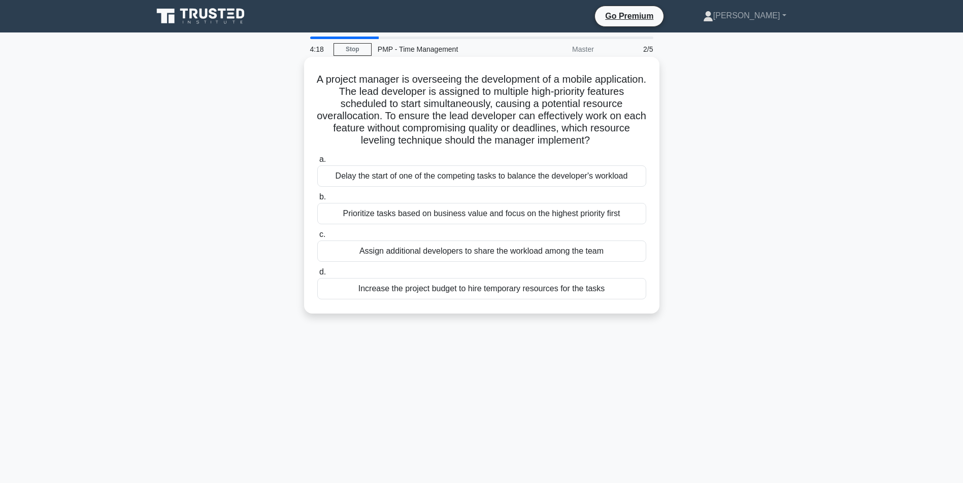
click at [443, 187] on div "Delay the start of one of the competing tasks to balance the developer's worklo…" at bounding box center [481, 176] width 329 height 21
click at [317, 163] on input "a. Delay the start of one of the competing tasks to balance the developer's wor…" at bounding box center [317, 159] width 0 height 7
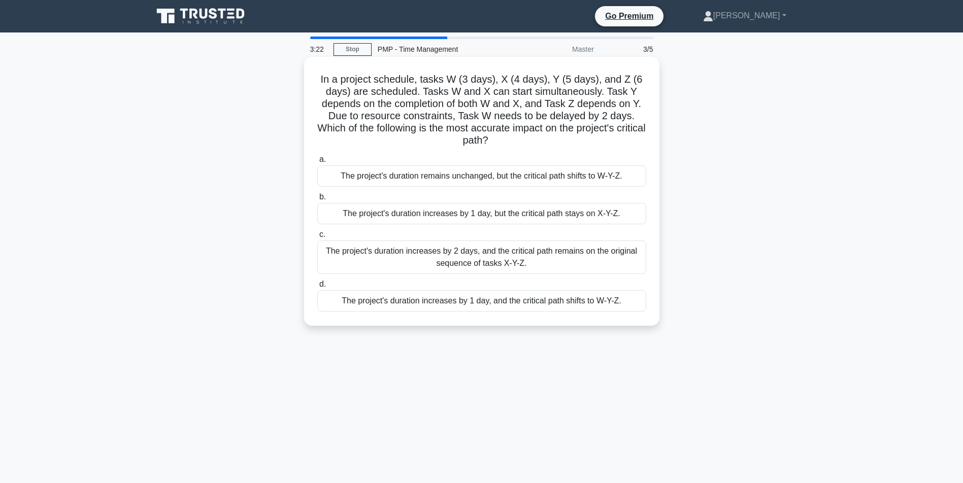
click at [473, 302] on div "The project's duration increases by 1 day, and the critical path shifts to W-Y-…" at bounding box center [481, 300] width 329 height 21
click at [317, 288] on input "d. The project's duration increases by 1 day, and the critical path shifts to W…" at bounding box center [317, 284] width 0 height 7
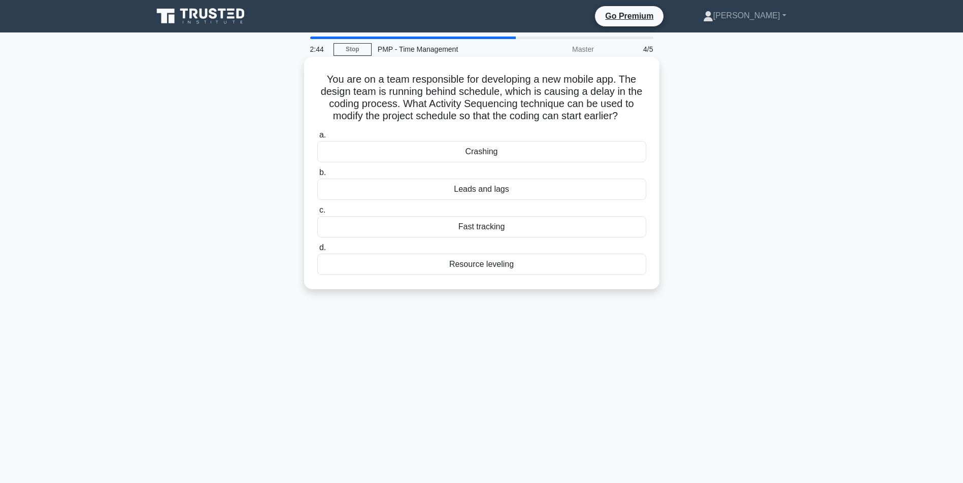
click at [483, 238] on div "Fast tracking" at bounding box center [481, 226] width 329 height 21
click at [317, 214] on input "c. Fast tracking" at bounding box center [317, 210] width 0 height 7
click at [484, 232] on div "Smoothing" at bounding box center [481, 226] width 329 height 21
click at [317, 214] on input "c. Smoothing" at bounding box center [317, 210] width 0 height 7
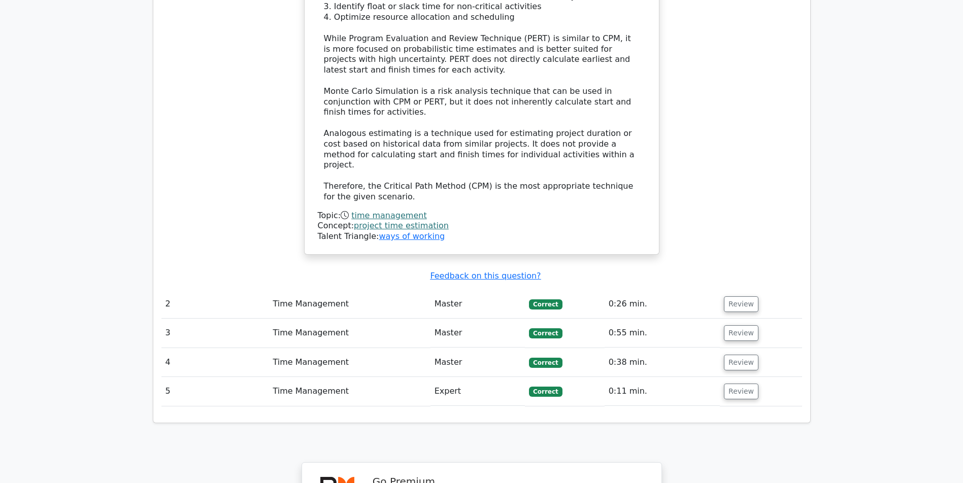
scroll to position [1328, 0]
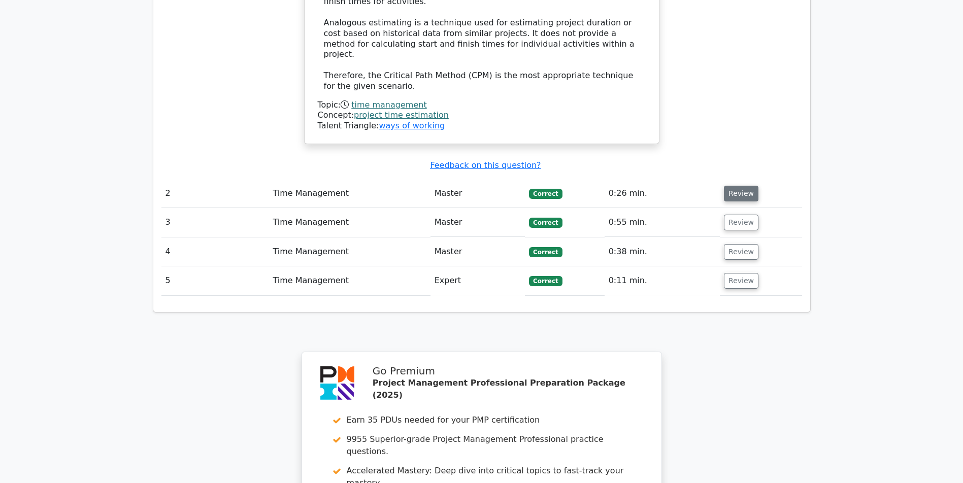
click at [740, 190] on button "Review" at bounding box center [741, 194] width 35 height 16
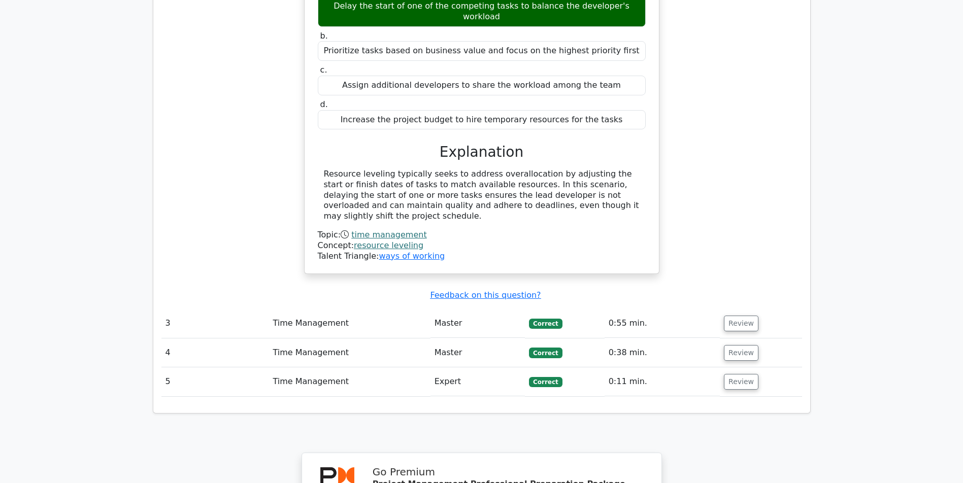
scroll to position [1825, 0]
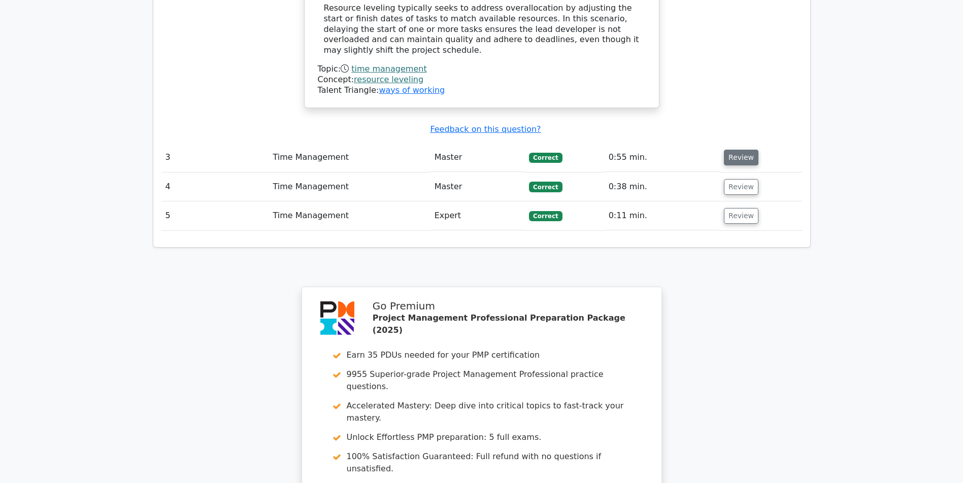
click at [740, 158] on button "Review" at bounding box center [741, 158] width 35 height 16
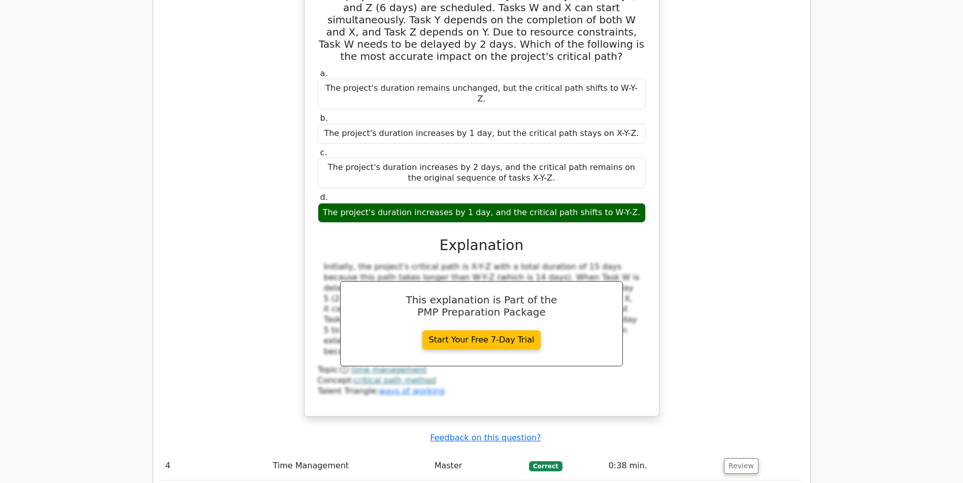
scroll to position [2240, 0]
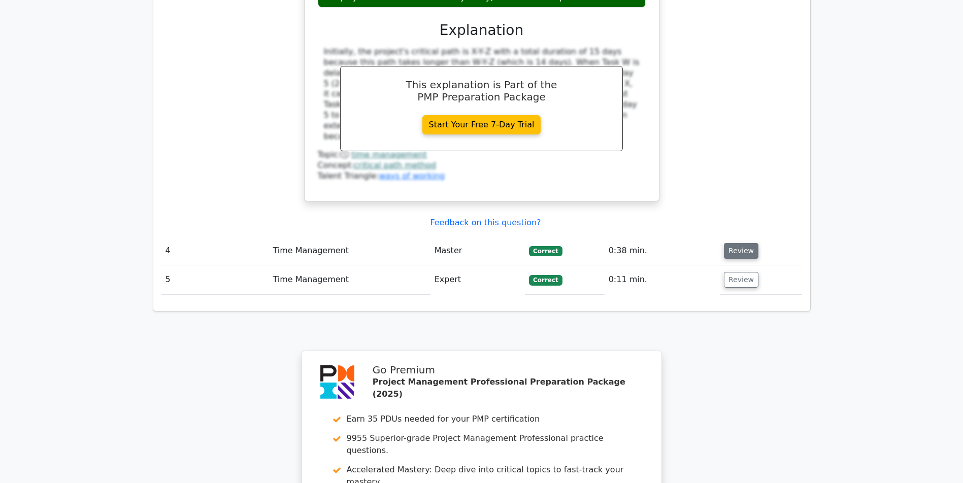
click at [738, 249] on button "Review" at bounding box center [741, 251] width 35 height 16
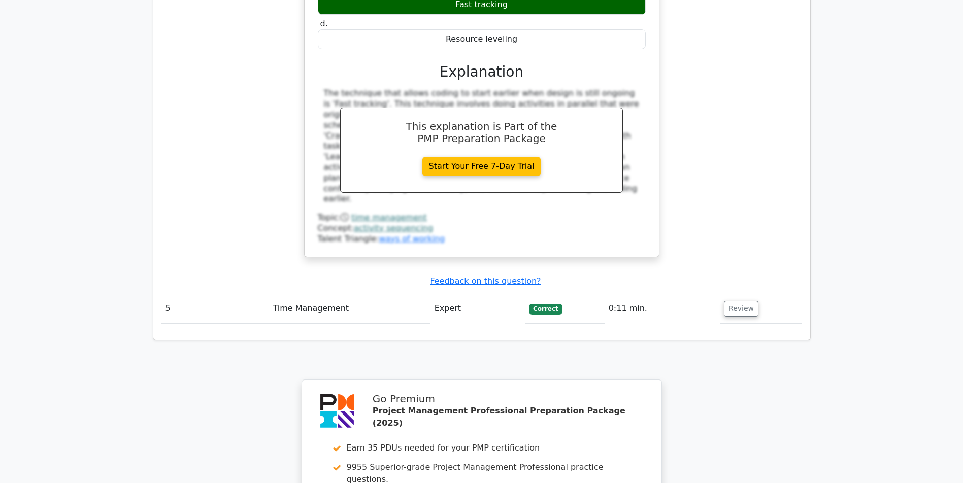
scroll to position [2726, 0]
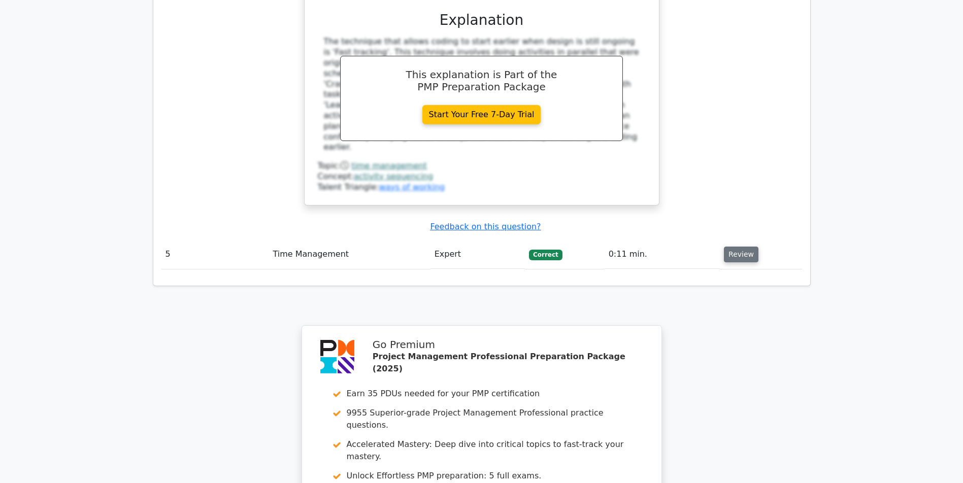
click at [734, 252] on button "Review" at bounding box center [741, 255] width 35 height 16
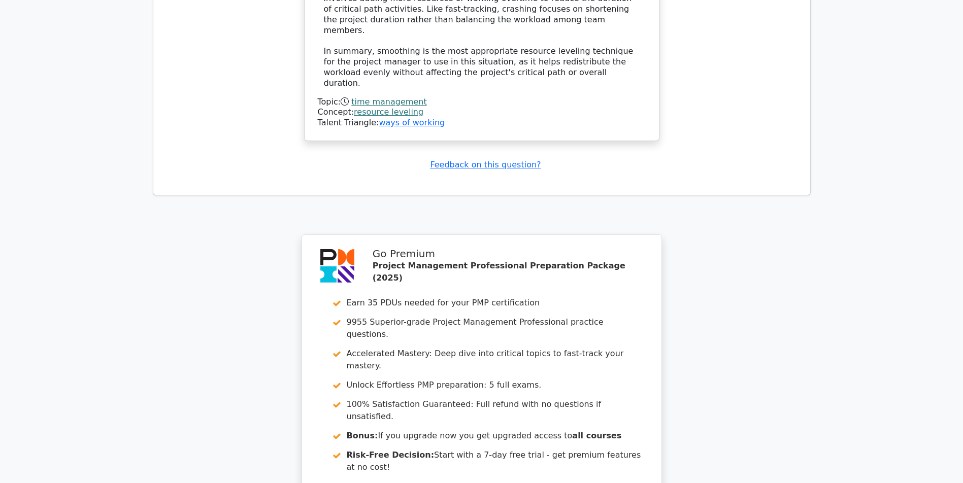
scroll to position [3693, 0]
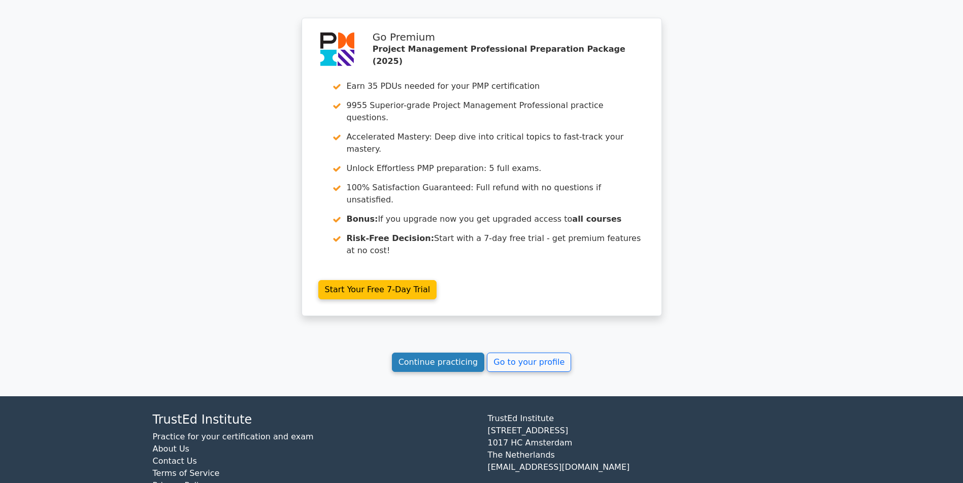
click at [424, 372] on link "Continue practicing" at bounding box center [438, 362] width 93 height 19
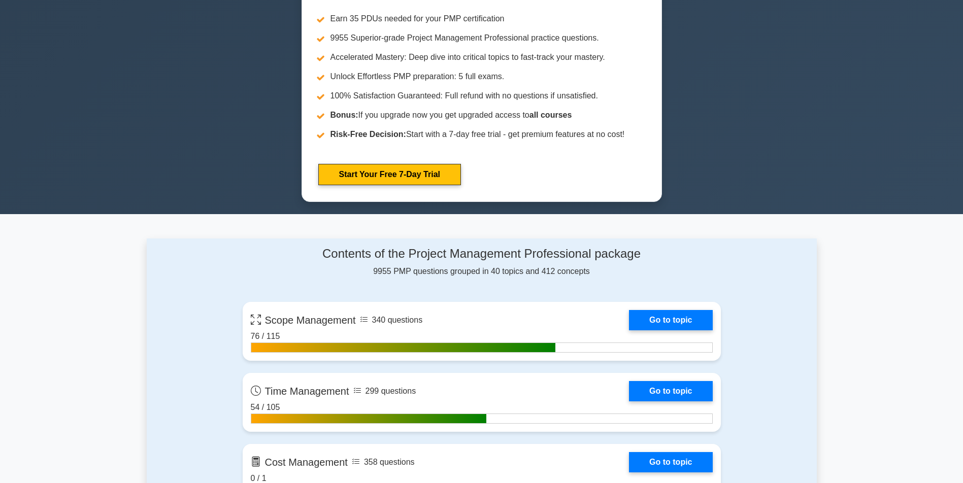
scroll to position [660, 0]
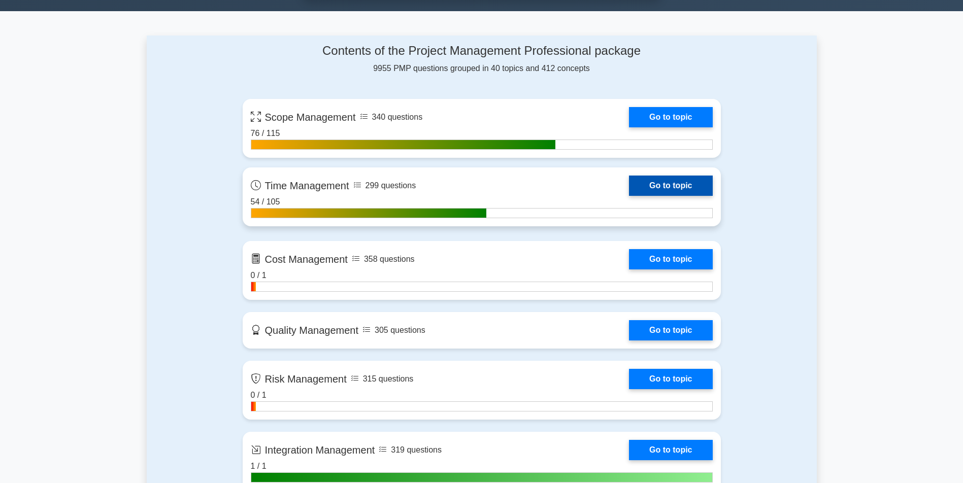
click at [629, 196] on link "Go to topic" at bounding box center [670, 186] width 83 height 20
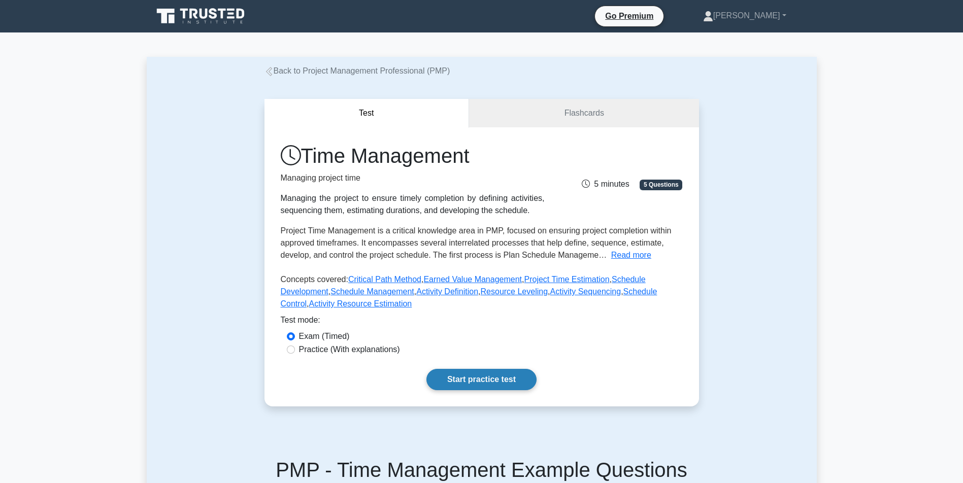
click at [463, 390] on link "Start practice test" at bounding box center [482, 379] width 110 height 21
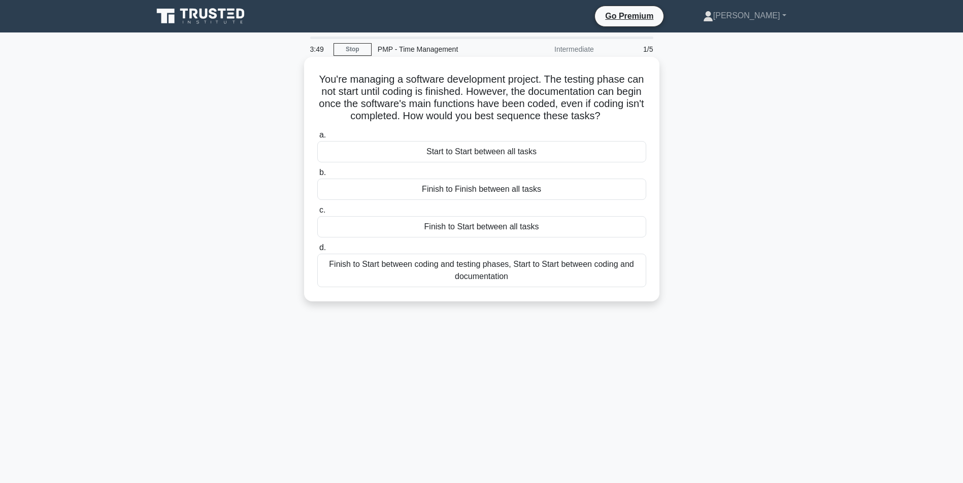
click at [479, 283] on div "Finish to Start between coding and testing phases, Start to Start between codin…" at bounding box center [481, 271] width 329 height 34
click at [317, 251] on input "d. Finish to Start between coding and testing phases, Start to Start between co…" at bounding box center [317, 248] width 0 height 7
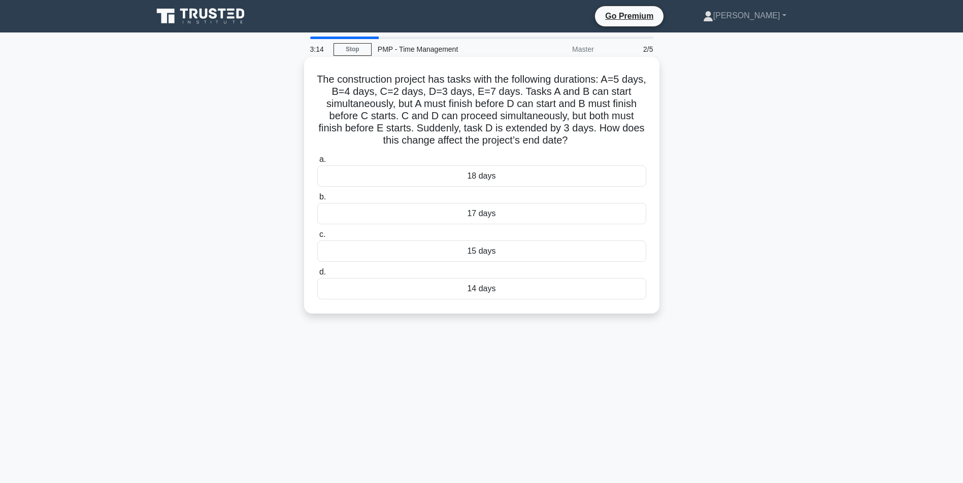
click at [486, 206] on div "17 days" at bounding box center [481, 213] width 329 height 21
click at [317, 201] on input "b. 17 days" at bounding box center [317, 197] width 0 height 7
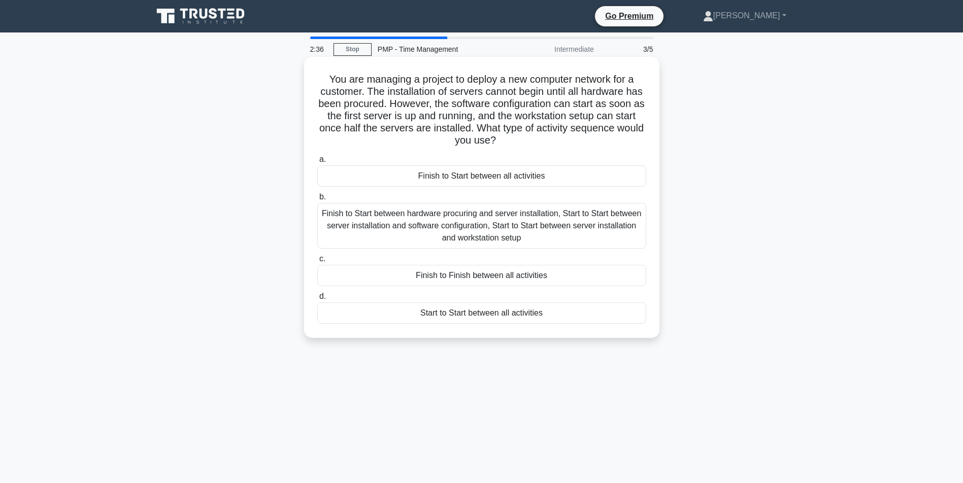
click at [412, 217] on div "Finish to Start between hardware procuring and server installation, Start to St…" at bounding box center [481, 226] width 329 height 46
click at [317, 201] on input "b. Finish to Start between hardware procuring and server installation, Start to…" at bounding box center [317, 197] width 0 height 7
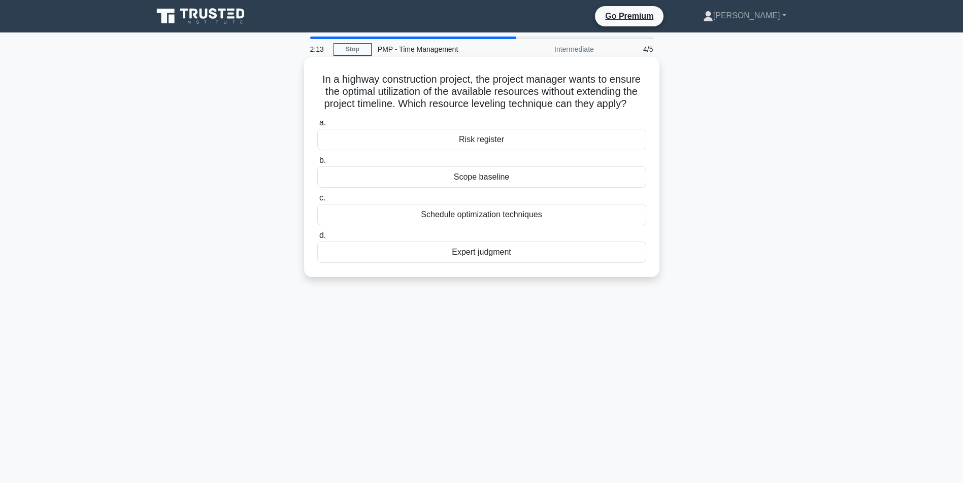
click at [478, 225] on div "Schedule optimization techniques" at bounding box center [481, 214] width 329 height 21
click at [317, 202] on input "c. Schedule optimization techniques" at bounding box center [317, 198] width 0 height 7
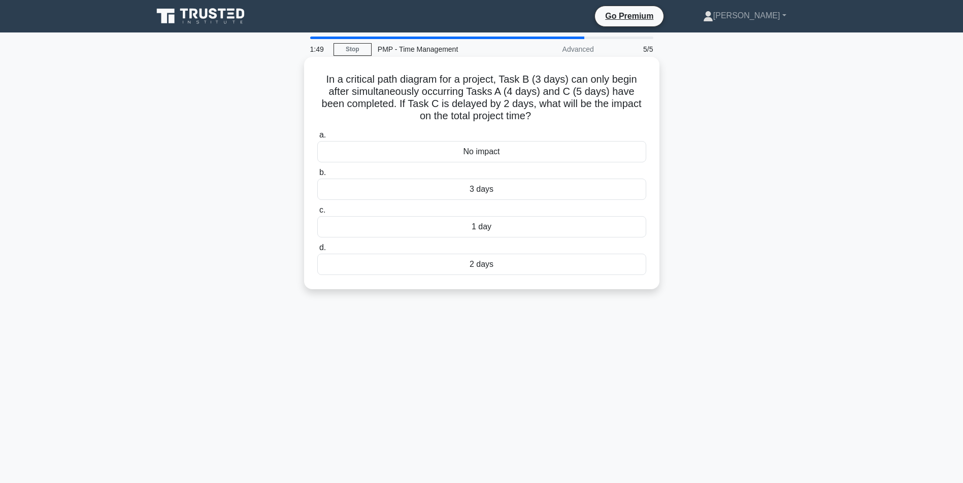
click at [490, 269] on div "2 days" at bounding box center [481, 264] width 329 height 21
click at [317, 251] on input "d. 2 days" at bounding box center [317, 248] width 0 height 7
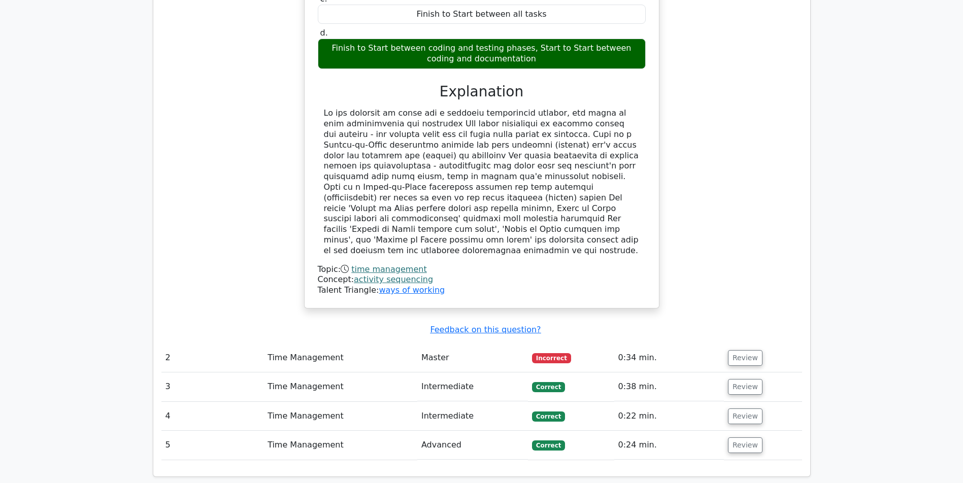
scroll to position [1030, 0]
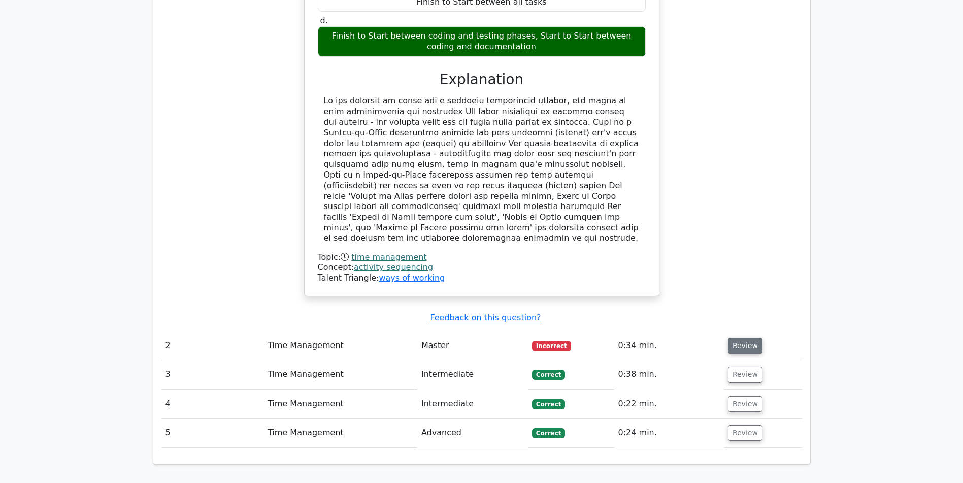
click at [735, 347] on button "Review" at bounding box center [745, 346] width 35 height 16
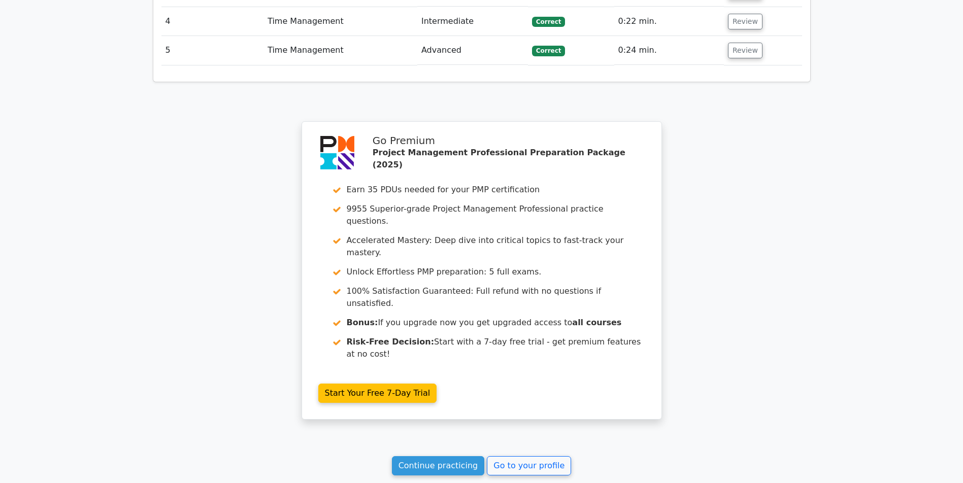
scroll to position [1978, 0]
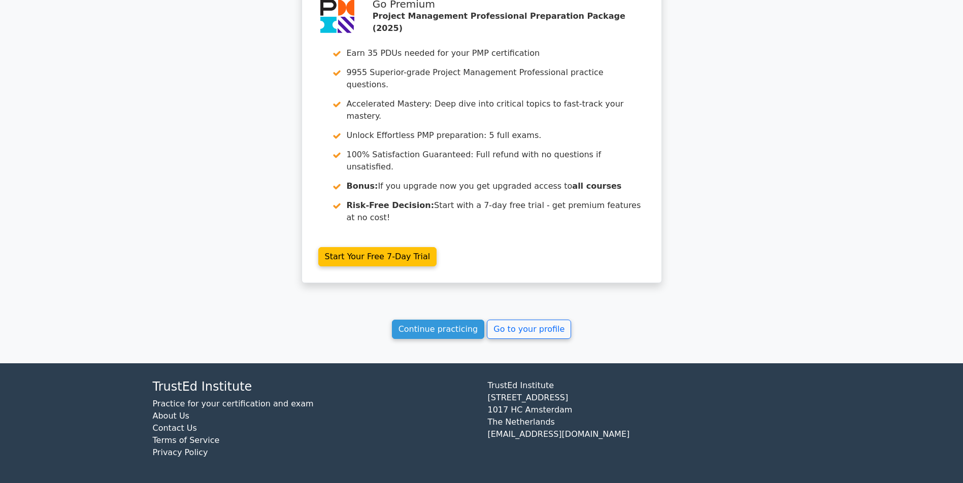
scroll to position [1557, 0]
click at [401, 333] on link "Continue practicing" at bounding box center [438, 329] width 93 height 19
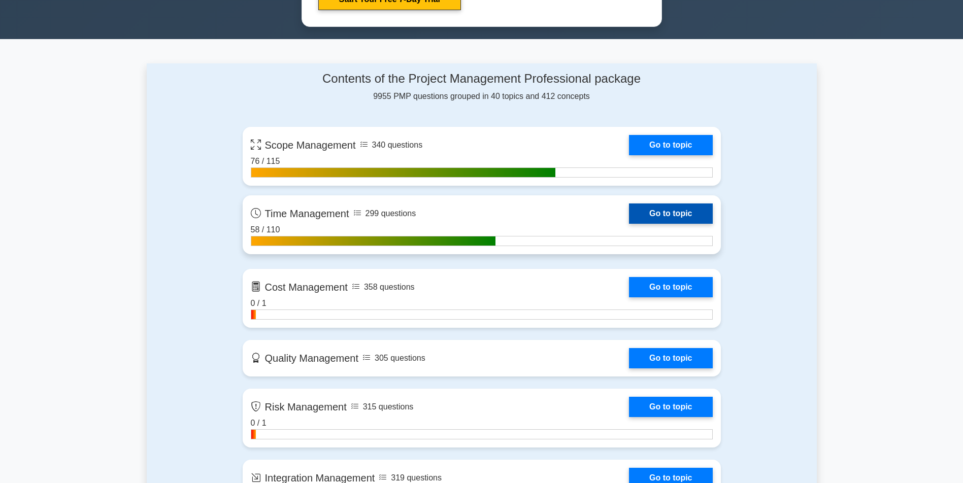
scroll to position [660, 0]
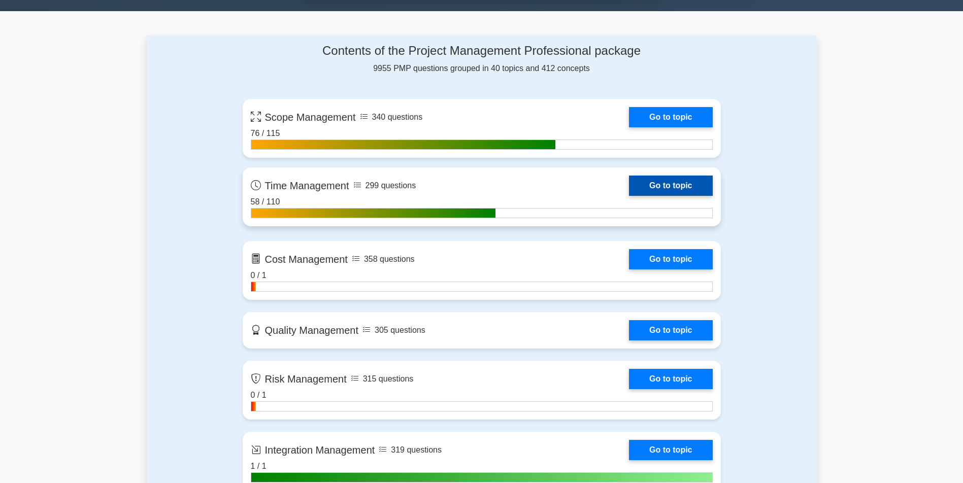
click at [629, 195] on link "Go to topic" at bounding box center [670, 186] width 83 height 20
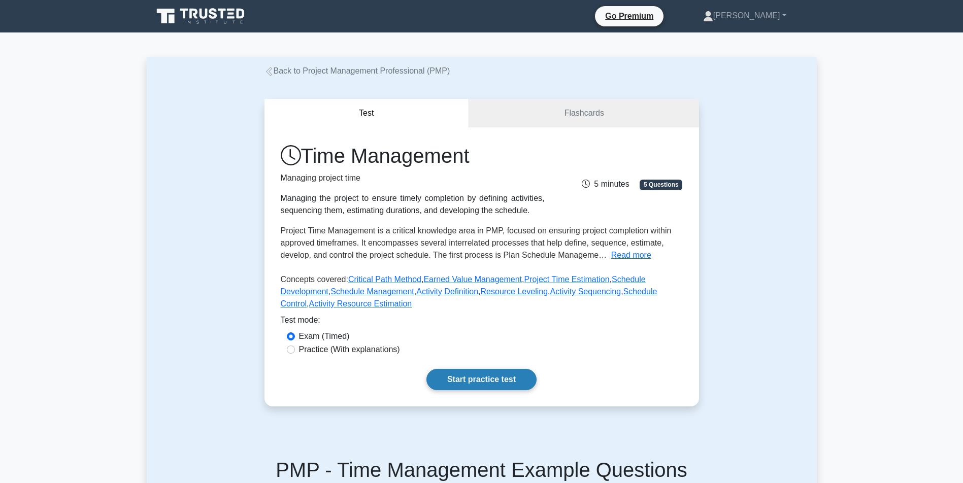
click at [503, 390] on link "Start practice test" at bounding box center [482, 379] width 110 height 21
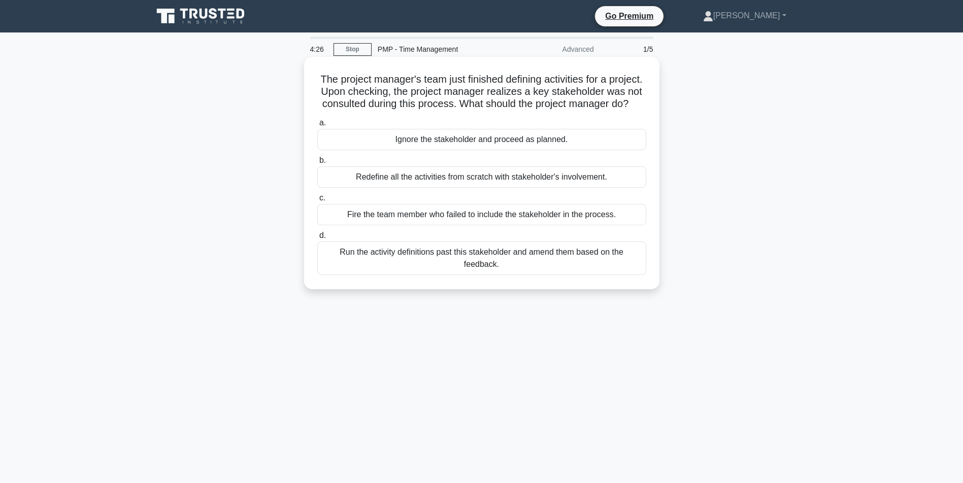
click at [453, 271] on div "Run the activity definitions past this stakeholder and amend them based on the …" at bounding box center [481, 259] width 329 height 34
click at [317, 239] on input "d. Run the activity definitions past this stakeholder and amend them based on t…" at bounding box center [317, 236] width 0 height 7
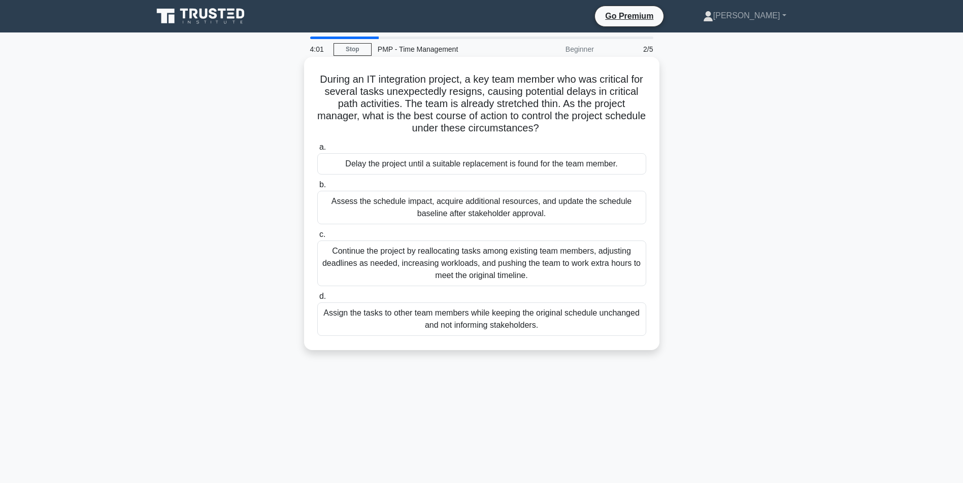
click at [525, 212] on div "Assess the schedule impact, acquire additional resources, and update the schedu…" at bounding box center [481, 208] width 329 height 34
click at [317, 188] on input "b. Assess the schedule impact, acquire additional resources, and update the sch…" at bounding box center [317, 185] width 0 height 7
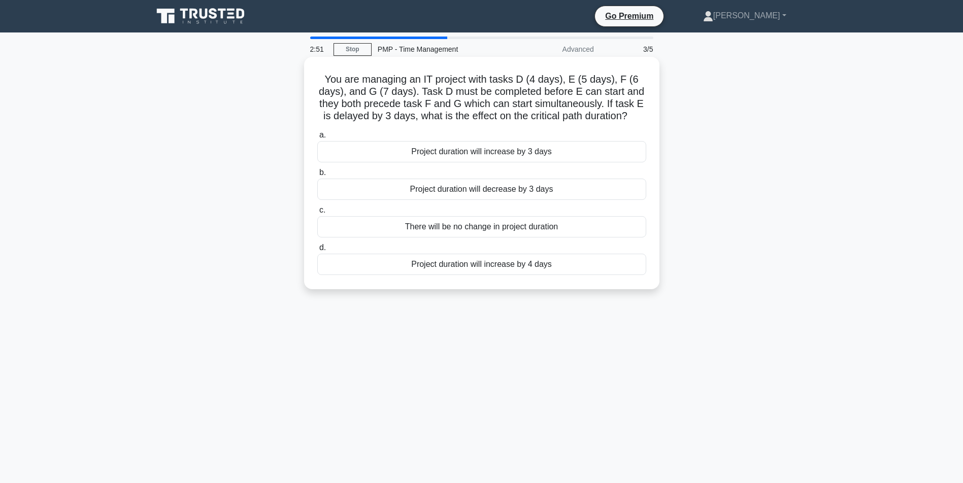
click at [515, 162] on div "Project duration will increase by 3 days" at bounding box center [481, 151] width 329 height 21
click at [317, 139] on input "a. Project duration will increase by 3 days" at bounding box center [317, 135] width 0 height 7
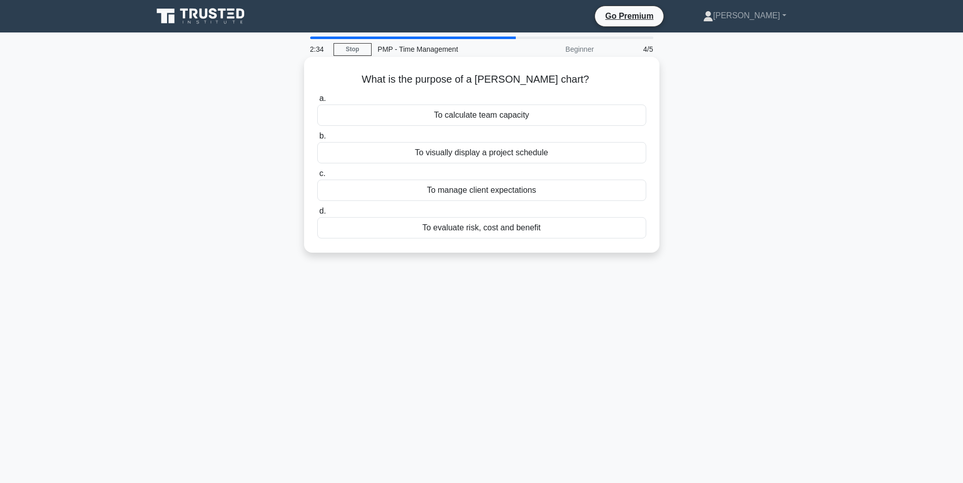
click at [474, 153] on div "To visually display a project schedule" at bounding box center [481, 152] width 329 height 21
click at [317, 140] on input "b. To visually display a project schedule" at bounding box center [317, 136] width 0 height 7
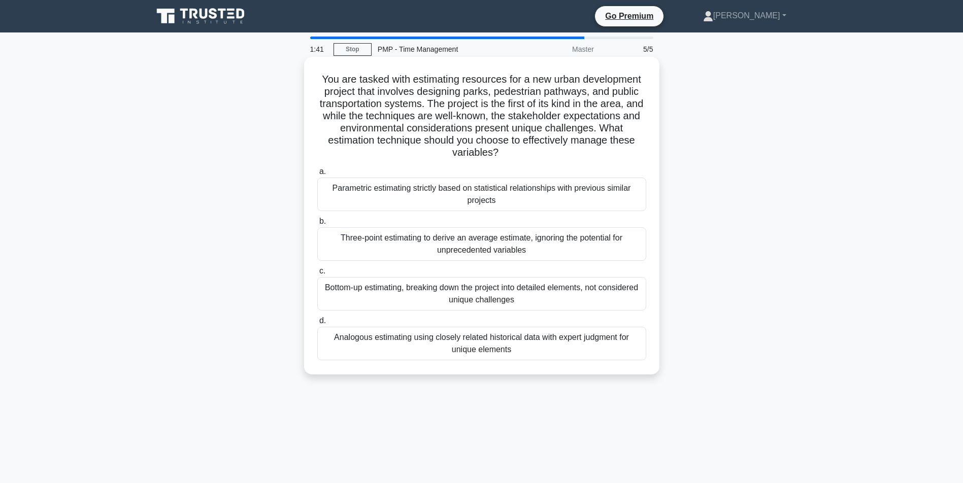
click at [511, 348] on div "Analogous estimating using closely related historical data with expert judgment…" at bounding box center [481, 344] width 329 height 34
click at [317, 324] on input "d. Analogous estimating using closely related historical data with expert judgm…" at bounding box center [317, 321] width 0 height 7
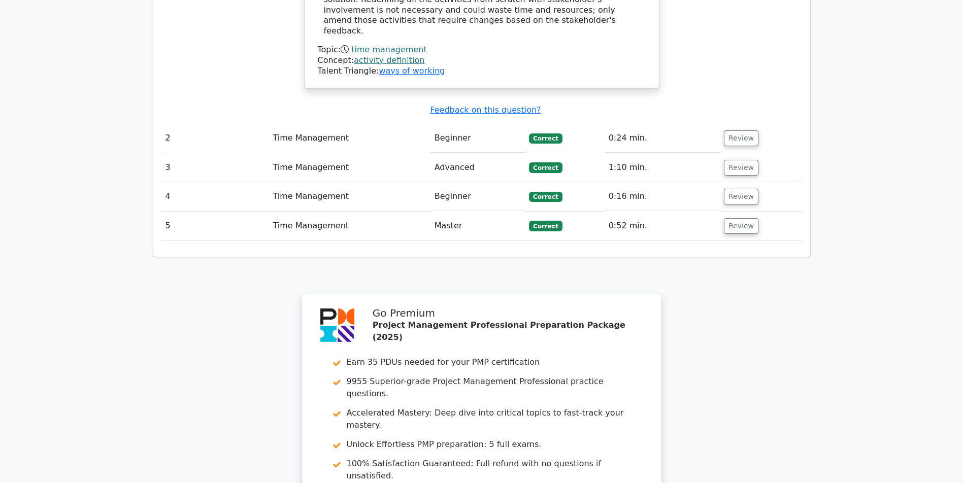
scroll to position [1212, 0]
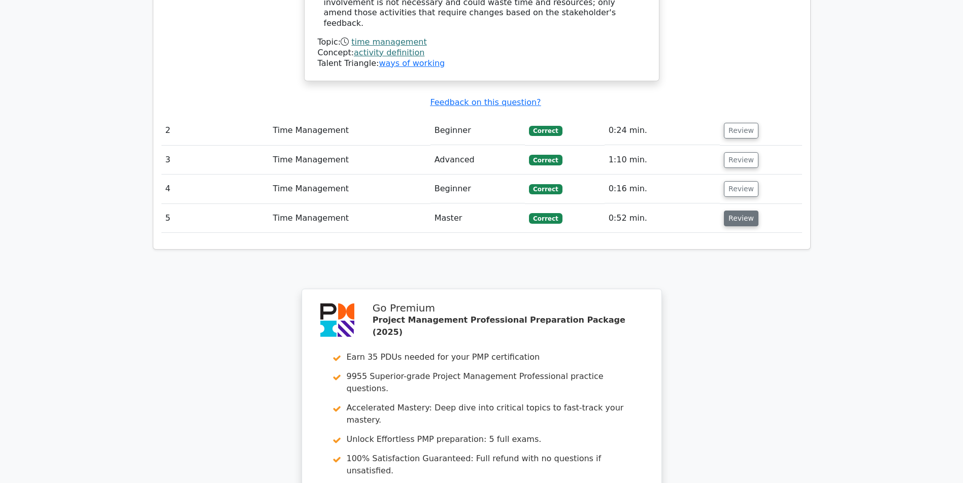
click at [749, 216] on button "Review" at bounding box center [741, 219] width 35 height 16
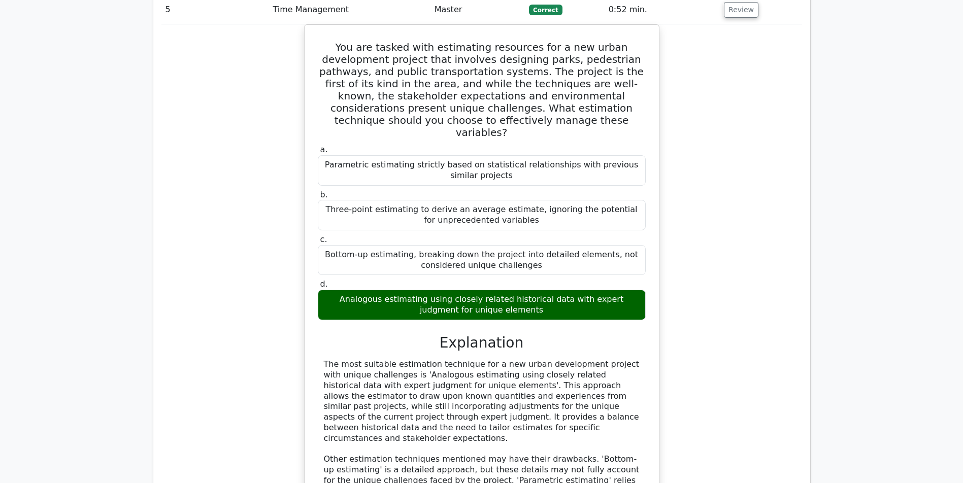
scroll to position [1202, 0]
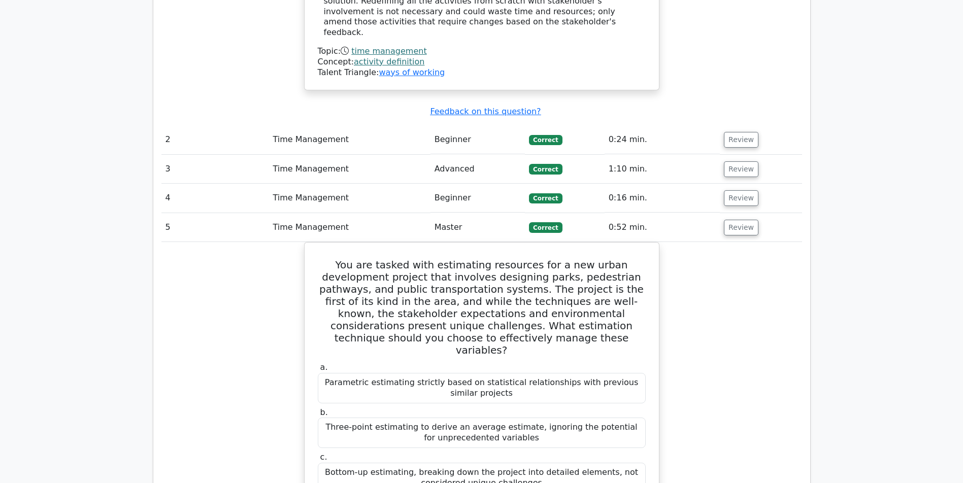
click at [743, 219] on td "Review" at bounding box center [761, 227] width 82 height 29
click at [740, 226] on button "Review" at bounding box center [741, 228] width 35 height 16
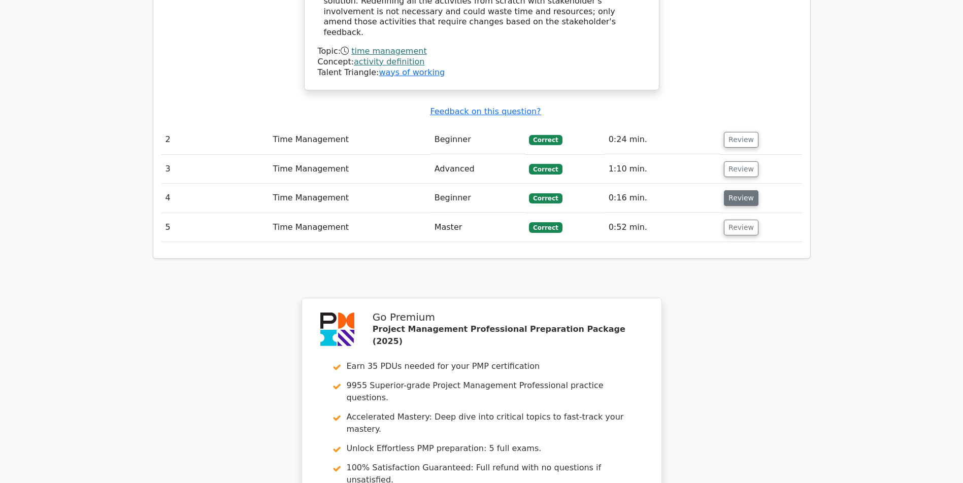
click at [743, 200] on button "Review" at bounding box center [741, 198] width 35 height 16
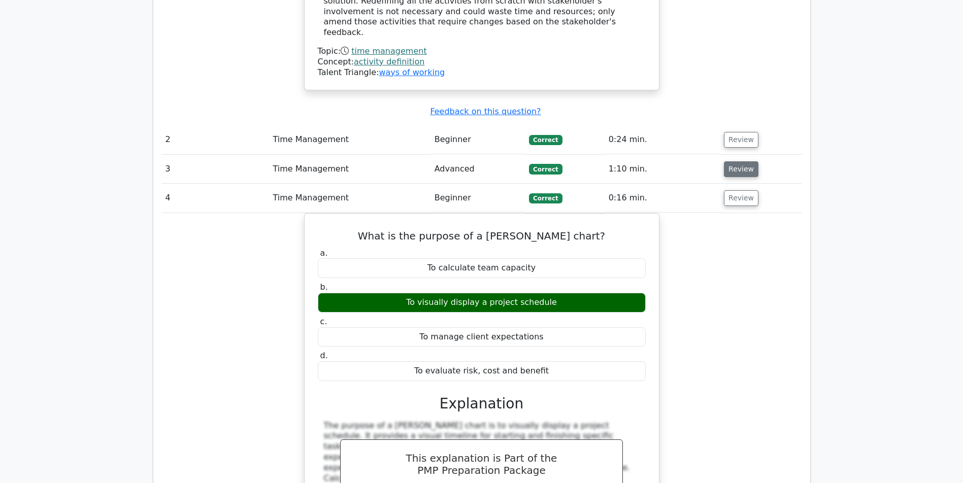
click at [739, 171] on button "Review" at bounding box center [741, 169] width 35 height 16
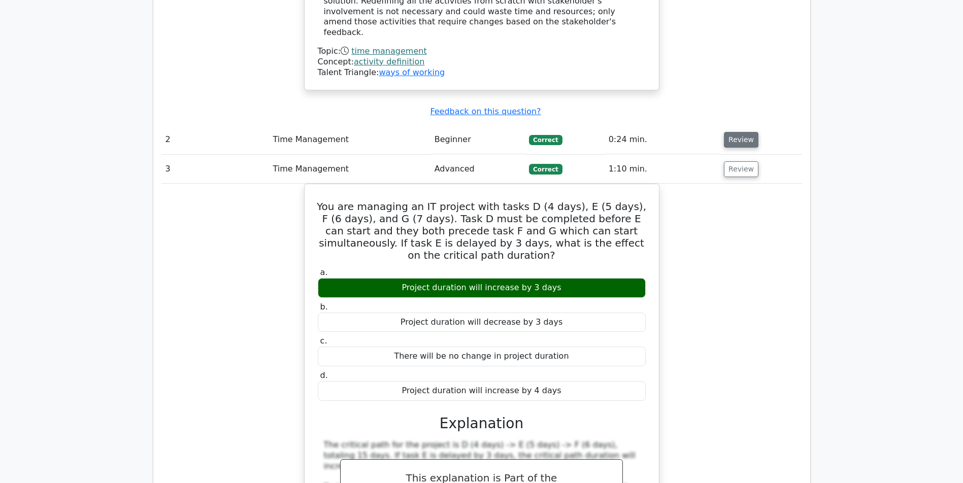
click at [741, 143] on button "Review" at bounding box center [741, 140] width 35 height 16
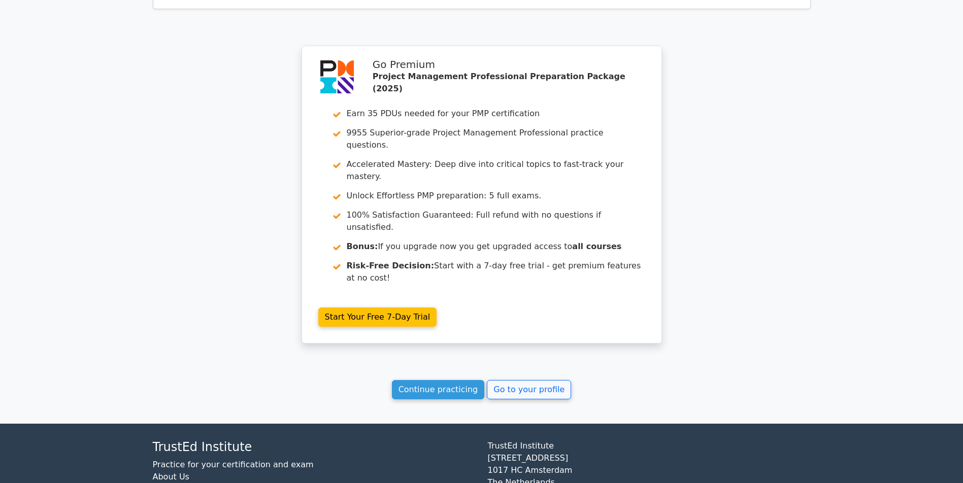
scroll to position [2947, 0]
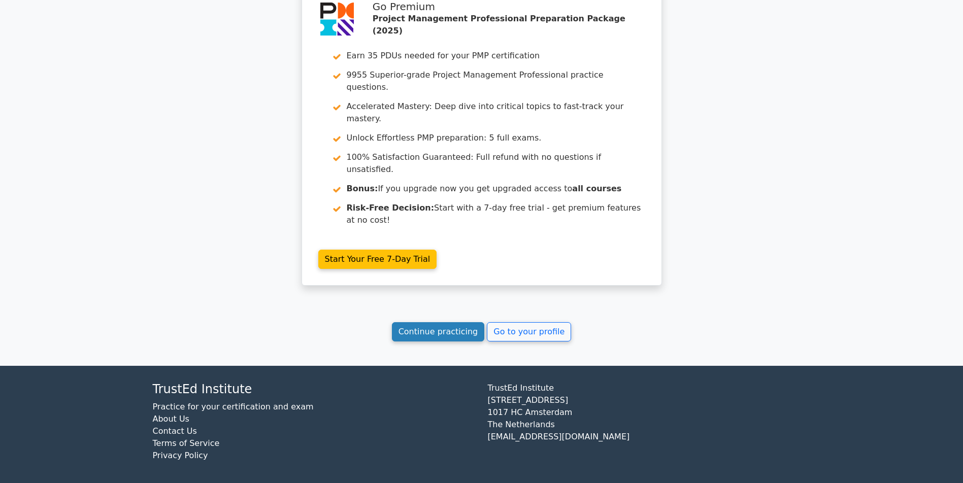
click at [430, 335] on link "Continue practicing" at bounding box center [438, 331] width 93 height 19
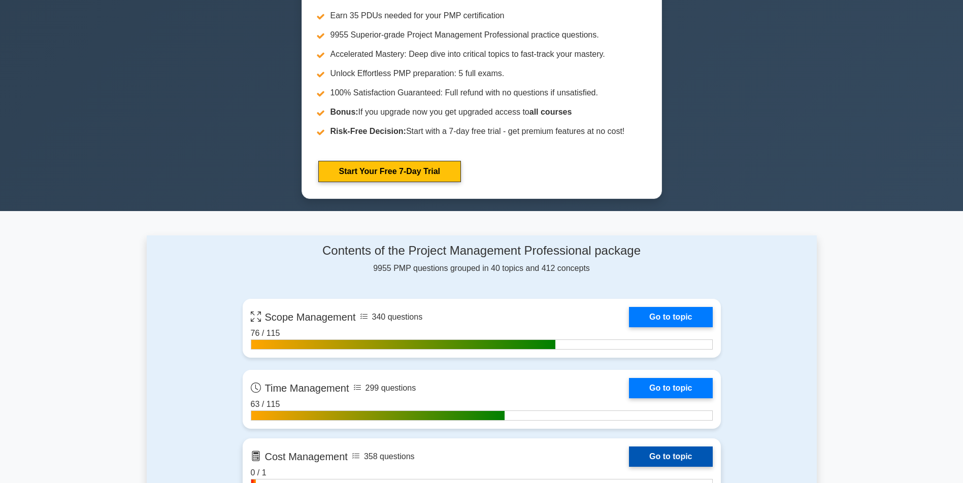
scroll to position [609, 0]
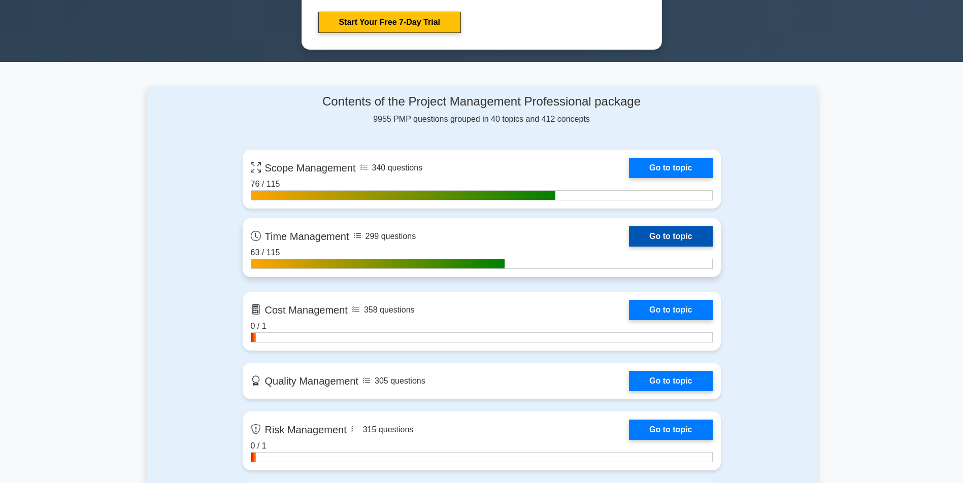
click at [629, 247] on link "Go to topic" at bounding box center [670, 236] width 83 height 20
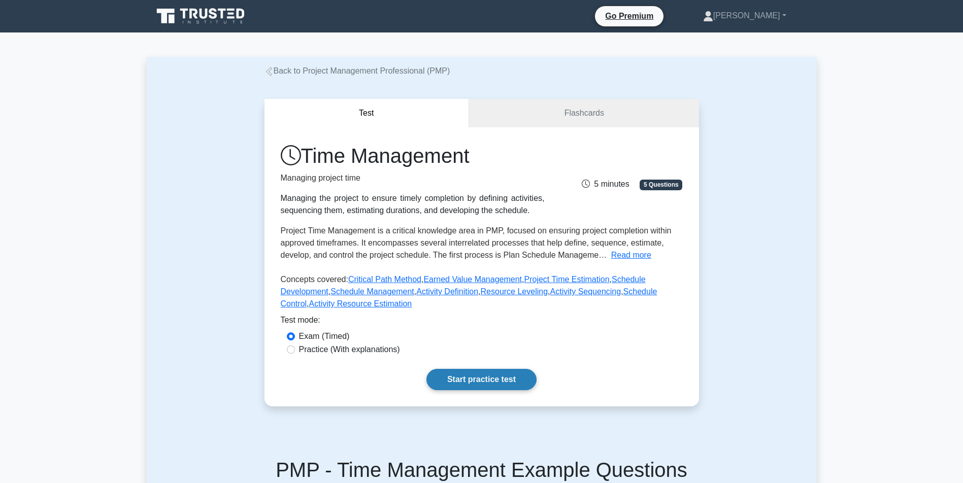
click at [463, 390] on link "Start practice test" at bounding box center [482, 379] width 110 height 21
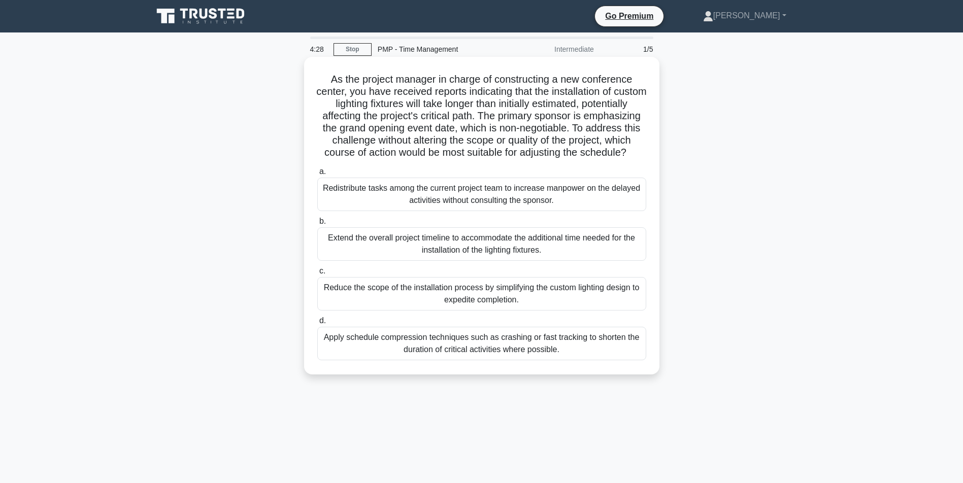
click at [471, 359] on div "Apply schedule compression techniques such as crashing or fast tracking to shor…" at bounding box center [481, 344] width 329 height 34
click at [317, 324] on input "d. Apply schedule compression techniques such as crashing or fast tracking to s…" at bounding box center [317, 321] width 0 height 7
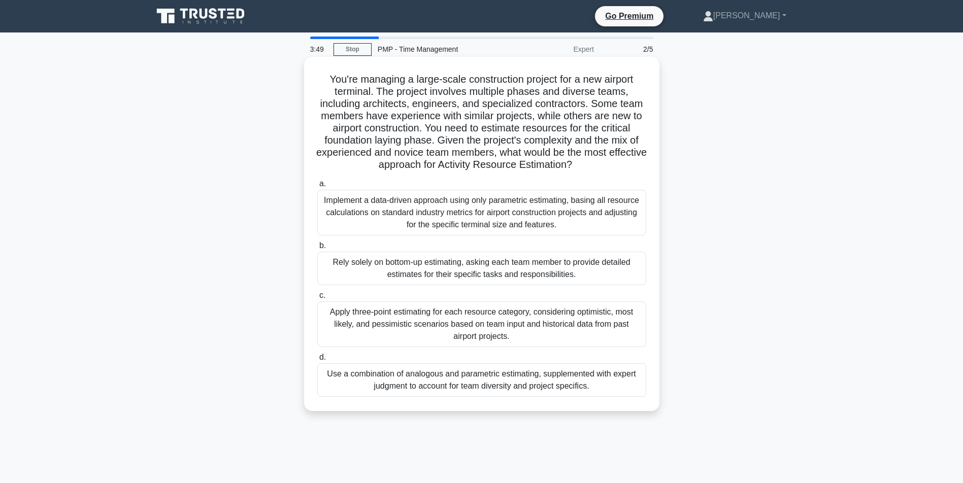
click at [422, 381] on div "Use a combination of analogous and parametric estimating, supplemented with exp…" at bounding box center [481, 381] width 329 height 34
click at [317, 361] on input "d. Use a combination of analogous and parametric estimating, supplemented with …" at bounding box center [317, 357] width 0 height 7
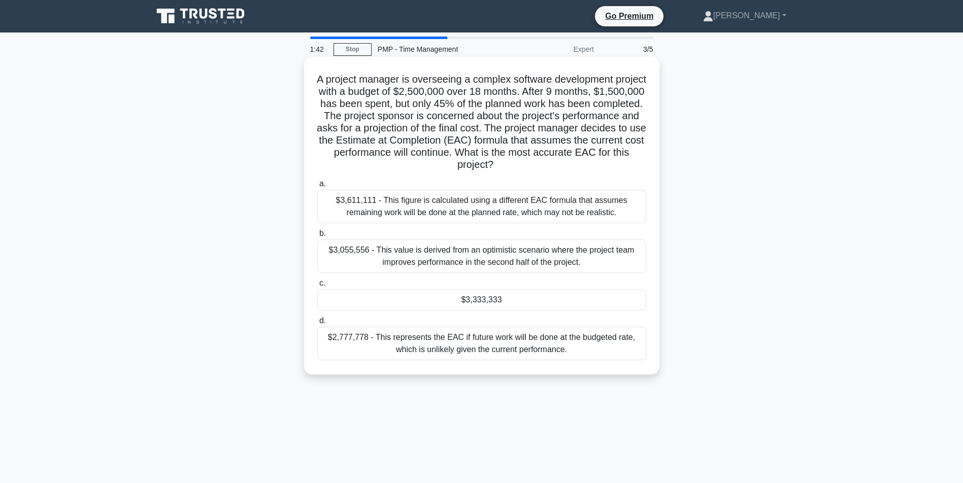
click at [477, 302] on div "$3,333,333" at bounding box center [481, 299] width 329 height 21
click at [317, 287] on input "c. $3,333,333" at bounding box center [317, 283] width 0 height 7
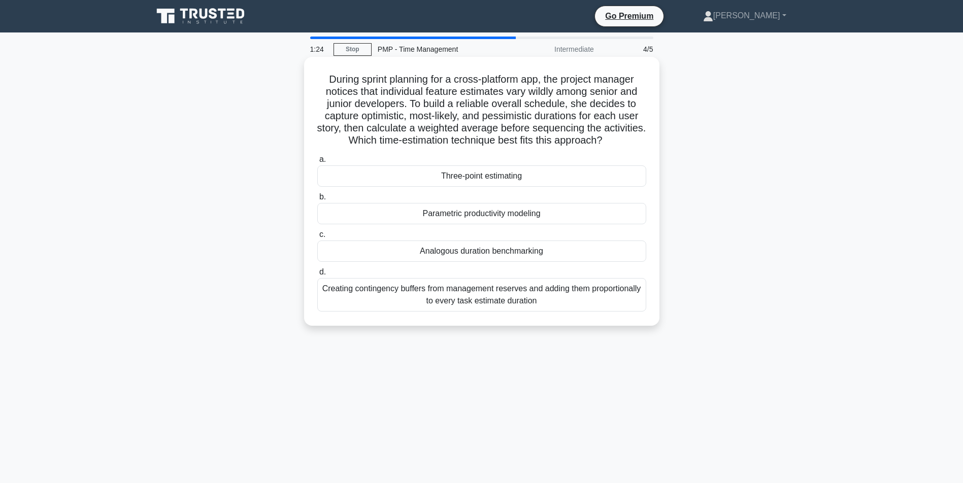
click at [495, 187] on div "Three-point estimating" at bounding box center [481, 176] width 329 height 21
click at [317, 163] on input "a. Three-point estimating" at bounding box center [317, 159] width 0 height 7
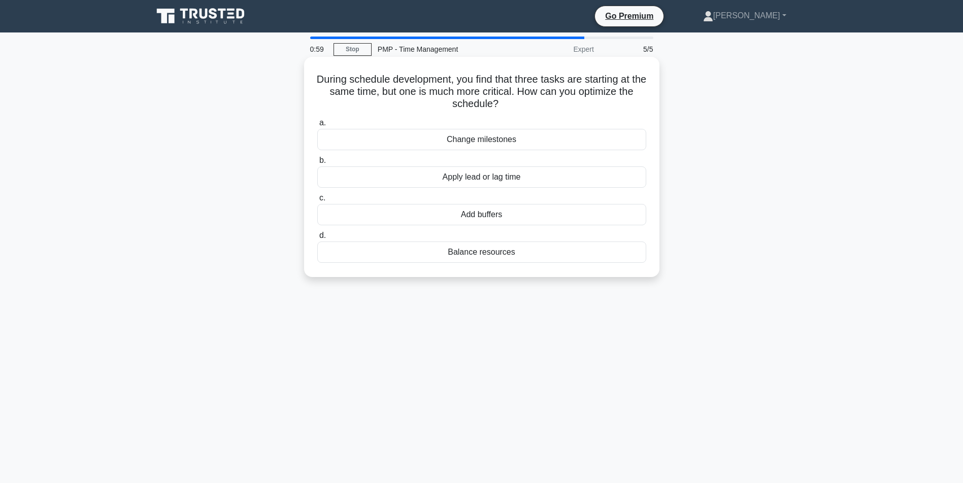
click at [505, 219] on div "Add buffers" at bounding box center [481, 214] width 329 height 21
click at [317, 202] on input "c. Add buffers" at bounding box center [317, 198] width 0 height 7
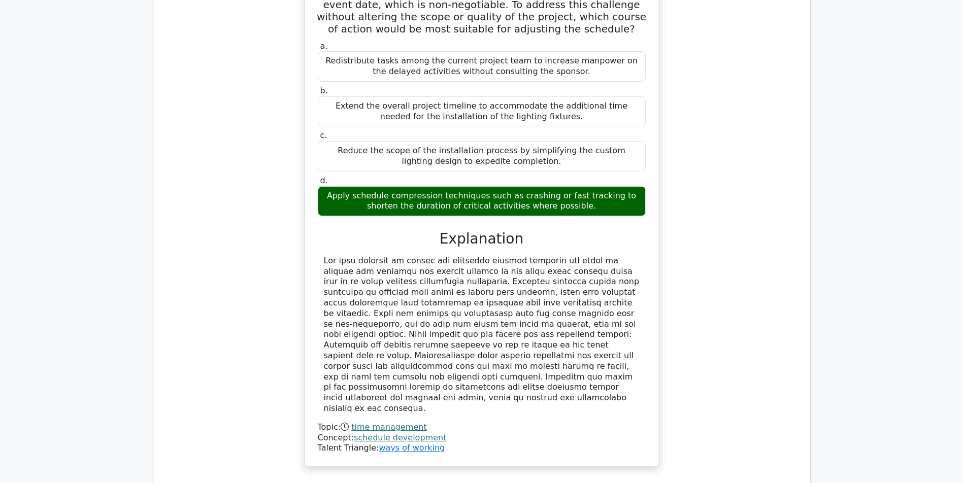
scroll to position [1150, 0]
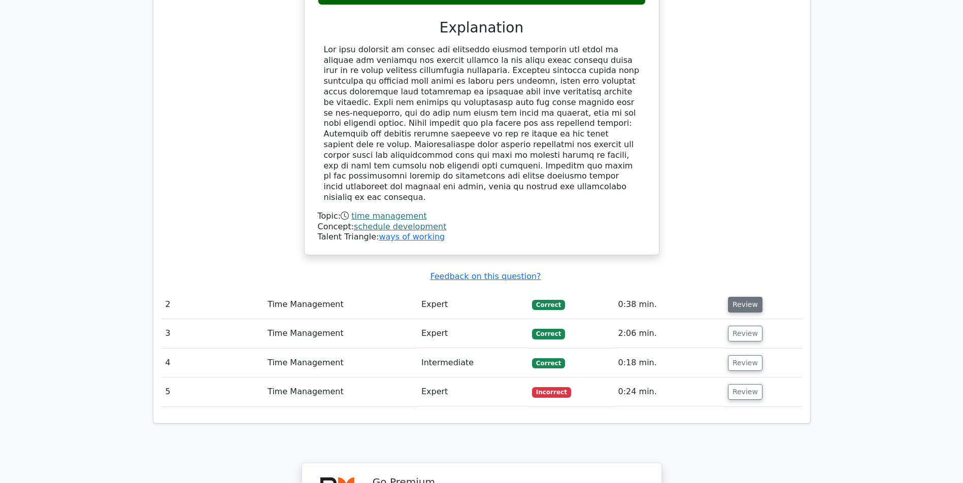
click at [754, 298] on button "Review" at bounding box center [745, 305] width 35 height 16
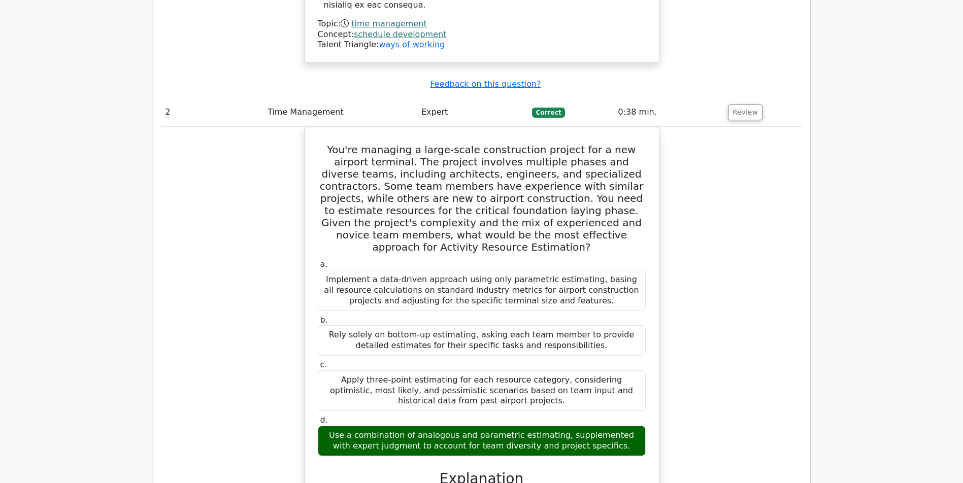
scroll to position [1520, 0]
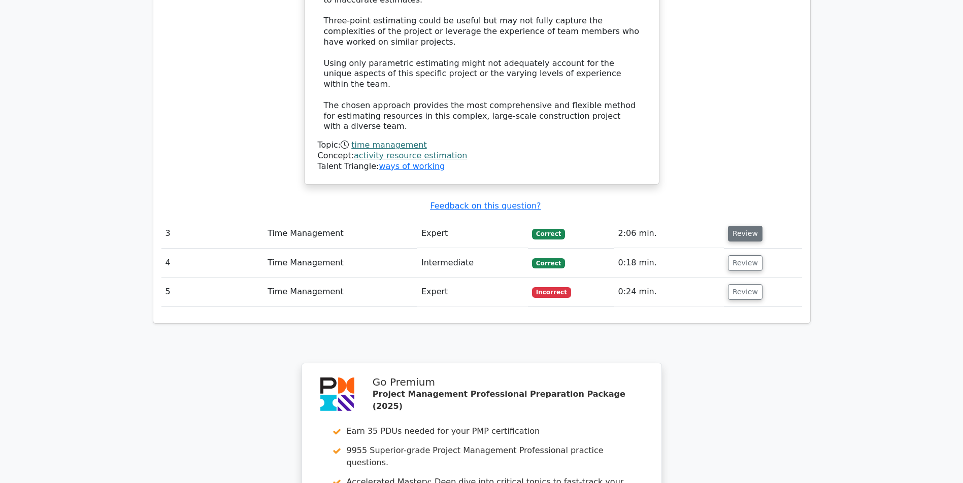
click at [751, 231] on button "Review" at bounding box center [745, 234] width 35 height 16
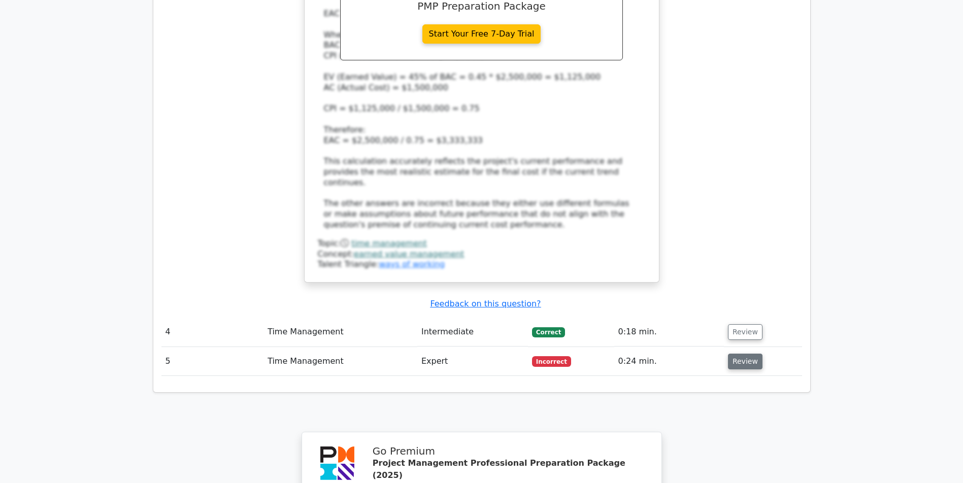
scroll to position [2920, 0]
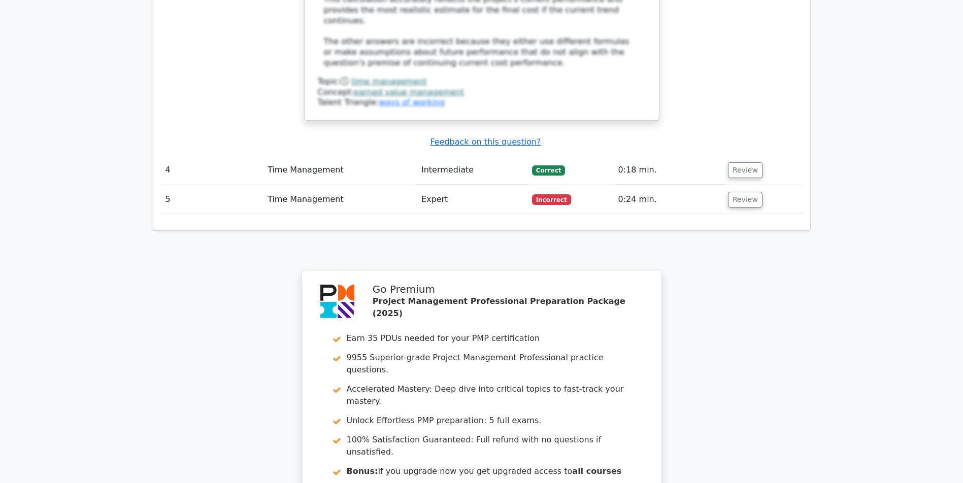
click at [758, 179] on td "Review" at bounding box center [763, 170] width 78 height 29
click at [742, 166] on button "Review" at bounding box center [745, 170] width 35 height 16
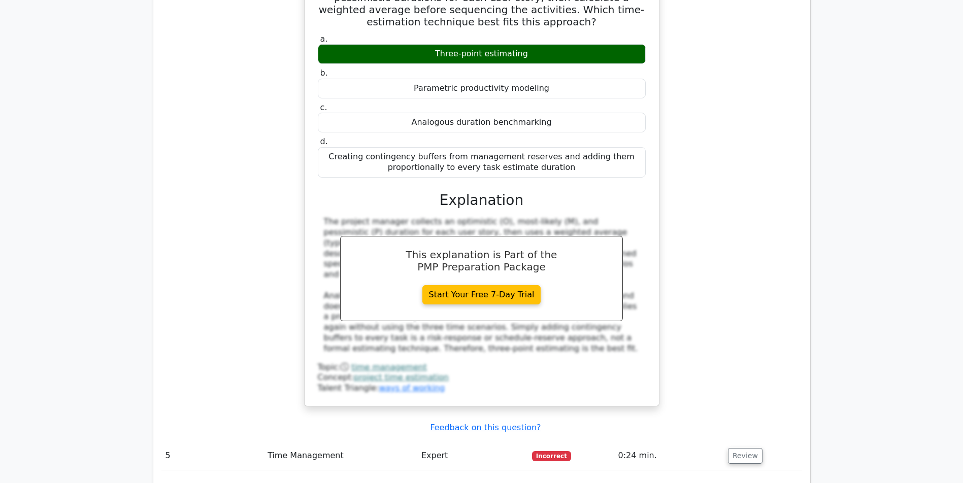
scroll to position [3398, 0]
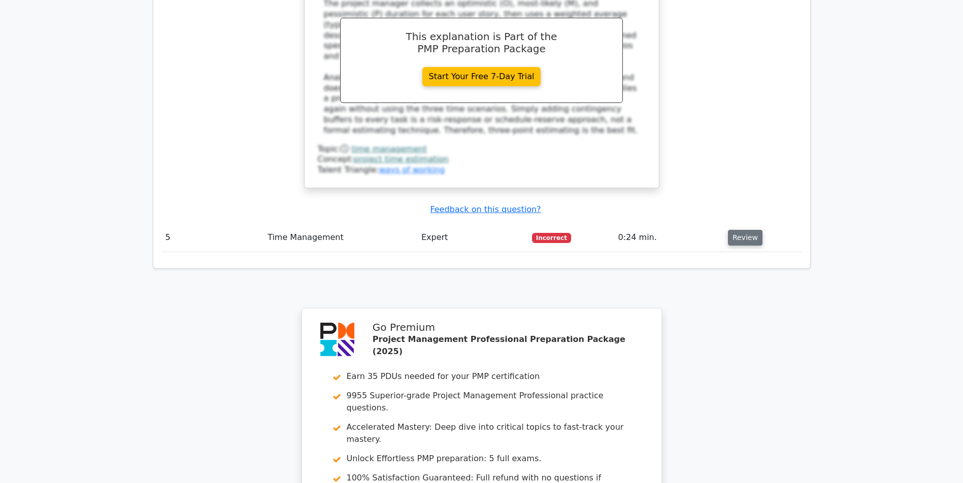
drag, startPoint x: 741, startPoint y: 244, endPoint x: 745, endPoint y: 236, distance: 9.3
click at [745, 236] on button "Review" at bounding box center [745, 238] width 35 height 16
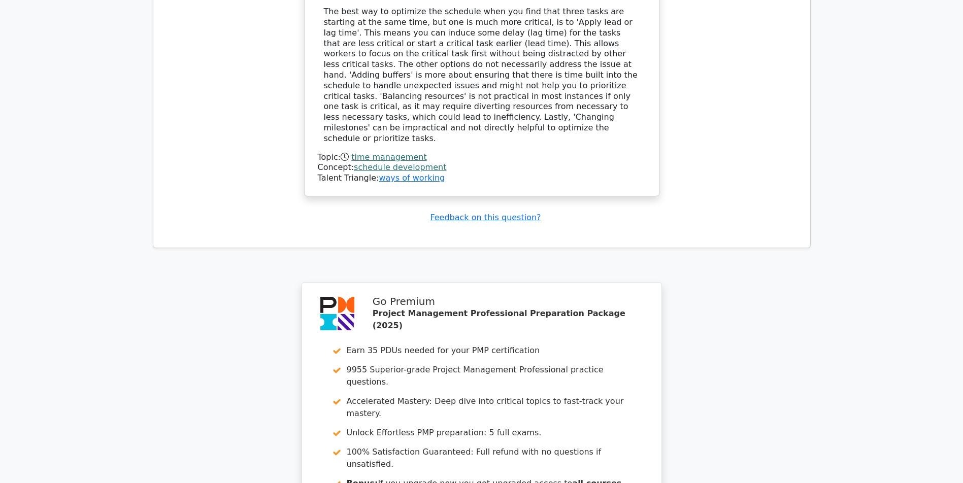
scroll to position [4147, 0]
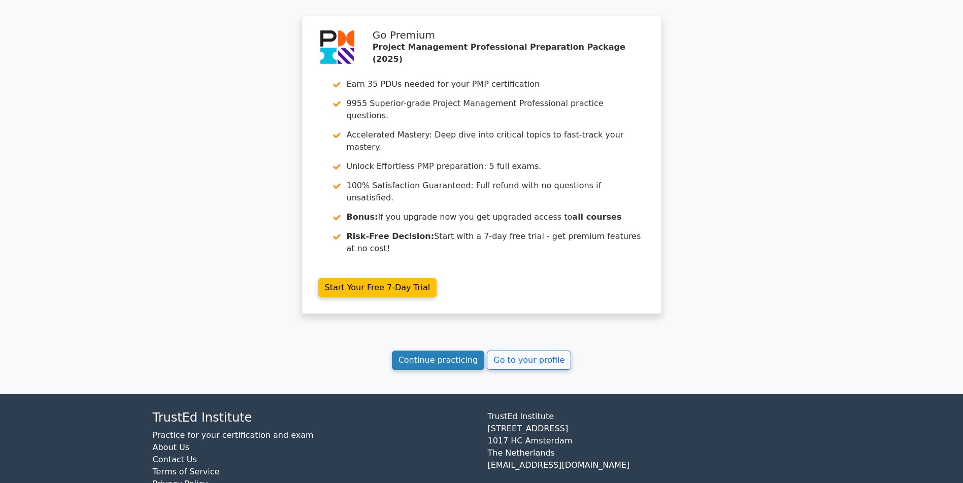
click at [443, 370] on link "Continue practicing" at bounding box center [438, 360] width 93 height 19
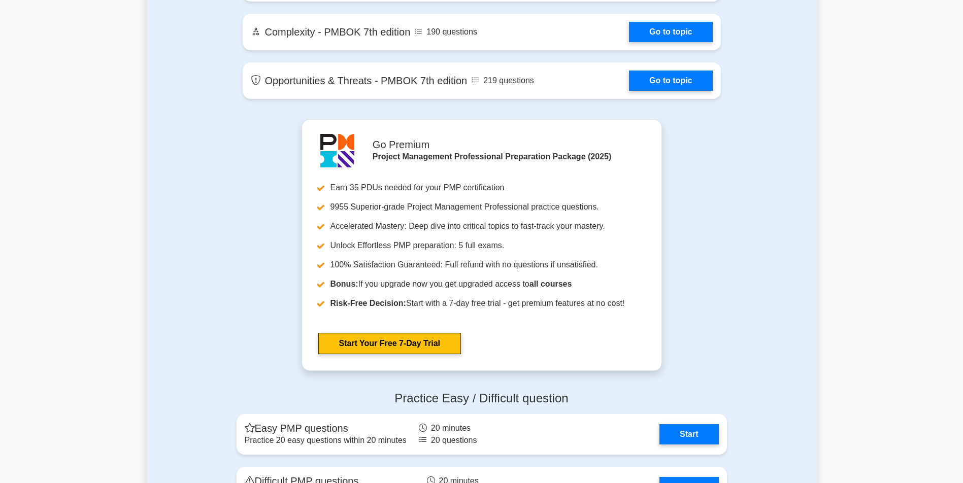
scroll to position [3012, 0]
